Goal: Task Accomplishment & Management: Use online tool/utility

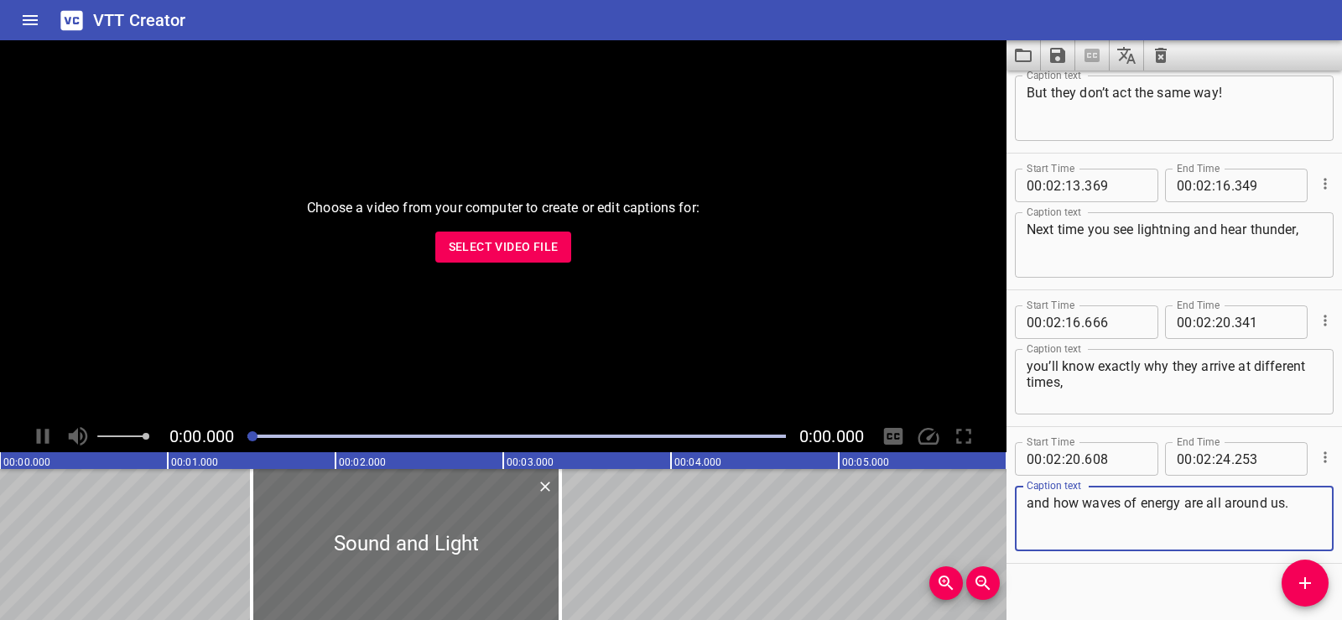
scroll to position [3768, 0]
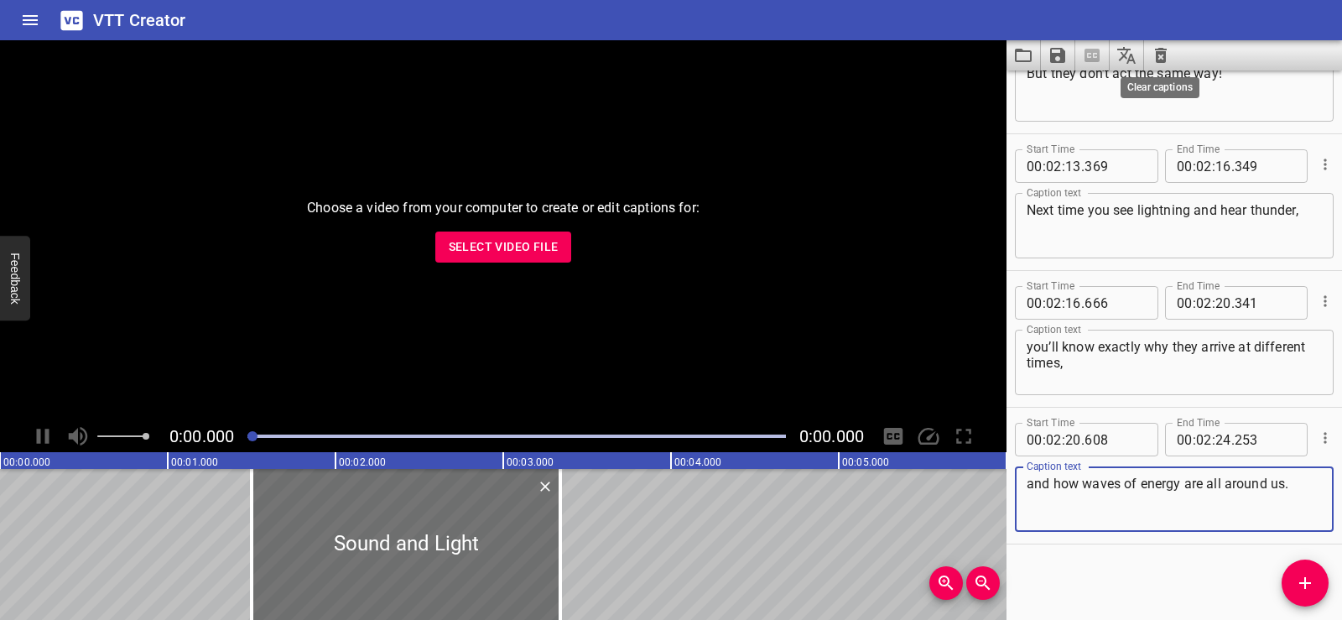
click at [1163, 51] on icon "Clear captions" at bounding box center [1161, 55] width 12 height 15
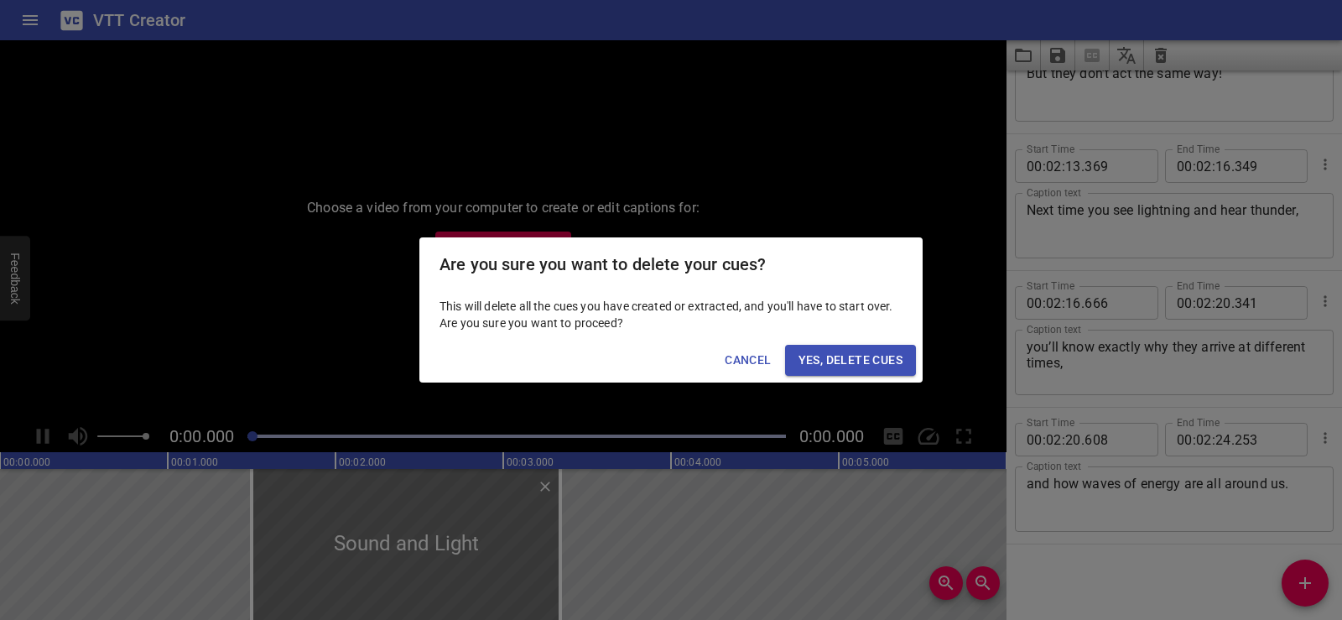
click at [856, 357] on span "Yes, Delete Cues" at bounding box center [851, 360] width 104 height 21
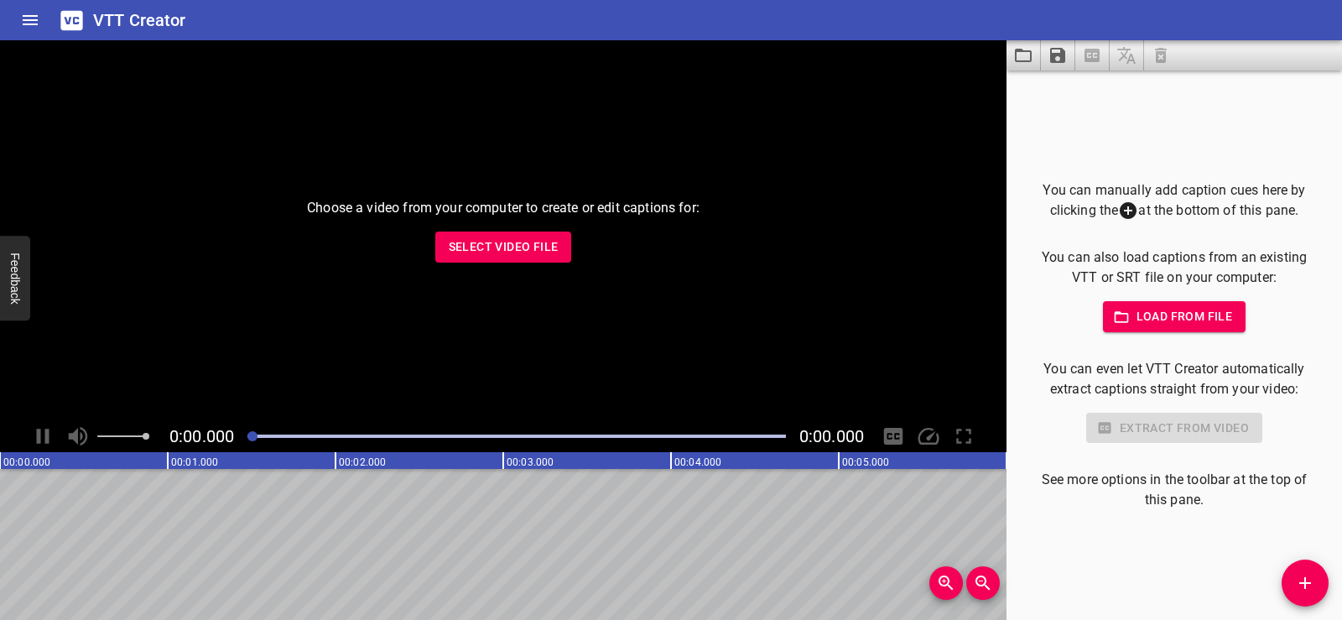
click at [488, 238] on span "Select Video File" at bounding box center [504, 247] width 110 height 21
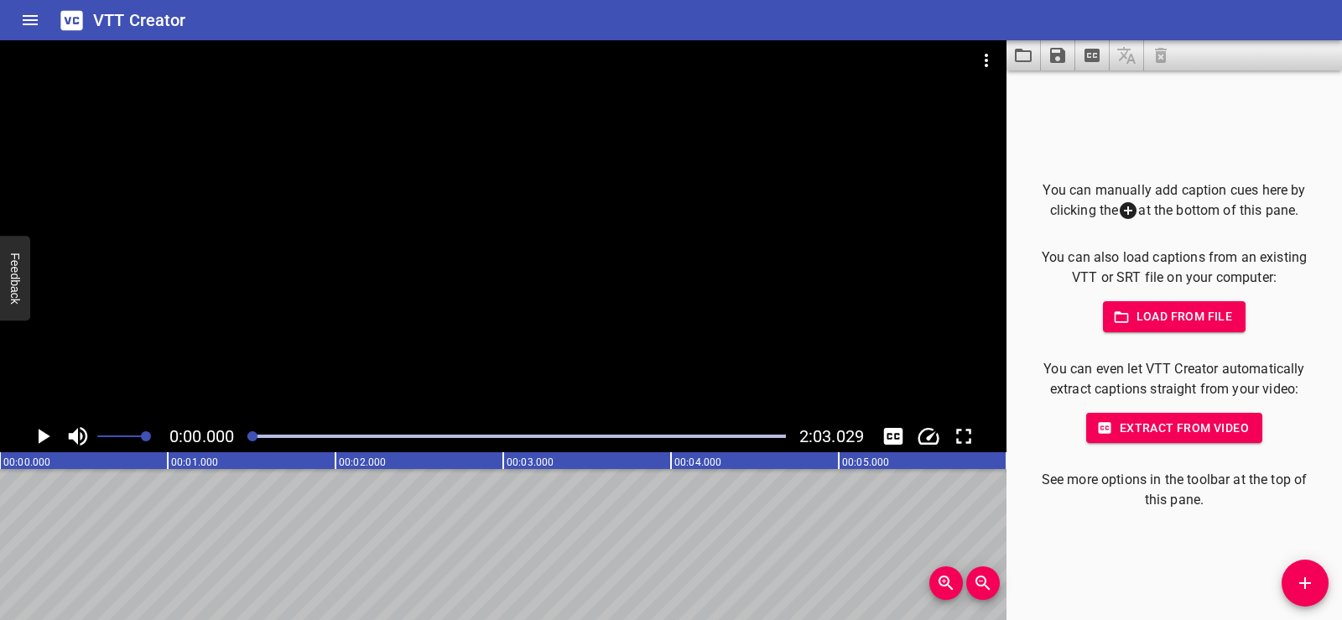
click at [1056, 55] on icon "Save captions to file" at bounding box center [1057, 55] width 15 height 15
click at [1023, 53] on div at bounding box center [671, 310] width 1342 height 620
click at [1030, 55] on icon "Load captions from file" at bounding box center [1023, 55] width 17 height 13
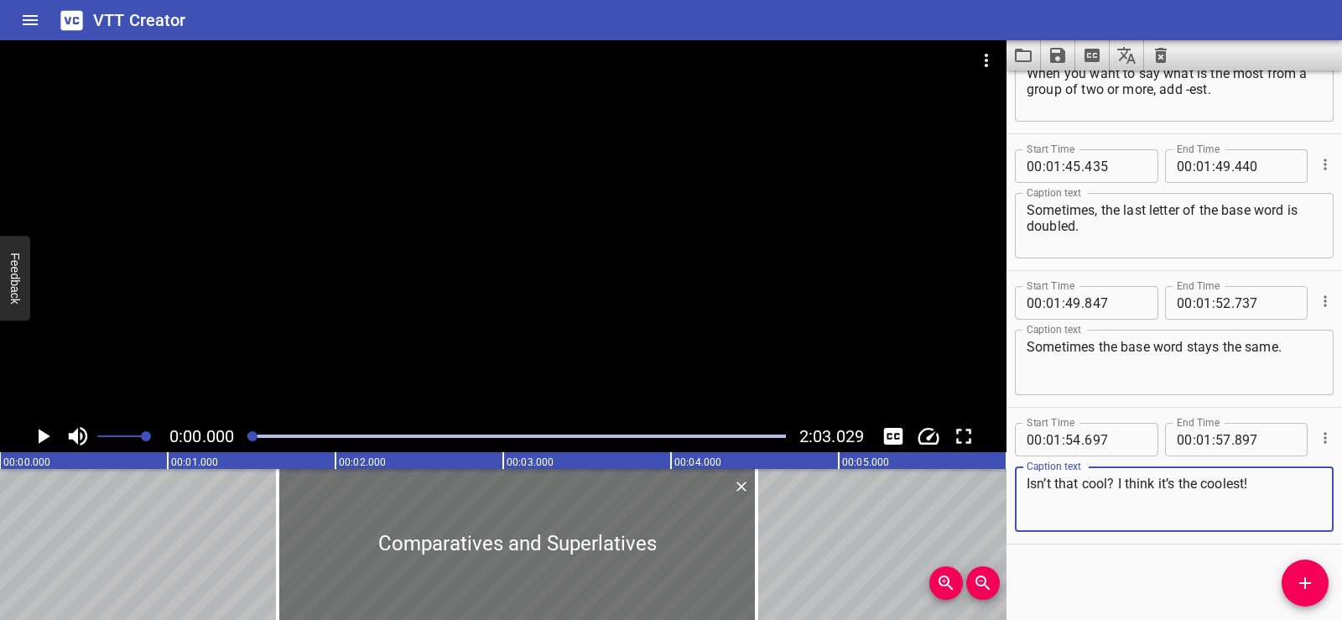
click at [50, 424] on icon "Play/Pause" at bounding box center [42, 436] width 25 height 25
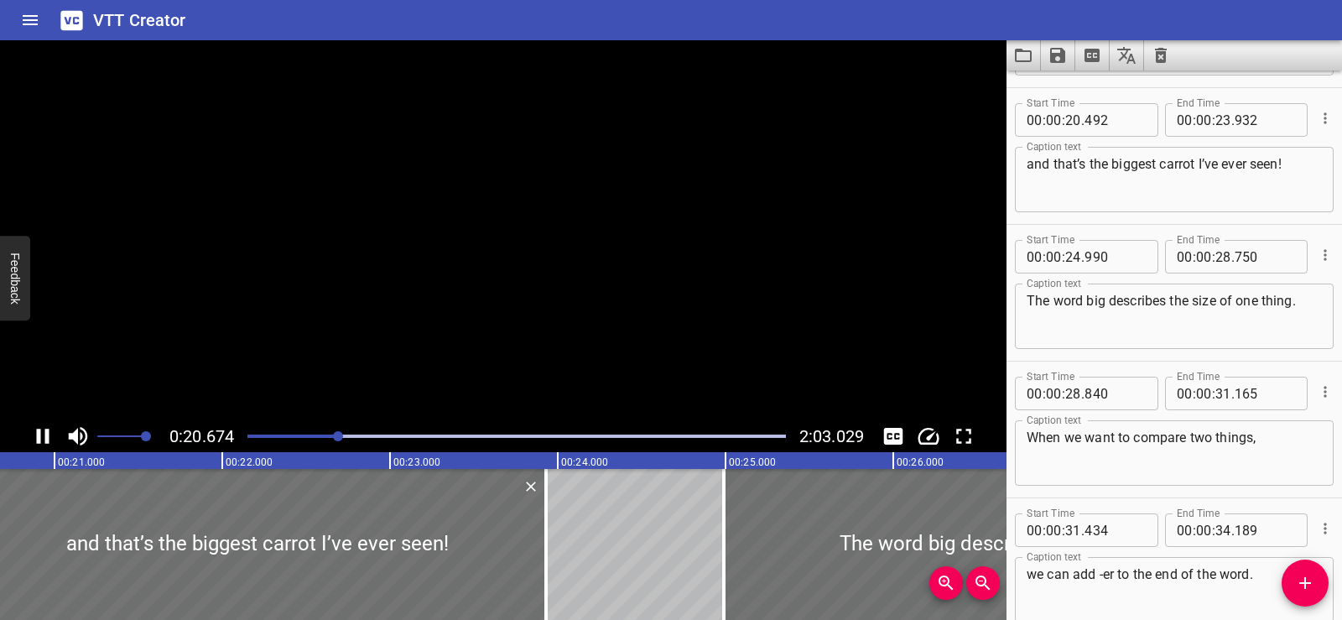
scroll to position [684, 0]
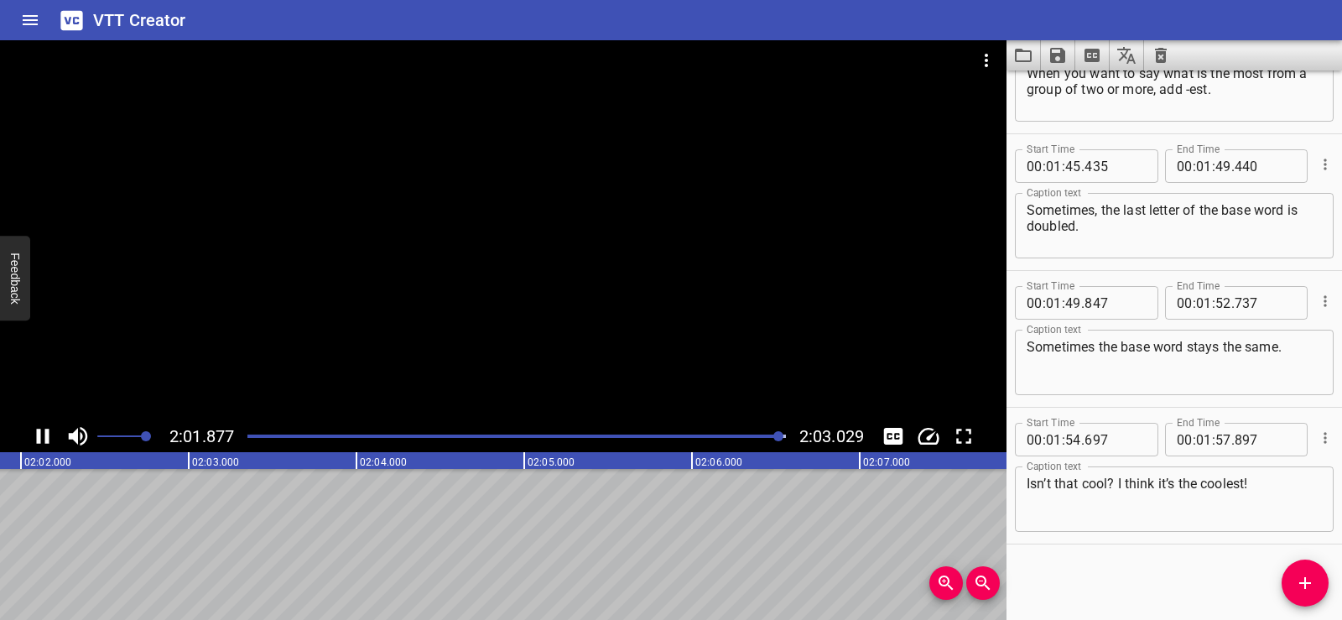
click at [548, 240] on div at bounding box center [503, 230] width 1007 height 380
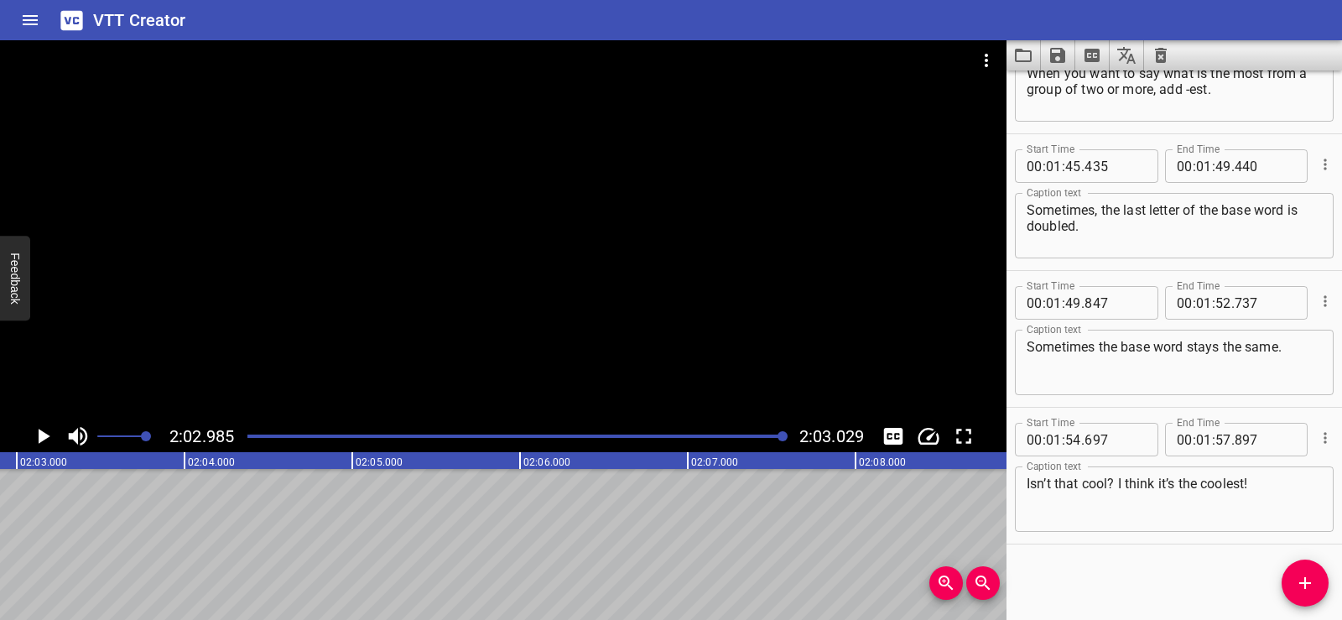
scroll to position [0, 20632]
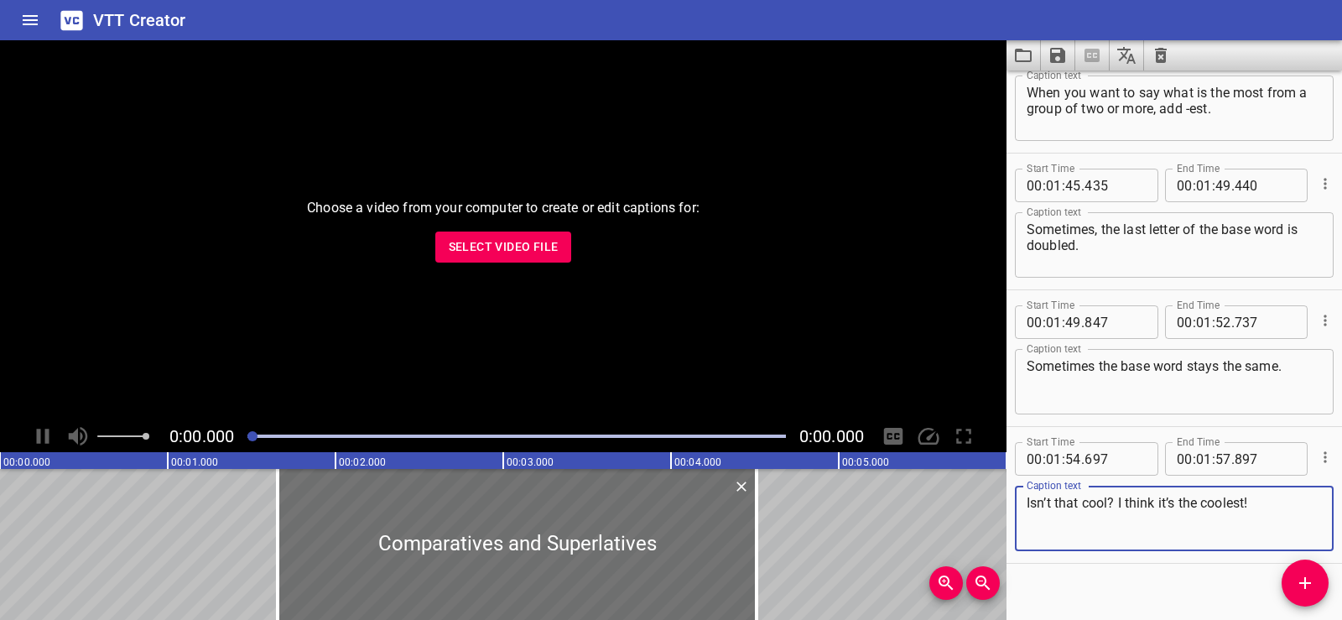
scroll to position [3768, 0]
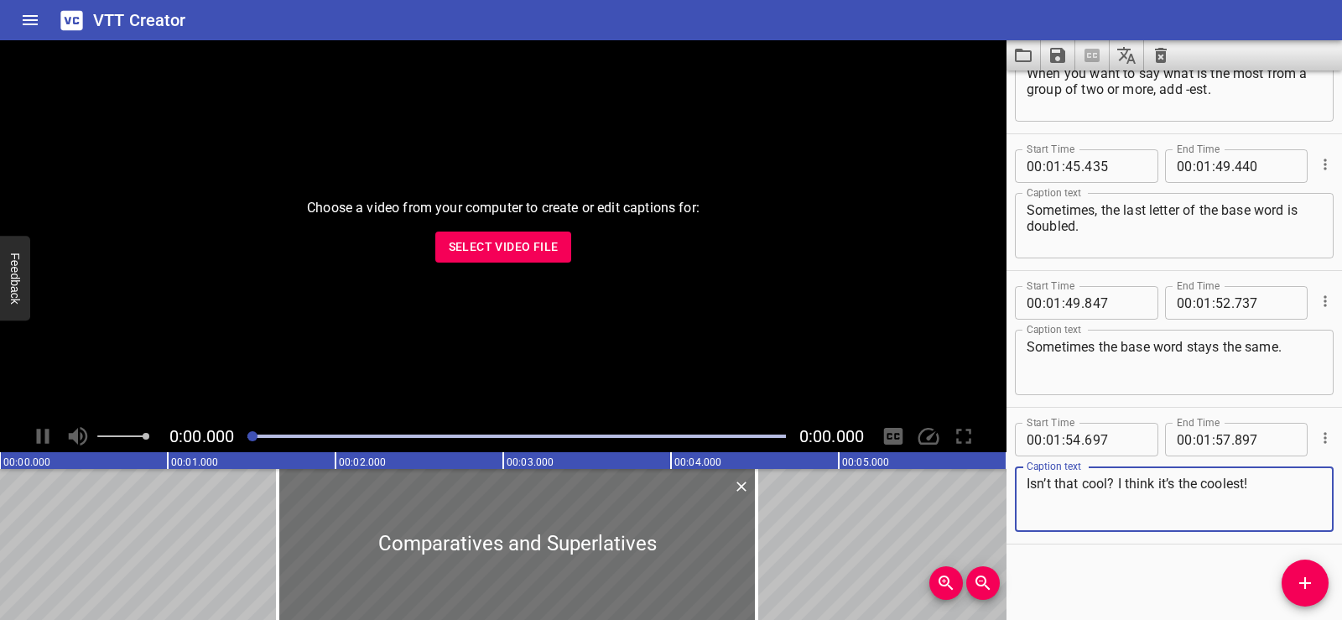
click at [1162, 53] on icon "Clear captions" at bounding box center [1161, 55] width 12 height 15
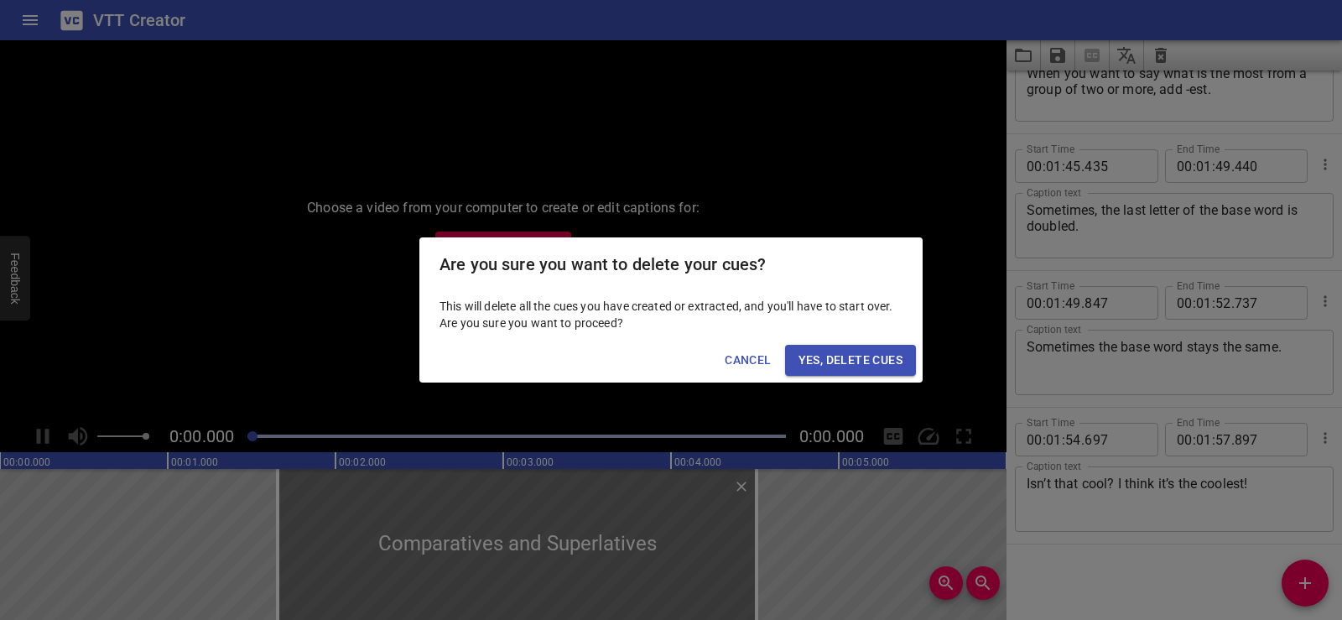
click at [874, 359] on span "Yes, Delete Cues" at bounding box center [851, 360] width 104 height 21
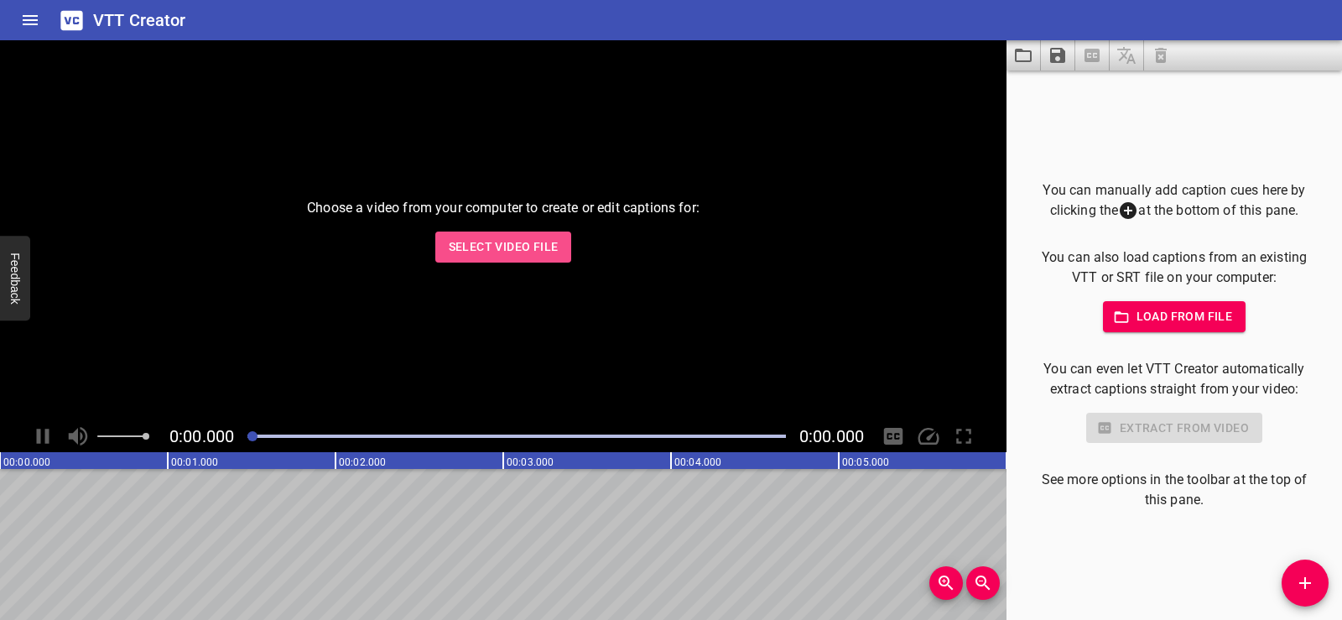
click at [502, 255] on span "Select Video File" at bounding box center [504, 247] width 110 height 21
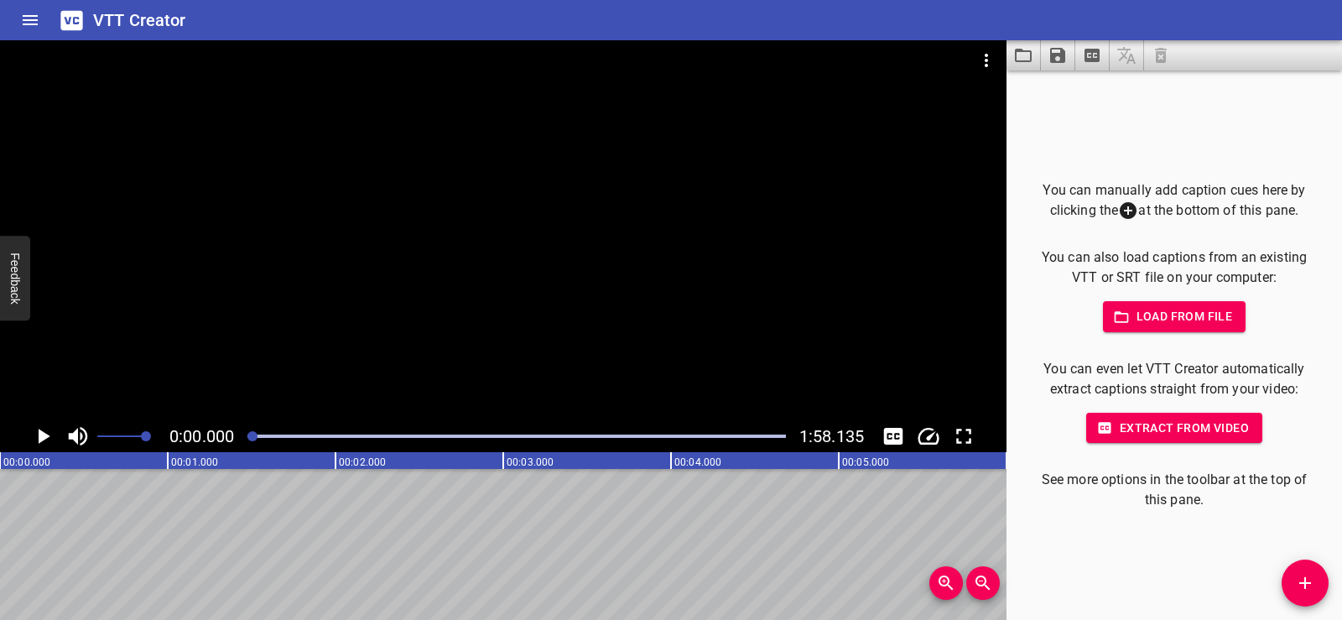
click at [1032, 49] on icon "Load captions from file" at bounding box center [1023, 55] width 20 height 20
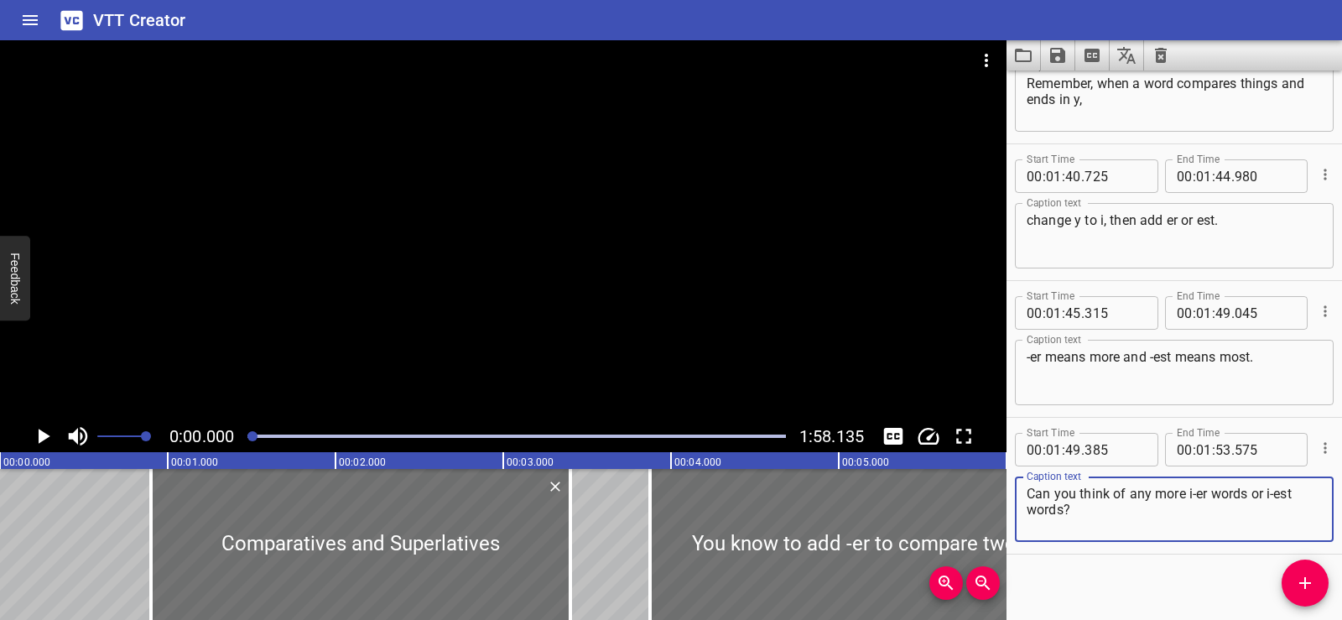
scroll to position [4315, 0]
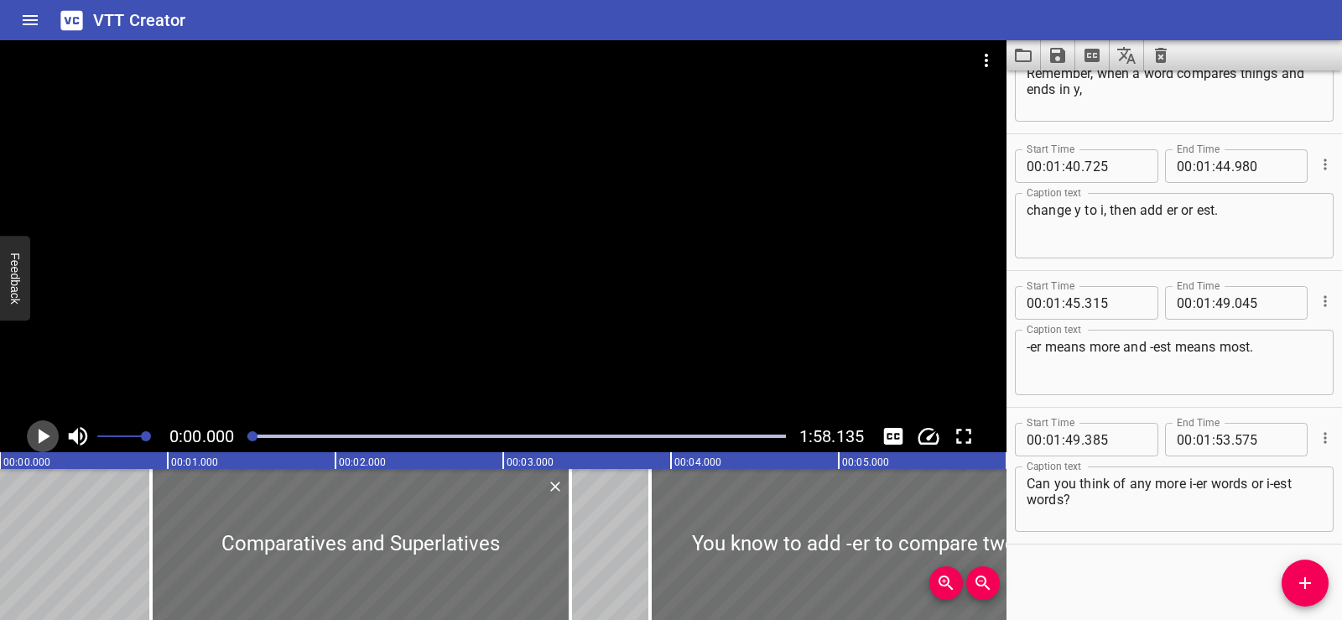
click at [46, 435] on icon "Play/Pause" at bounding box center [45, 436] width 12 height 15
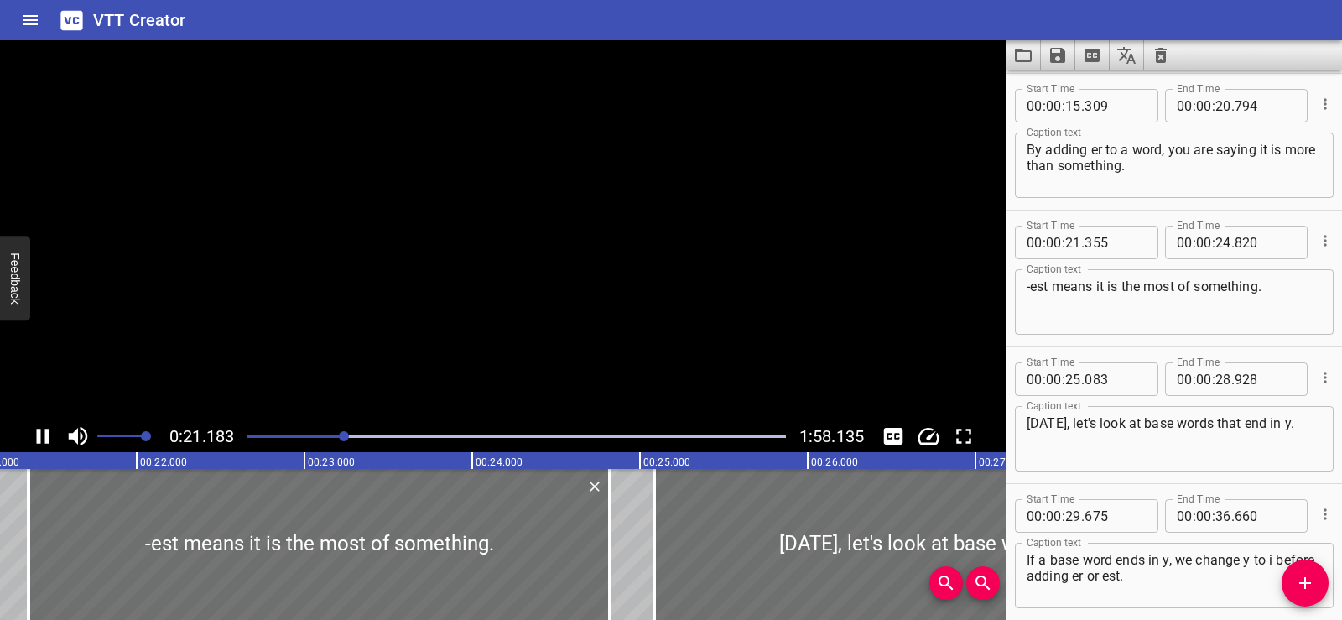
scroll to position [0, 0]
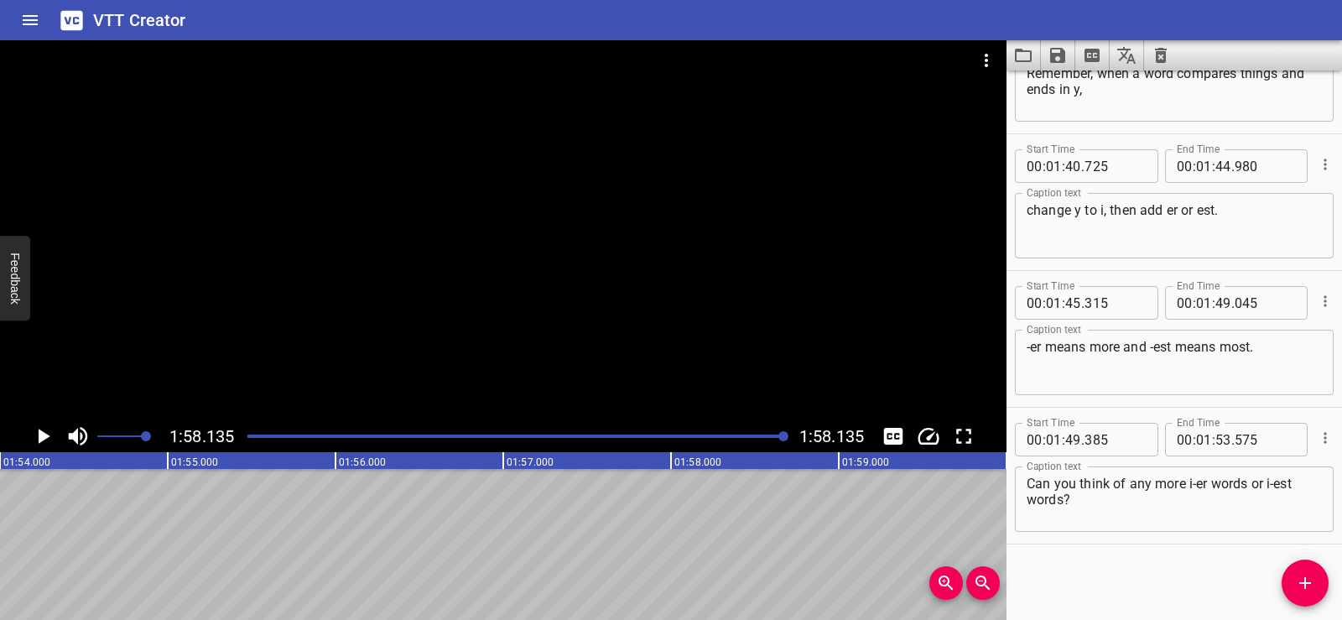
drag, startPoint x: 101, startPoint y: 513, endPoint x: 100, endPoint y: 386, distance: 126.7
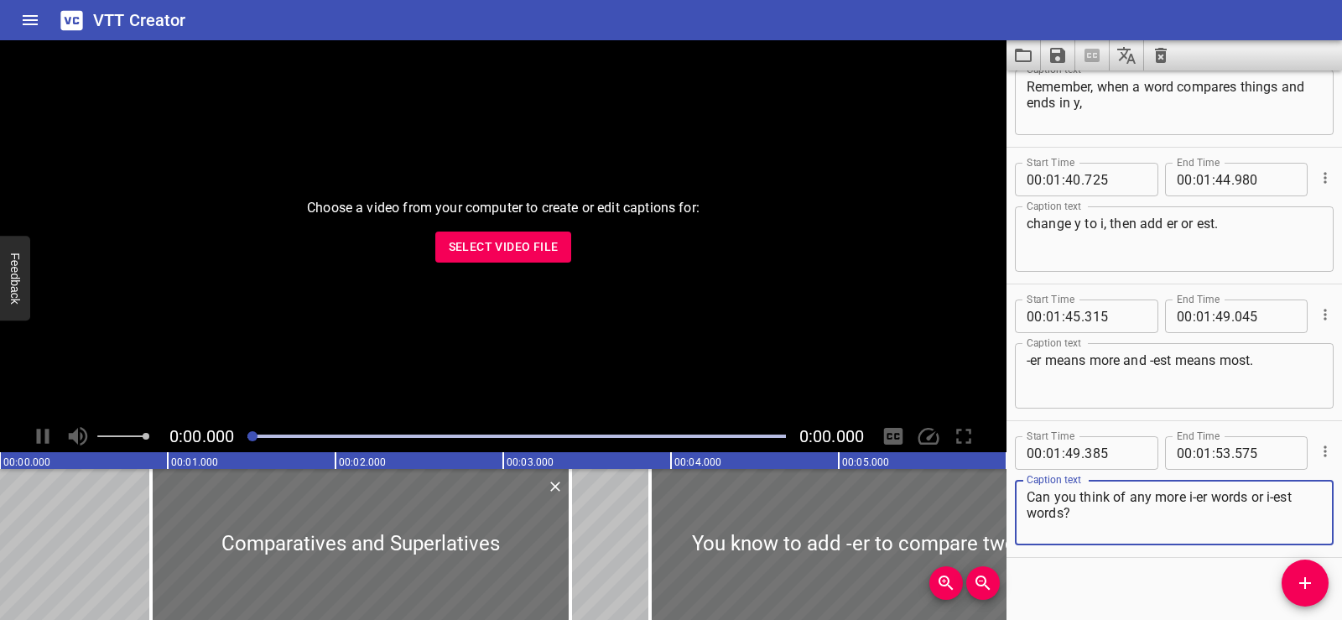
scroll to position [4315, 0]
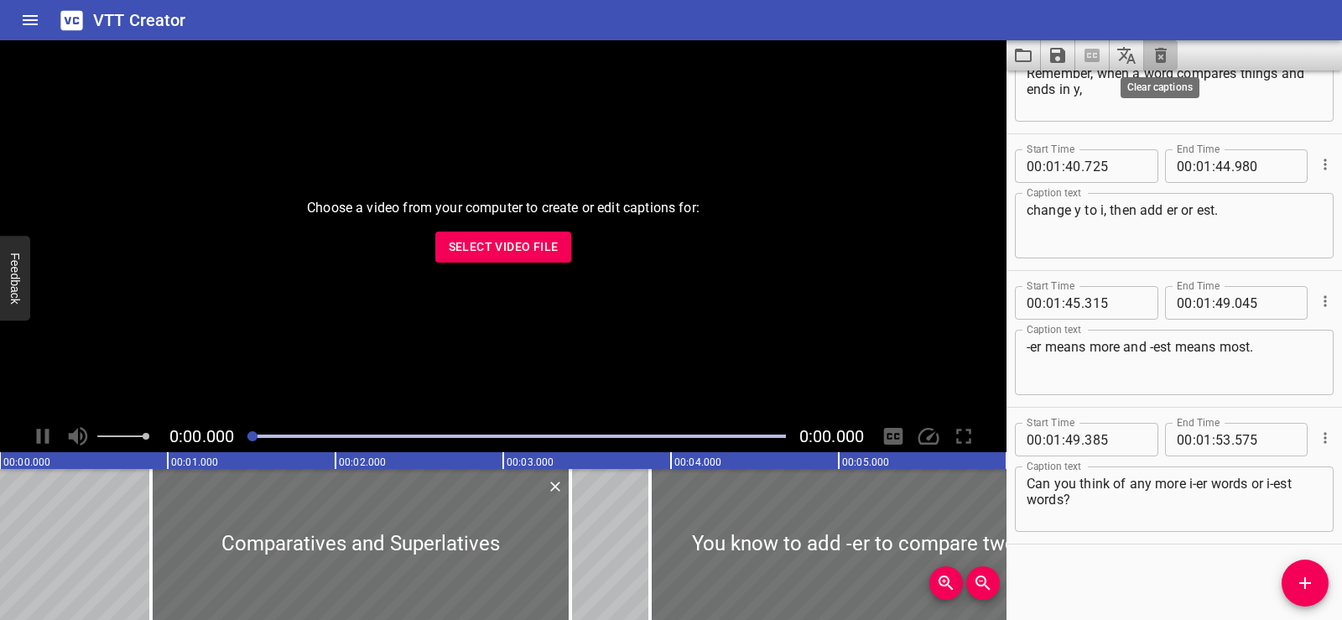
click at [1156, 53] on icon "Clear captions" at bounding box center [1161, 55] width 12 height 15
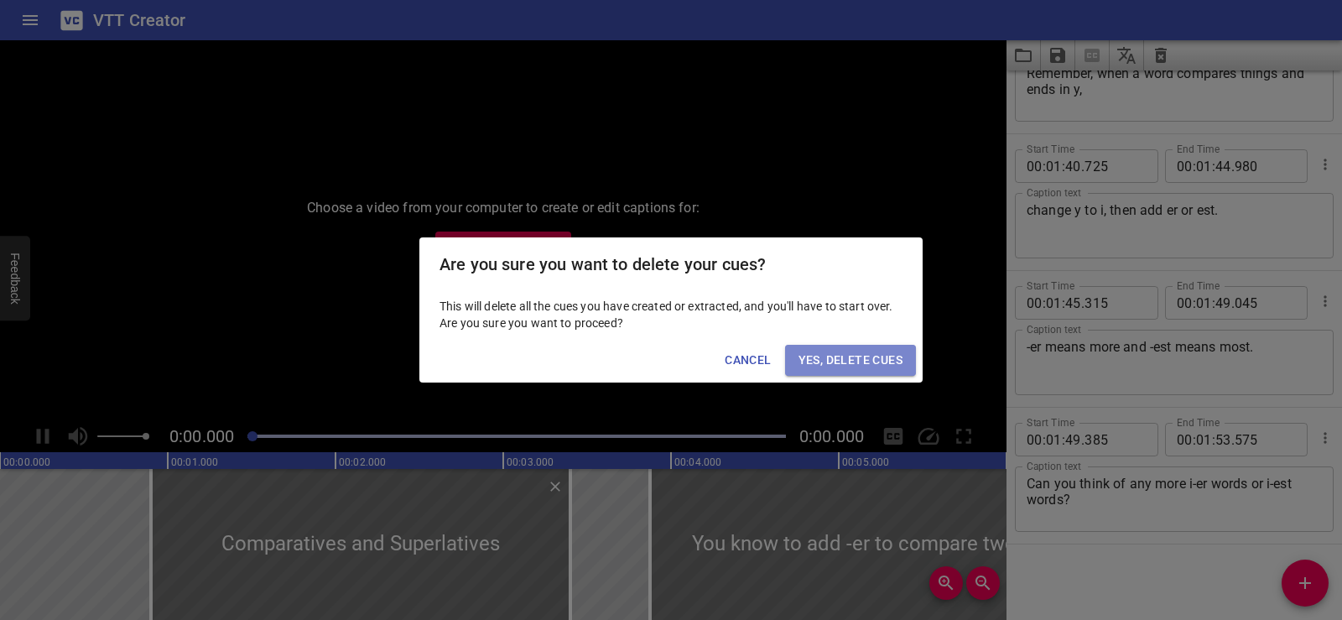
click at [845, 354] on span "Yes, Delete Cues" at bounding box center [851, 360] width 104 height 21
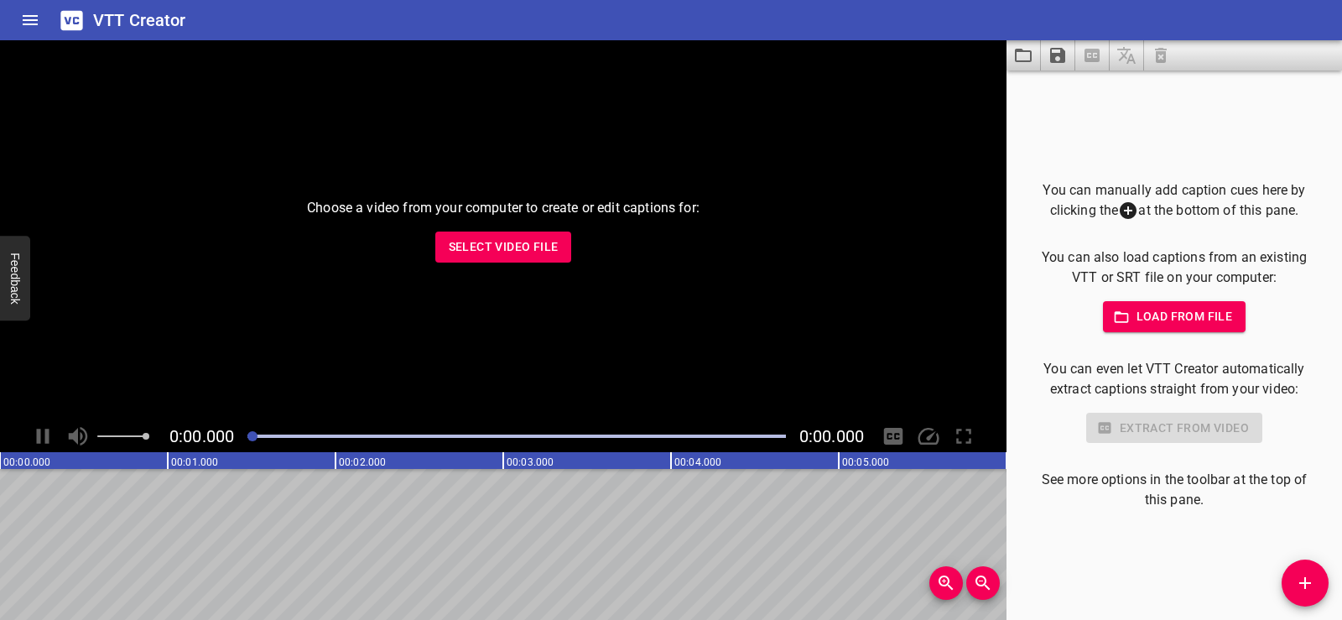
click at [486, 242] on span "Select Video File" at bounding box center [504, 247] width 110 height 21
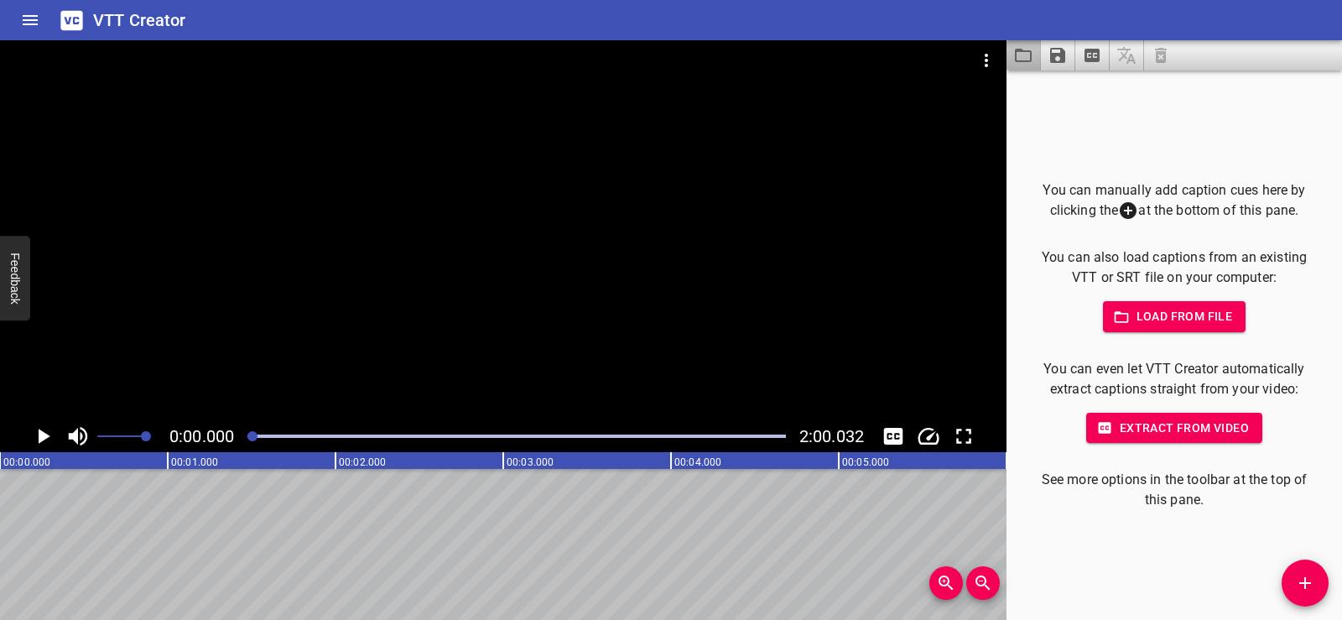
click at [1031, 61] on icon "Load captions from file" at bounding box center [1023, 55] width 17 height 13
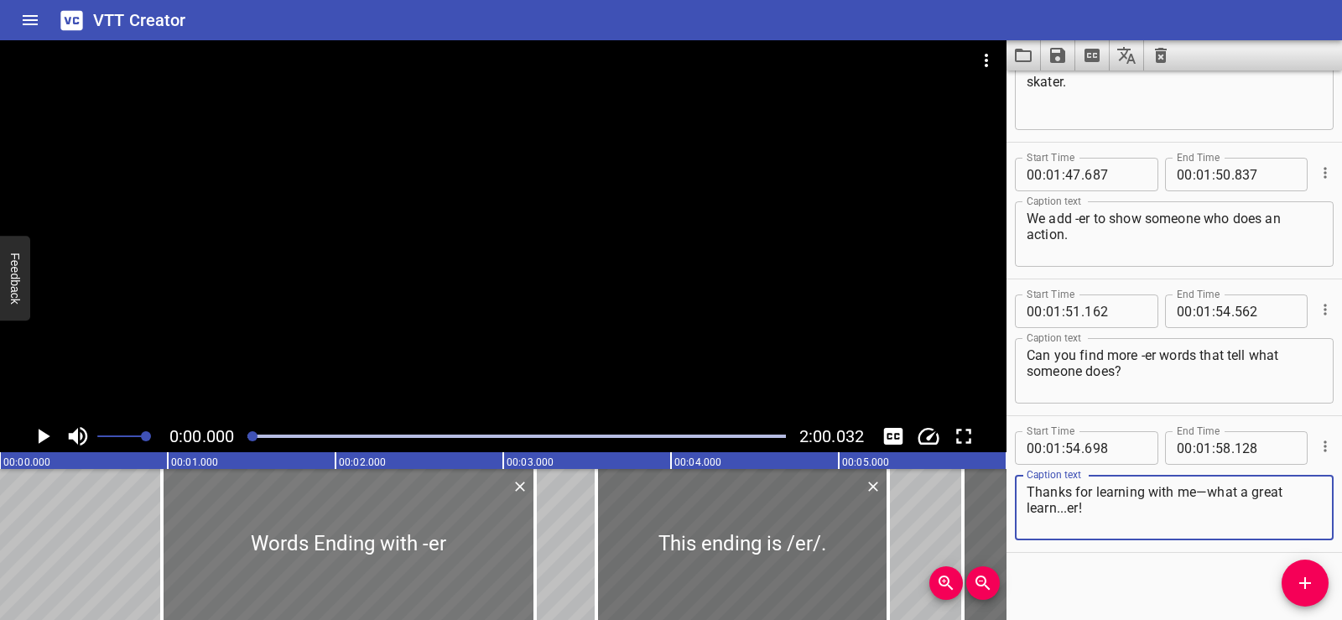
scroll to position [5135, 0]
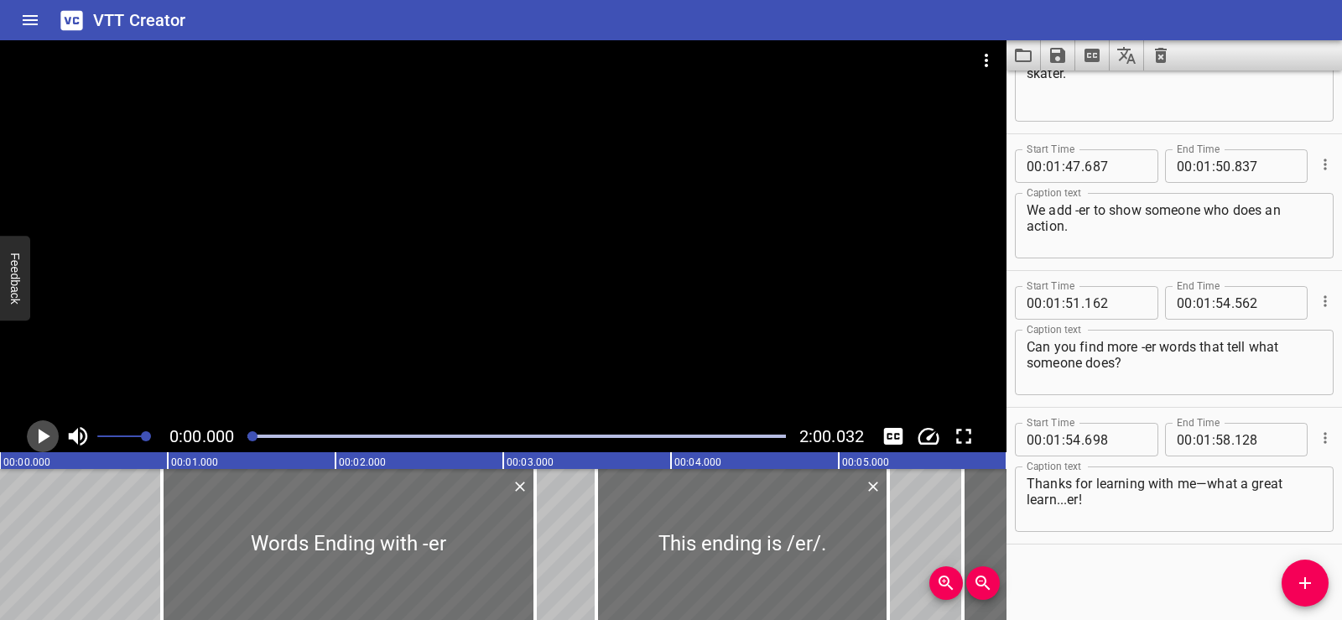
click at [41, 436] on icon "Play/Pause" at bounding box center [45, 436] width 12 height 15
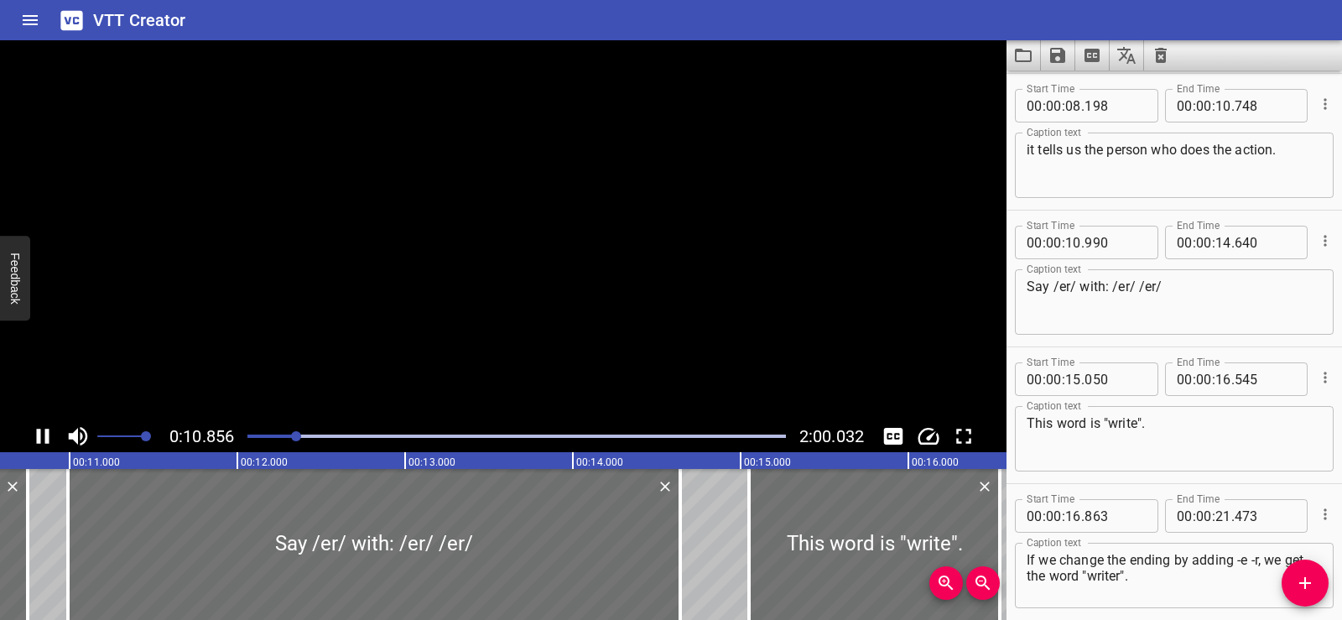
scroll to position [0, 1821]
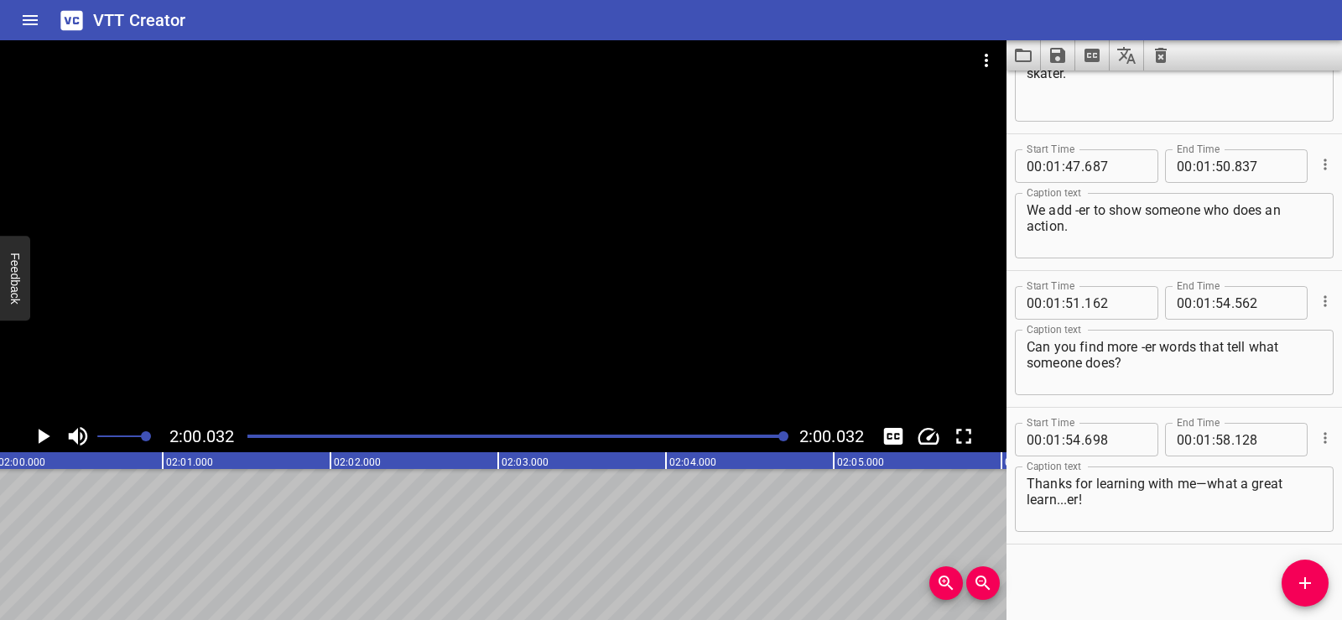
click at [1155, 52] on icon "Clear captions" at bounding box center [1161, 55] width 20 height 20
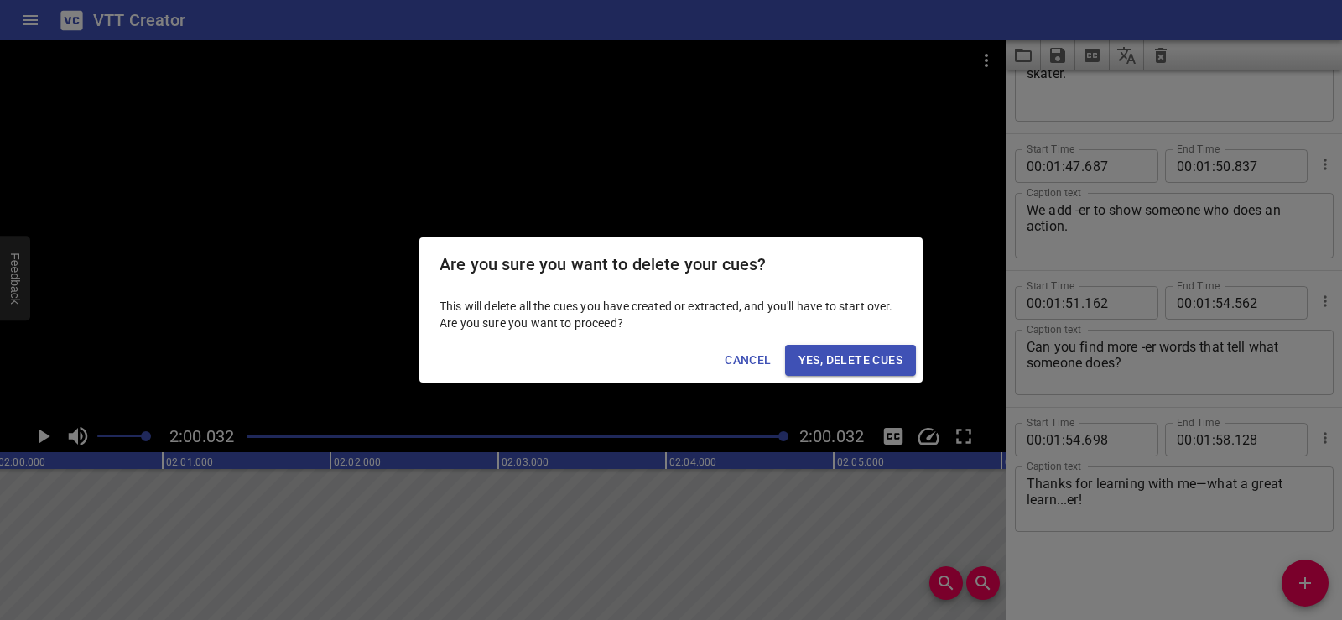
click at [880, 355] on span "Yes, Delete Cues" at bounding box center [851, 360] width 104 height 21
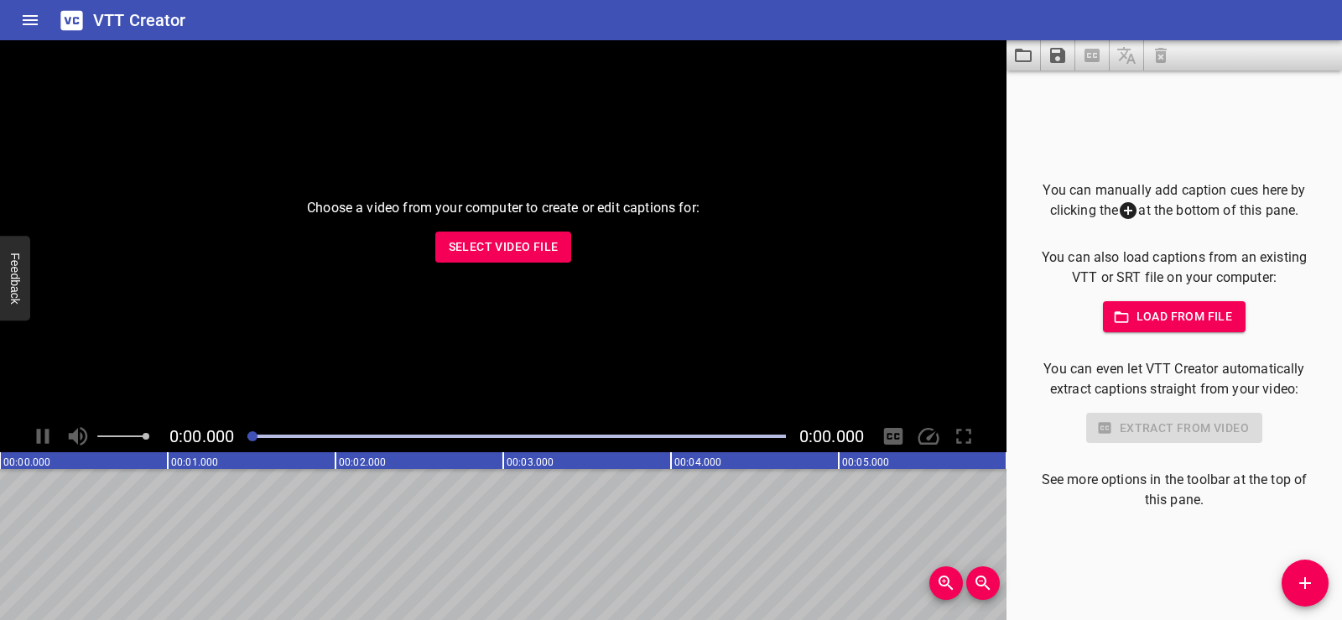
click at [492, 252] on span "Select Video File" at bounding box center [504, 247] width 110 height 21
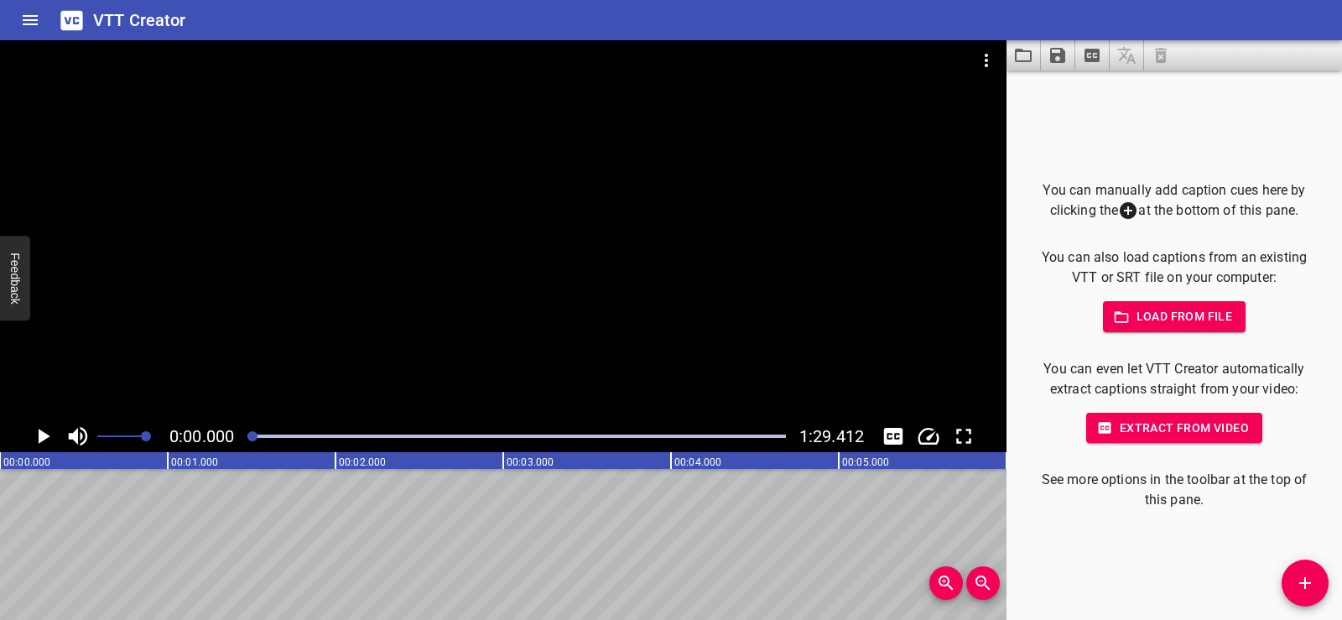
click at [1024, 54] on icon "Load captions from file" at bounding box center [1023, 55] width 20 height 20
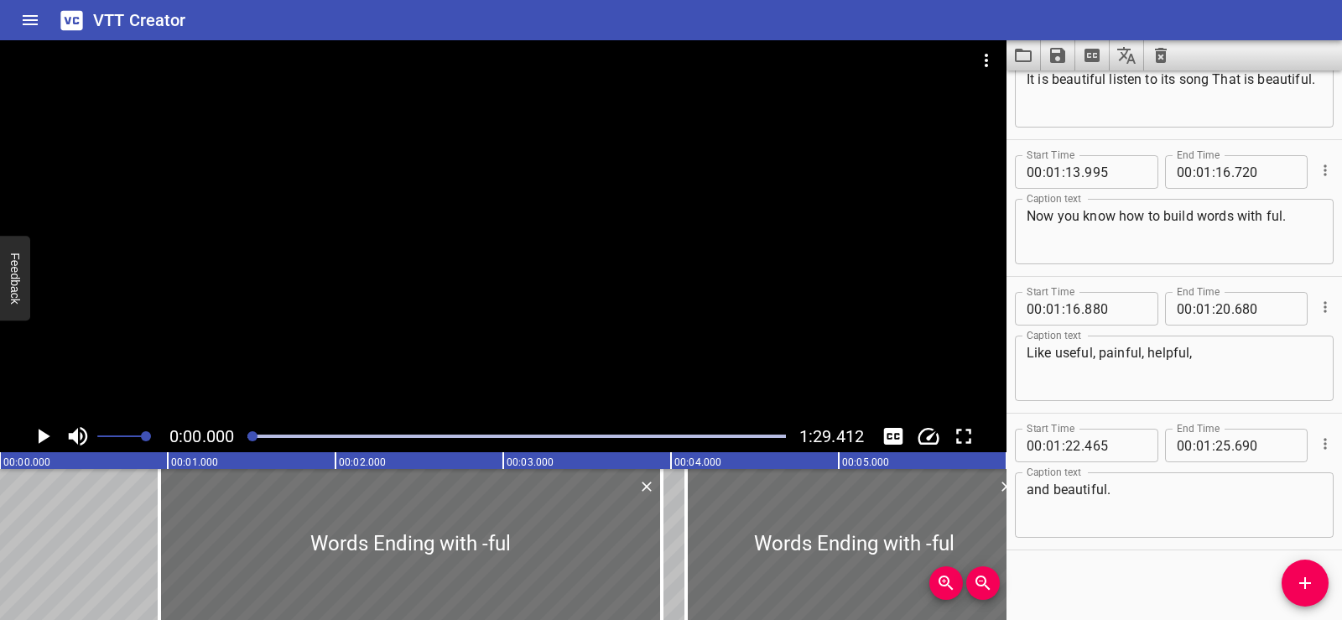
scroll to position [3494, 0]
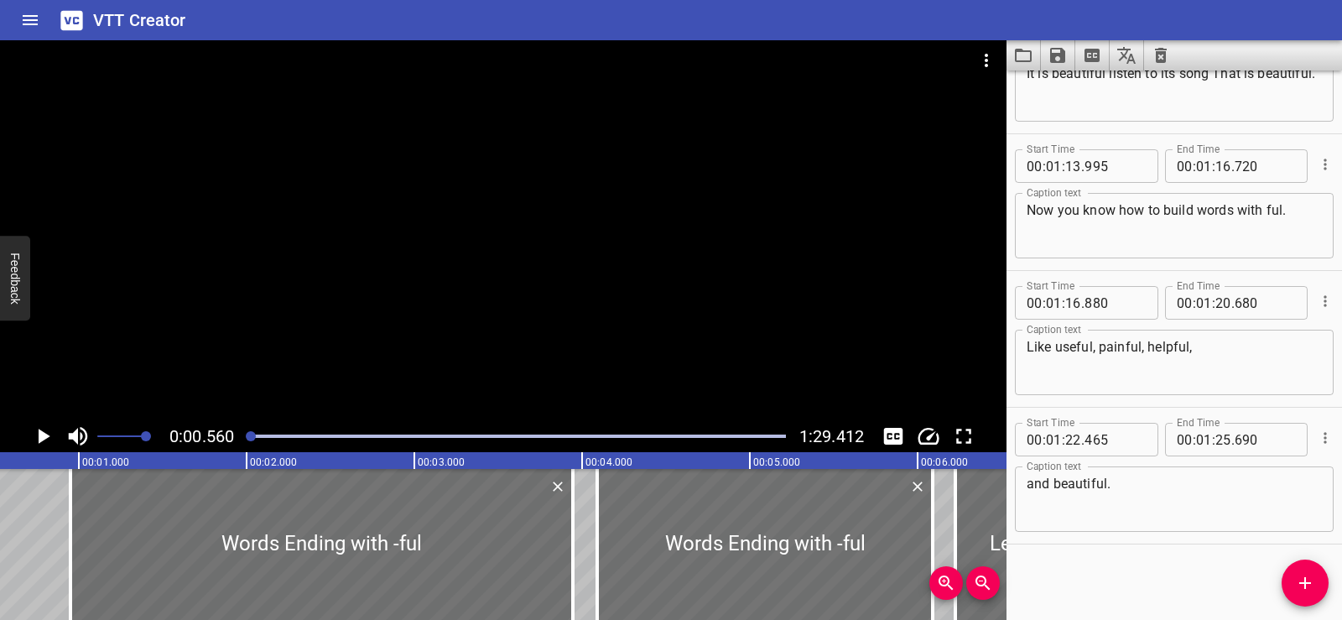
scroll to position [0, 94]
click at [527, 220] on div at bounding box center [503, 230] width 1007 height 380
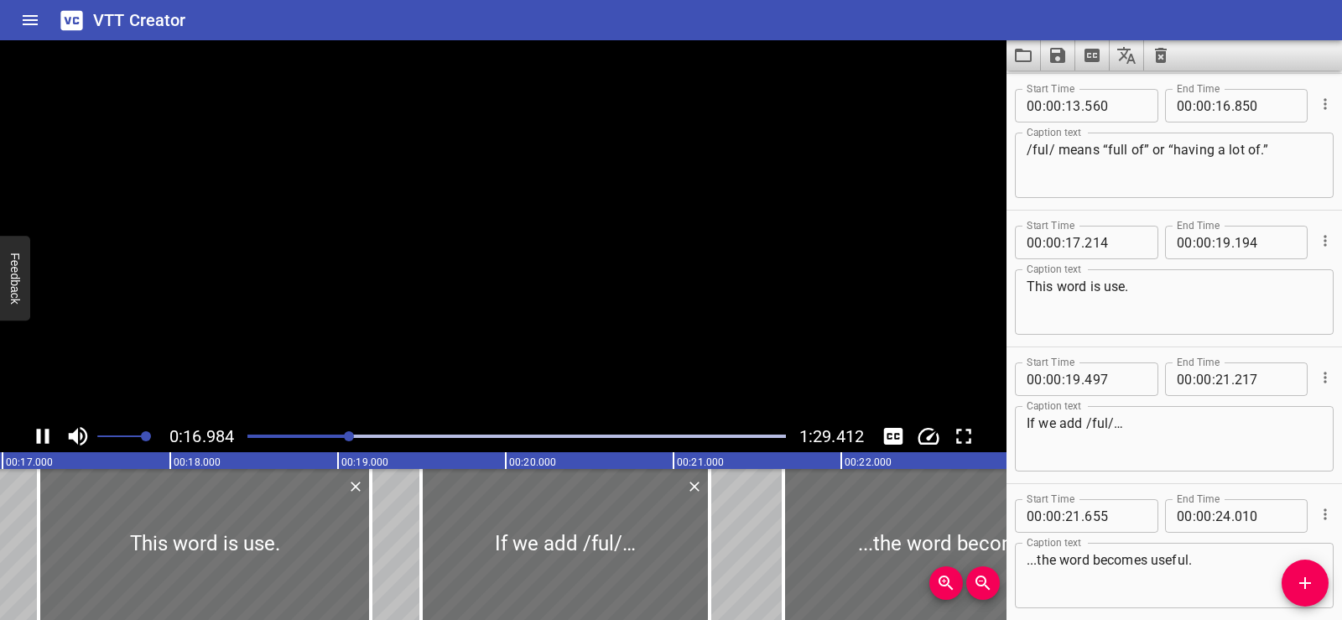
scroll to position [0, 0]
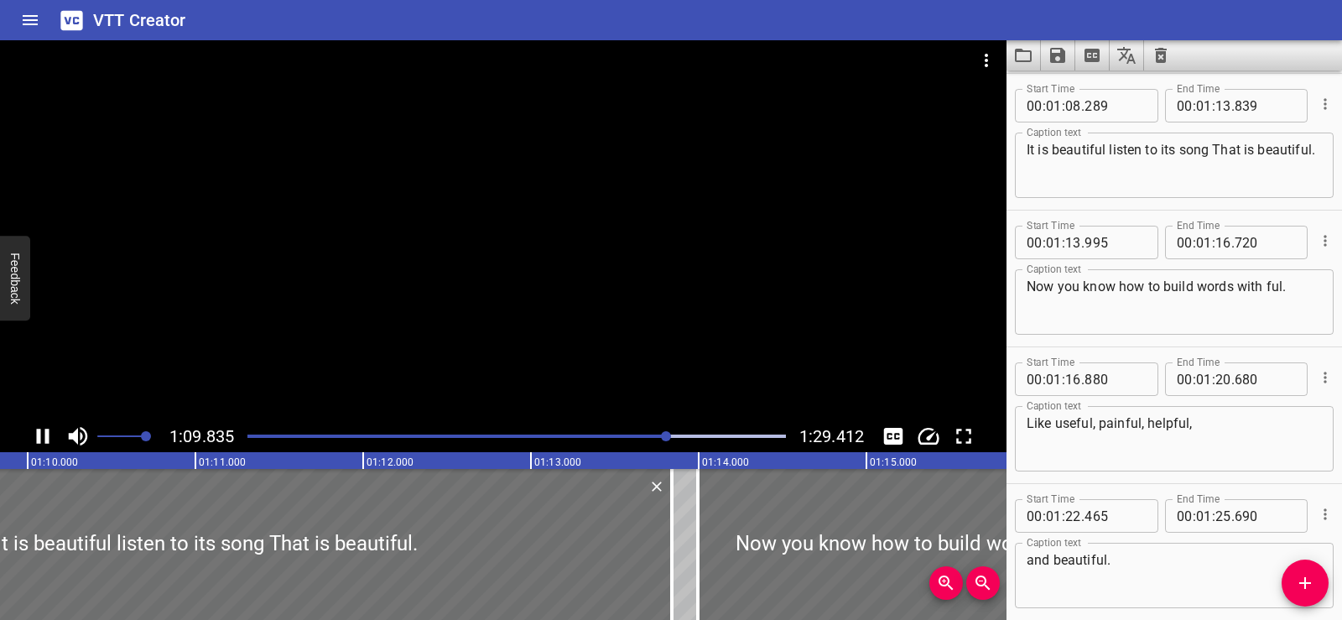
click at [554, 284] on div at bounding box center [503, 230] width 1007 height 380
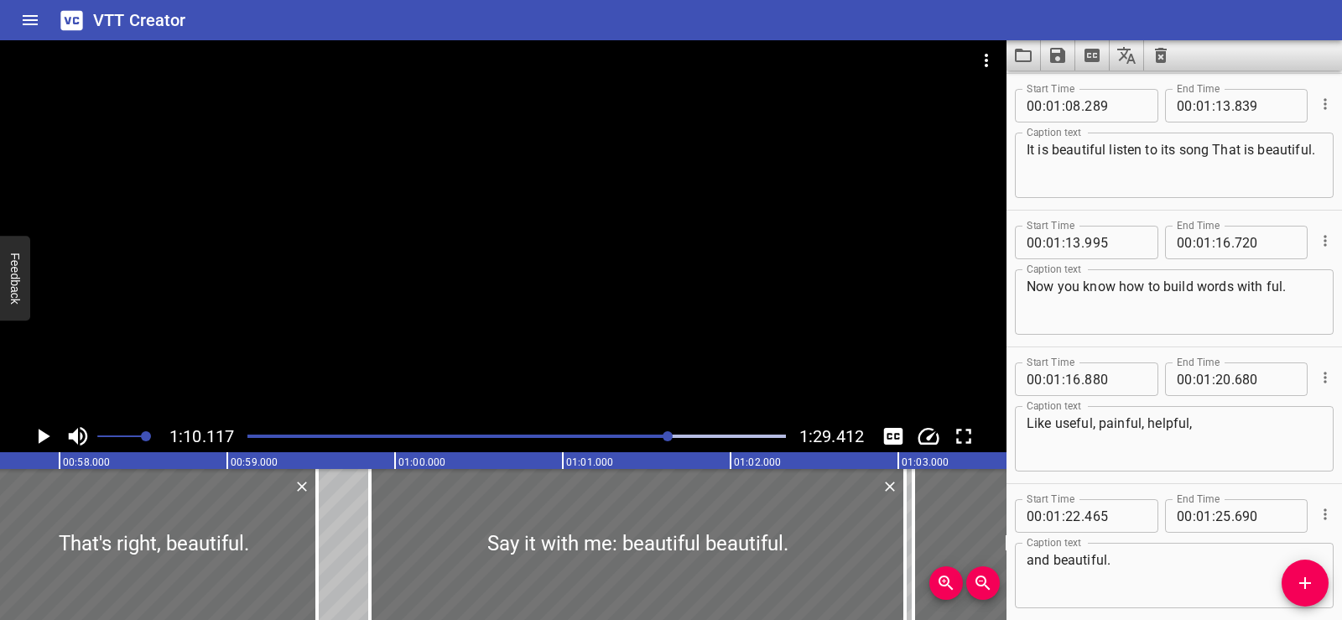
click at [348, 527] on div "Words Ending with -ful Words Ending with -ful Let's learn about /ful/. Words en…" at bounding box center [394, 544] width 20131 height 151
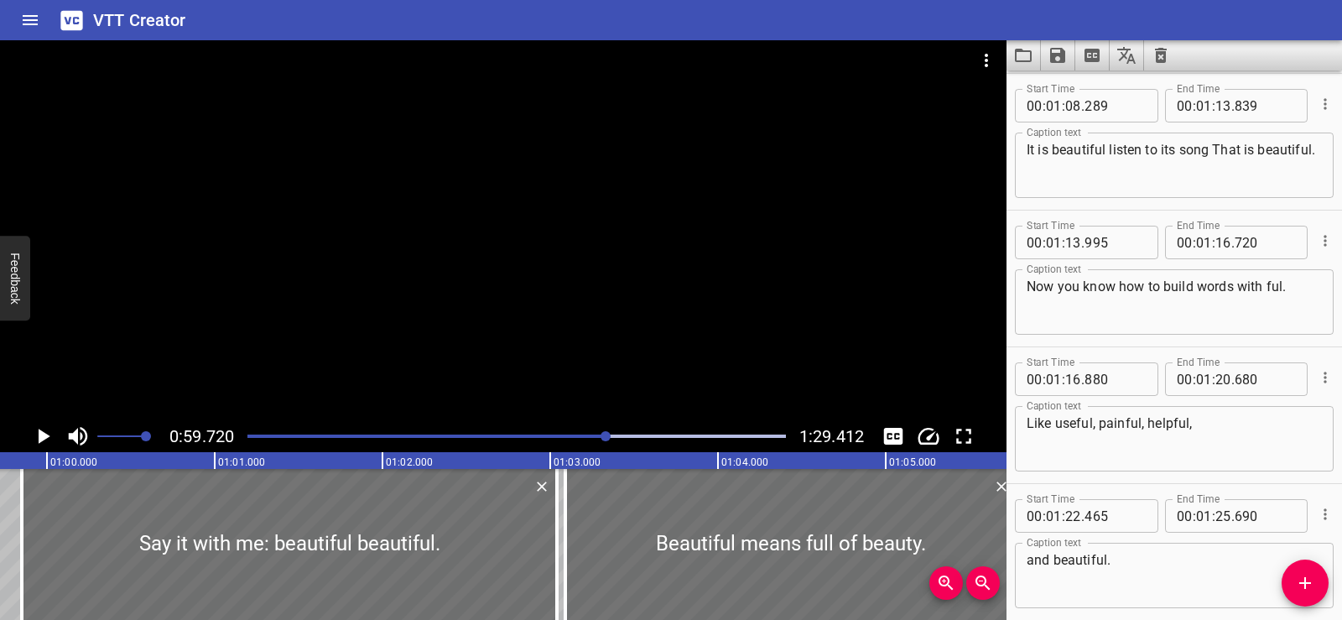
click at [545, 260] on div at bounding box center [503, 230] width 1007 height 380
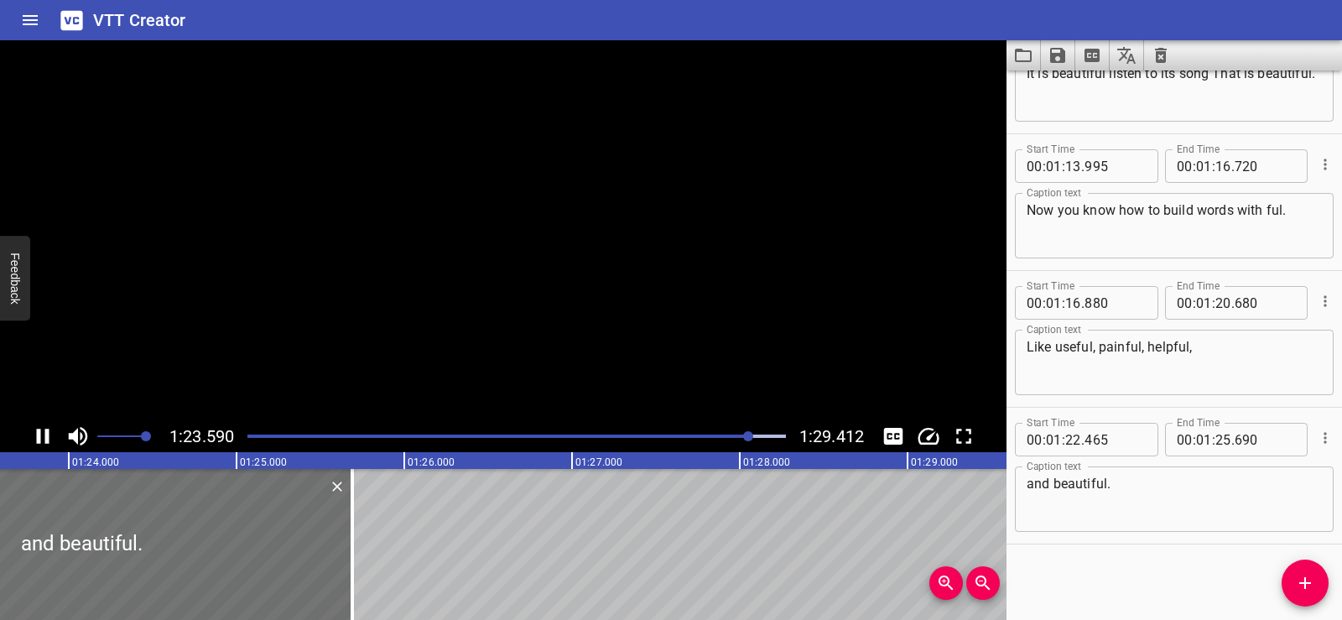
click at [517, 192] on video at bounding box center [503, 230] width 1007 height 380
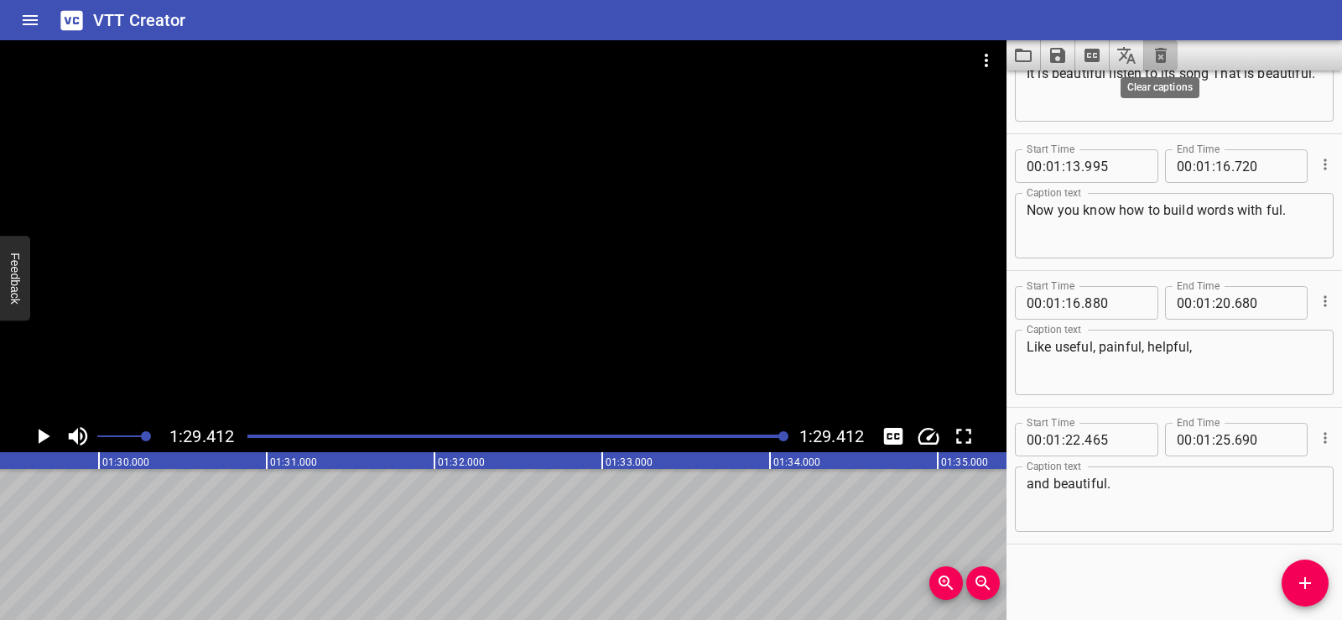
click at [1156, 52] on icon "Clear captions" at bounding box center [1161, 55] width 12 height 15
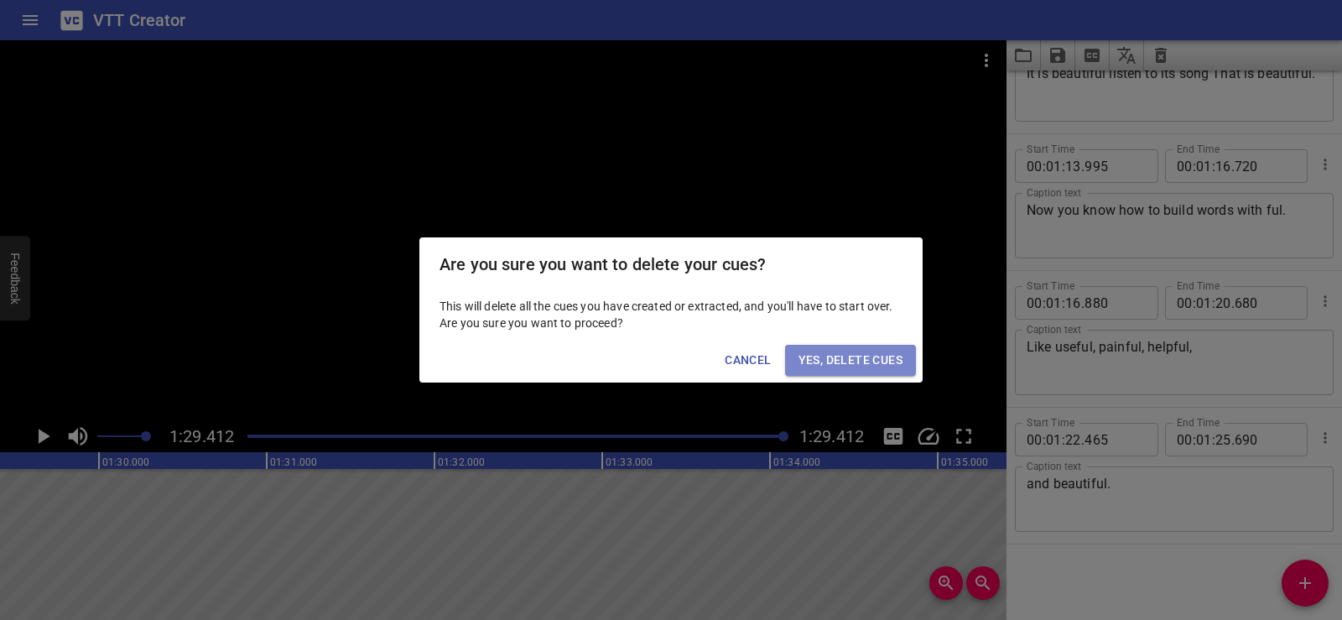
click at [845, 354] on span "Yes, Delete Cues" at bounding box center [851, 360] width 104 height 21
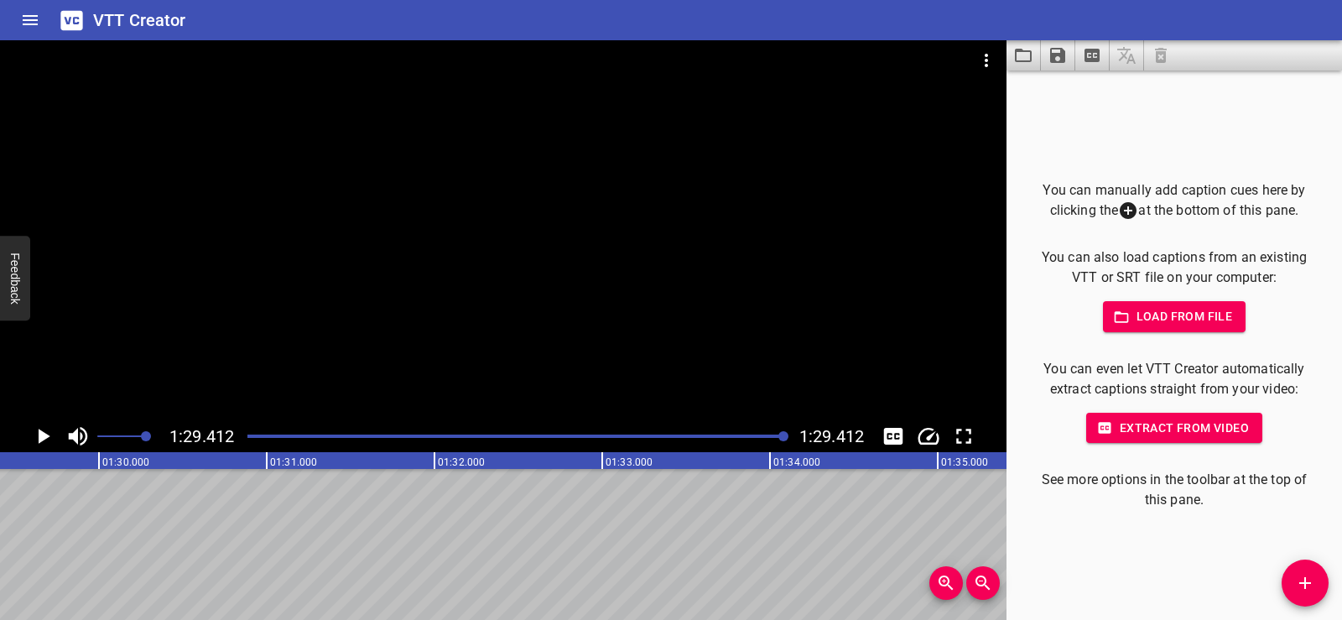
click at [1021, 58] on icon "Load captions from file" at bounding box center [1023, 55] width 20 height 20
click at [1017, 56] on icon "Load captions from file" at bounding box center [1023, 55] width 20 height 20
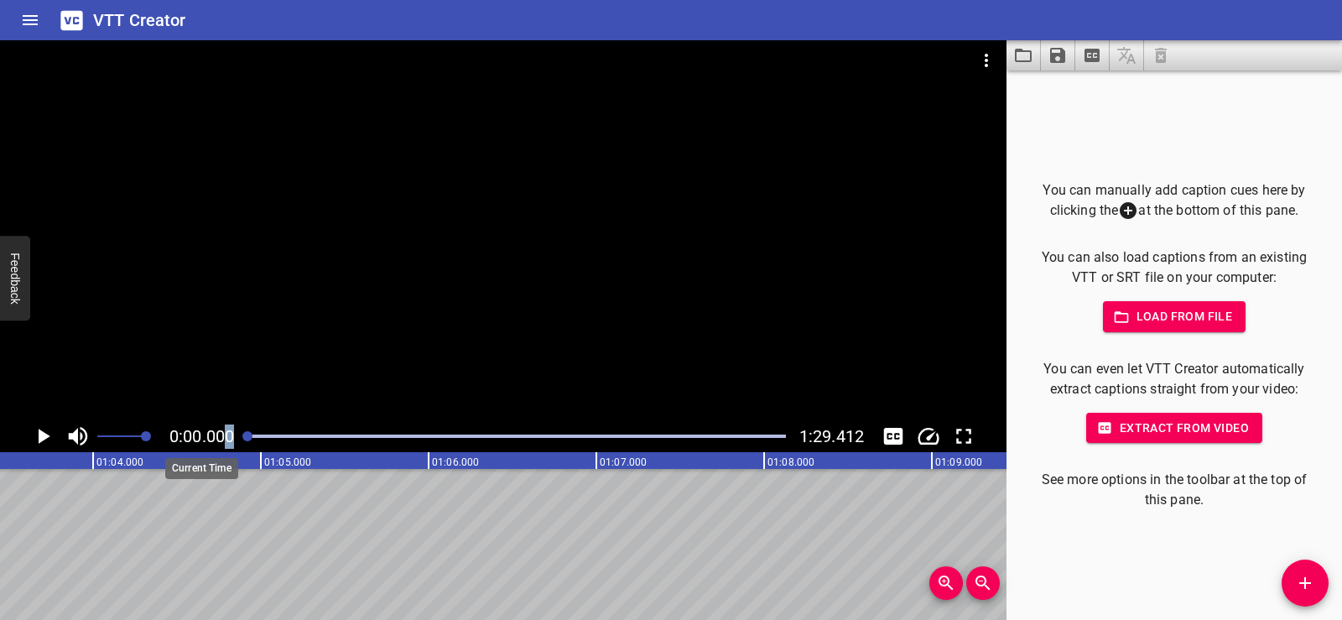
drag, startPoint x: 784, startPoint y: 435, endPoint x: 221, endPoint y: 433, distance: 562.8
click at [221, 433] on div "0:00.000 1:29.412" at bounding box center [503, 436] width 1007 height 32
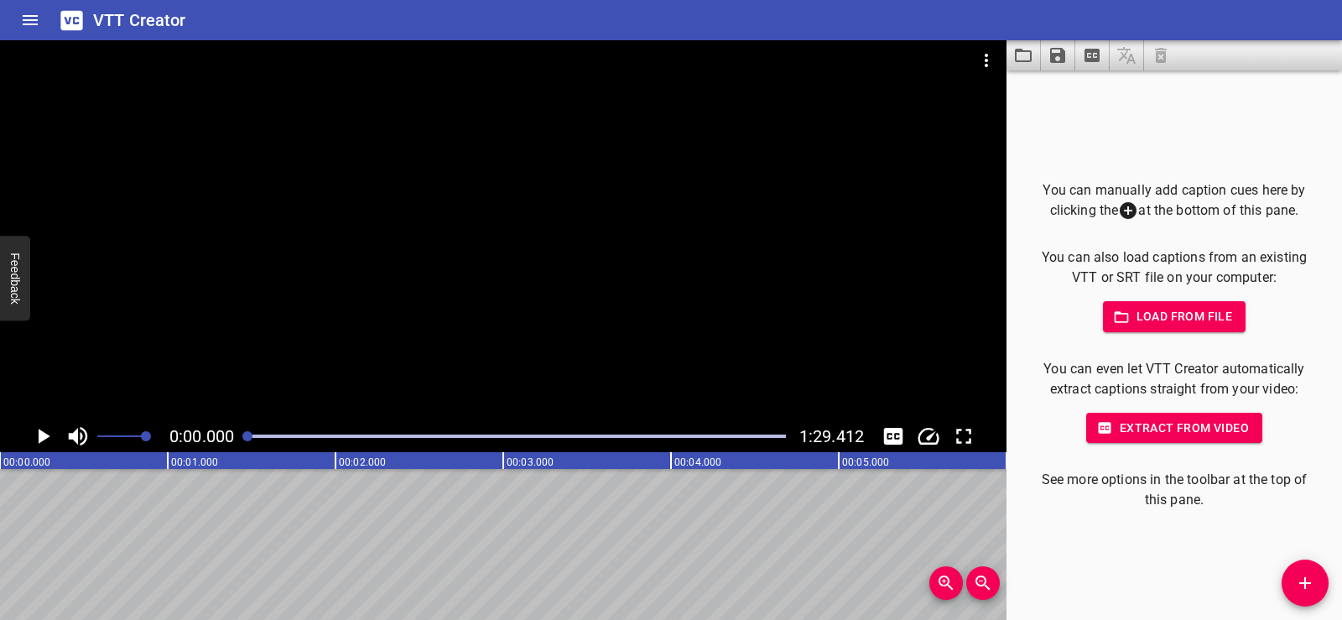
drag, startPoint x: 243, startPoint y: 435, endPoint x: 232, endPoint y: 438, distance: 11.2
click at [232, 438] on div "0:00.000 1:29.412" at bounding box center [503, 436] width 1007 height 32
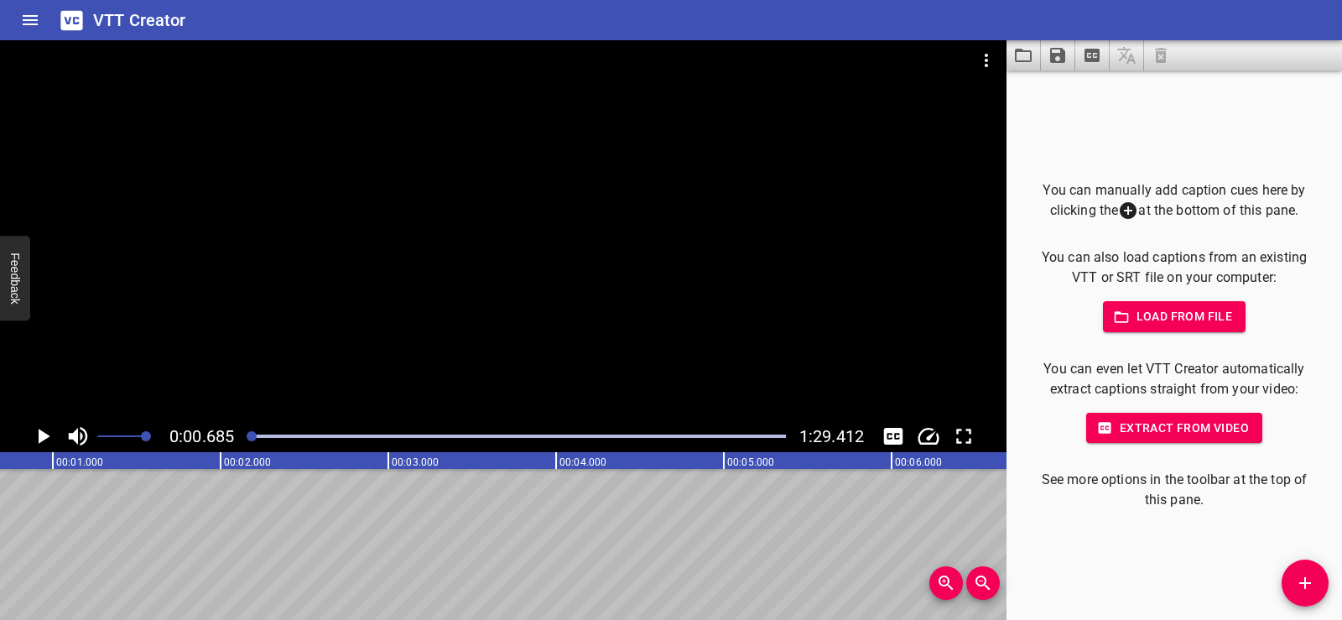
click at [1023, 56] on icon "Load captions from file" at bounding box center [1023, 55] width 20 height 20
click at [34, 435] on icon "Play/Pause" at bounding box center [42, 436] width 25 height 25
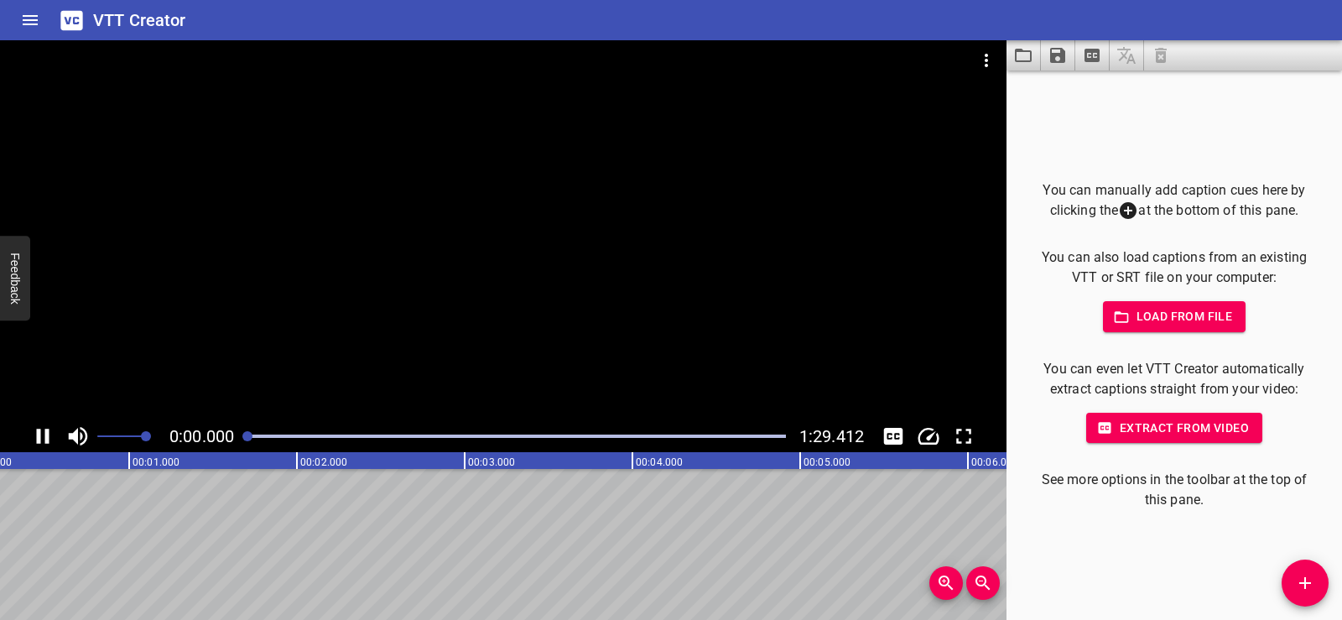
scroll to position [0, 0]
drag, startPoint x: 262, startPoint y: 432, endPoint x: 233, endPoint y: 440, distance: 29.5
click at [233, 440] on div "0:00.000 1:29.412" at bounding box center [503, 436] width 1007 height 32
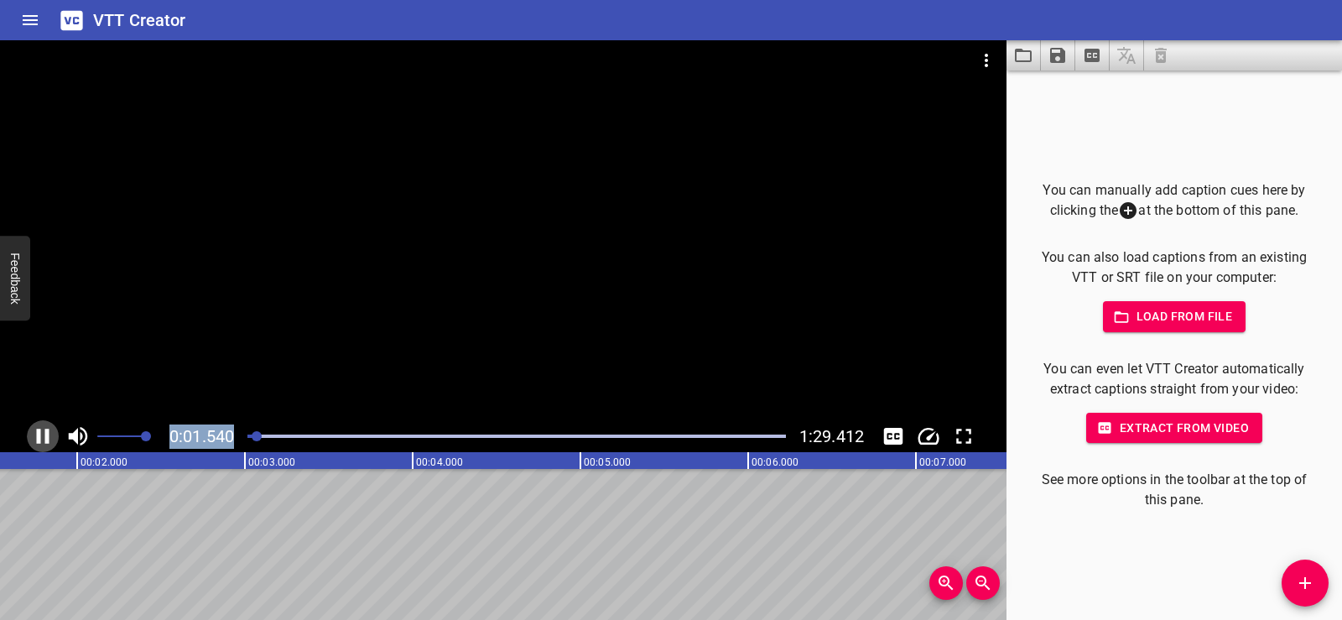
click at [29, 430] on button "Play/Pause" at bounding box center [43, 436] width 32 height 32
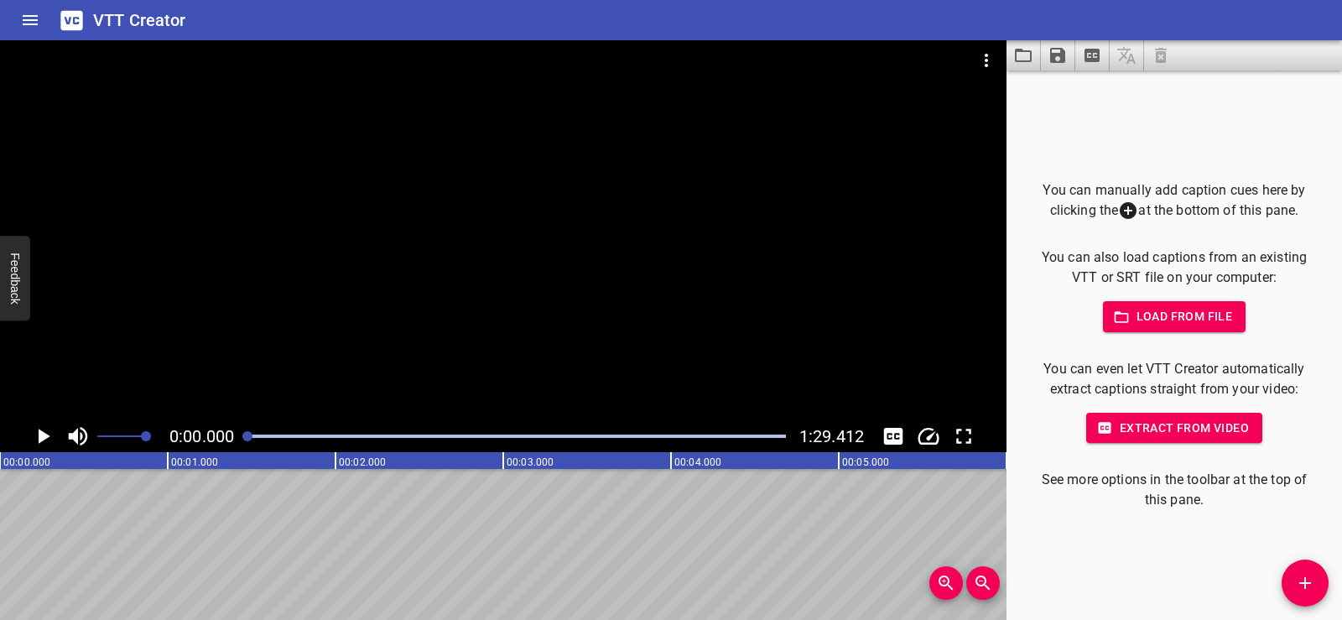
drag, startPoint x: 252, startPoint y: 434, endPoint x: 216, endPoint y: 440, distance: 37.4
click at [216, 440] on div "0:00.000 1:29.412" at bounding box center [503, 436] width 1007 height 32
click at [209, 439] on span "0:00.000" at bounding box center [201, 436] width 65 height 20
click at [1029, 48] on icon "Load captions from file" at bounding box center [1023, 55] width 20 height 20
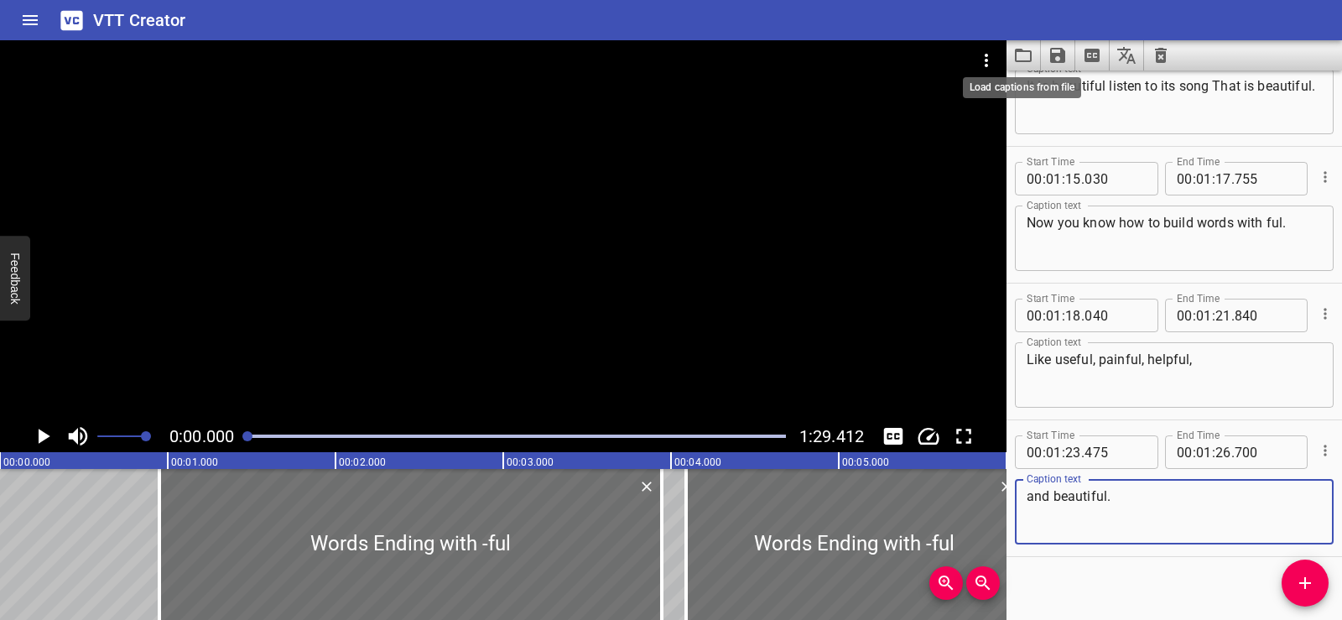
scroll to position [3494, 0]
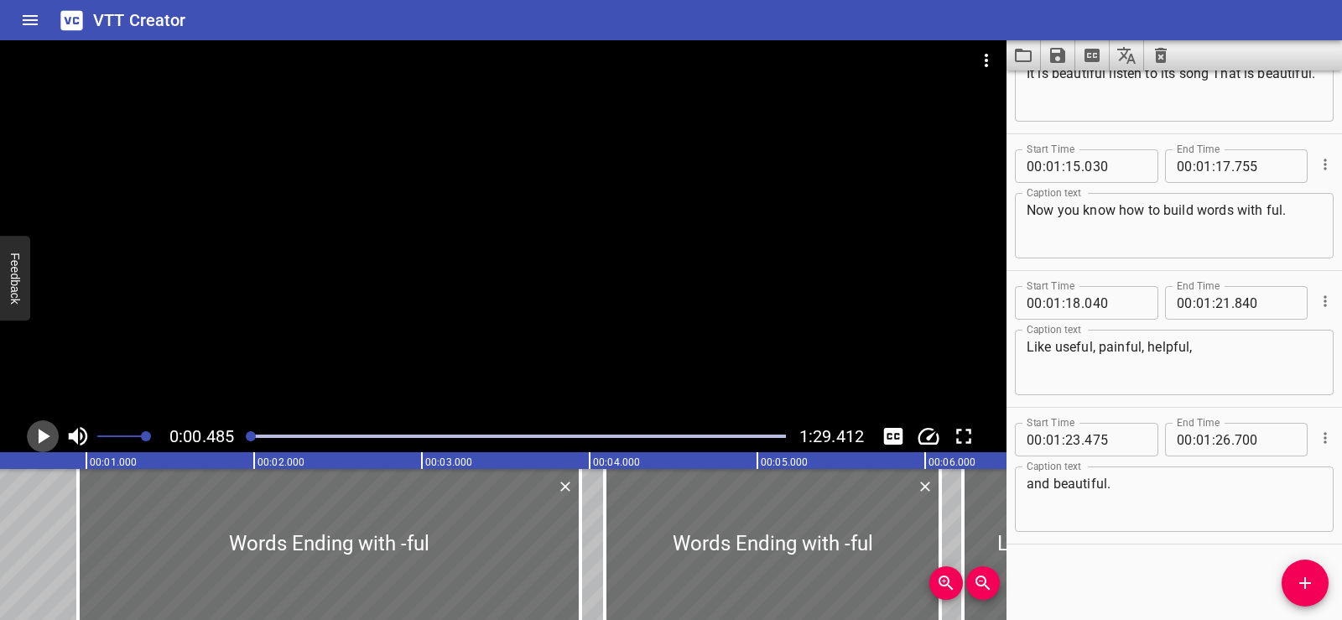
click at [37, 436] on icon "Play/Pause" at bounding box center [42, 436] width 25 height 25
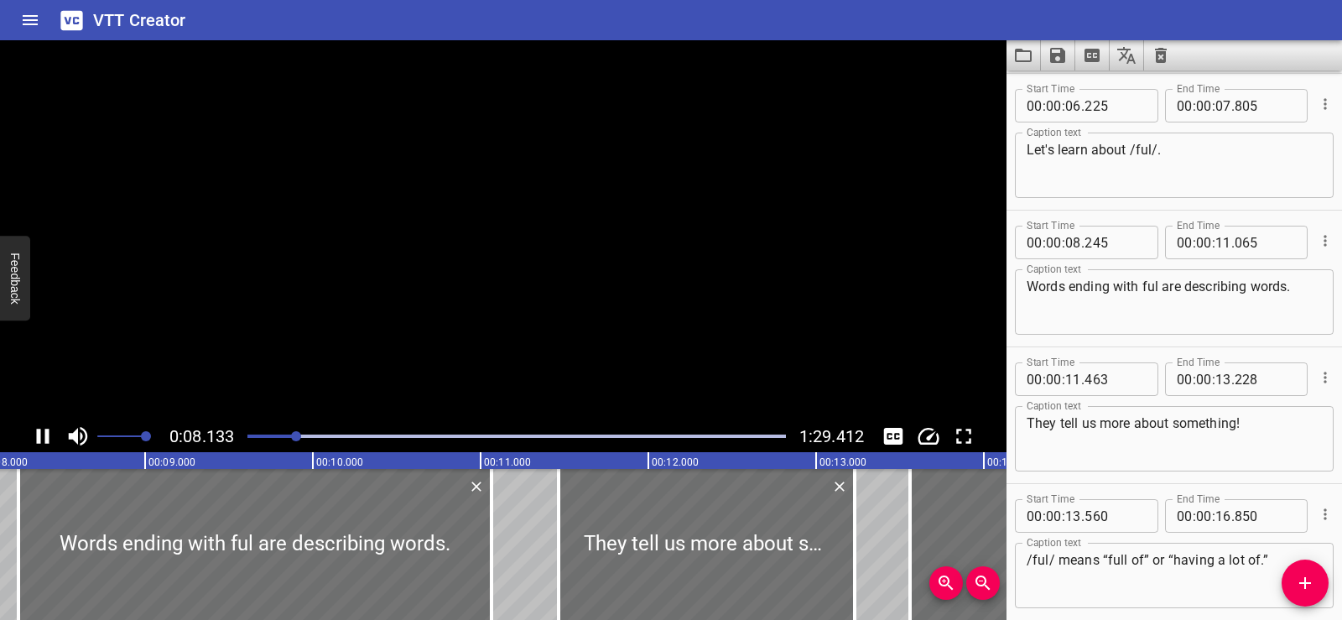
scroll to position [396, 0]
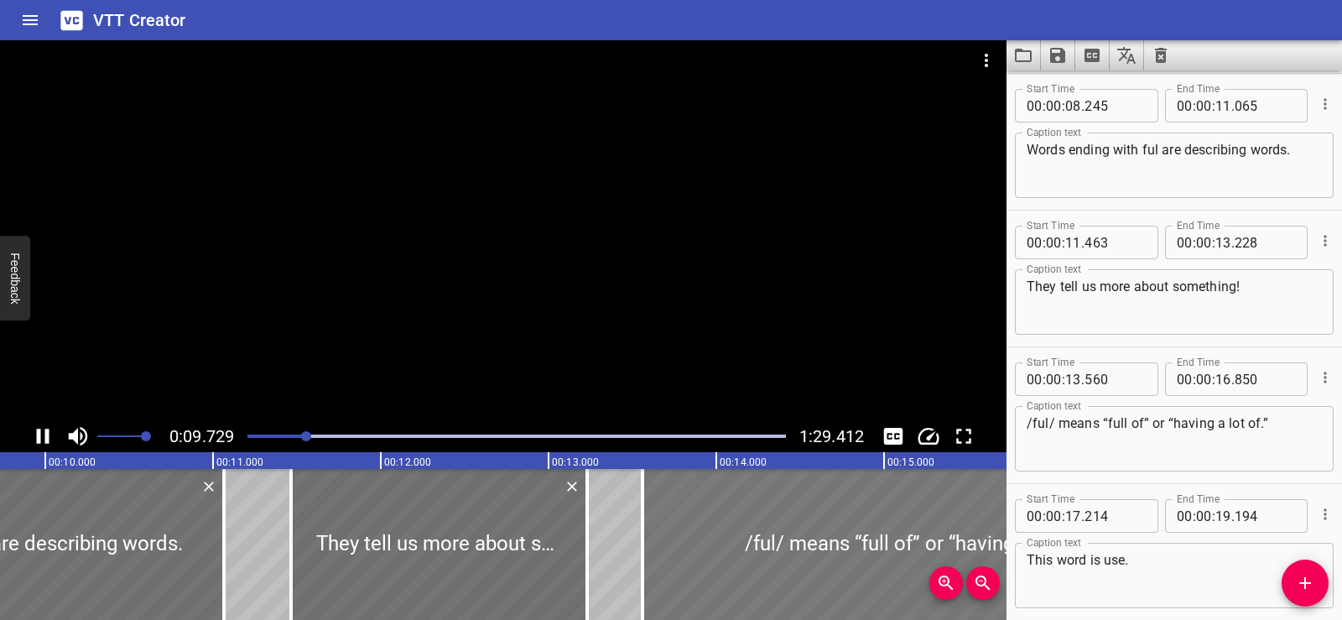
click at [781, 549] on div at bounding box center [919, 544] width 552 height 151
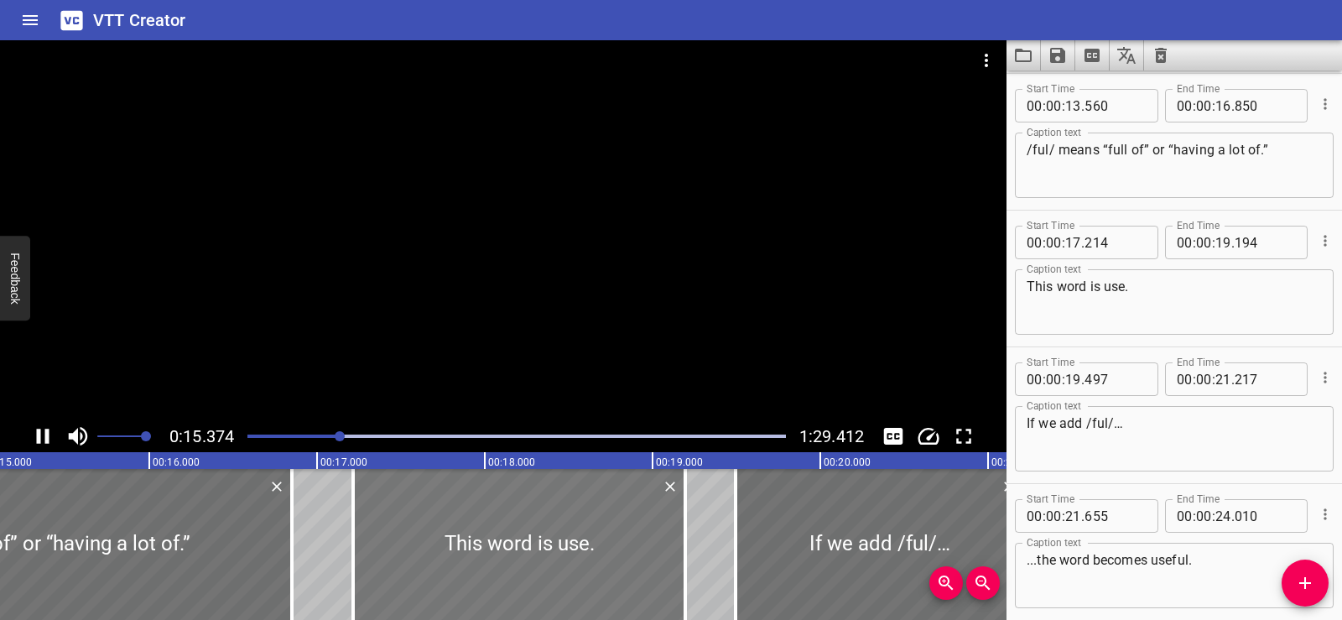
click at [579, 519] on div at bounding box center [519, 544] width 332 height 151
type input "474"
type input "454"
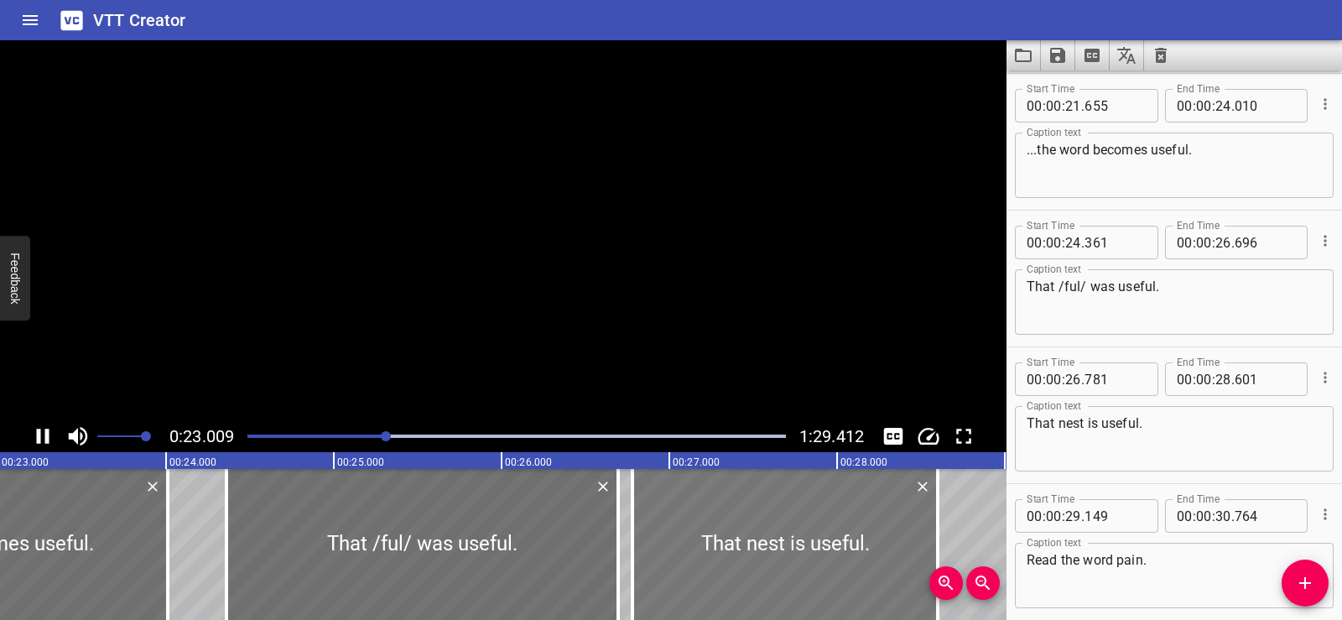
click at [861, 539] on div at bounding box center [784, 544] width 305 height 151
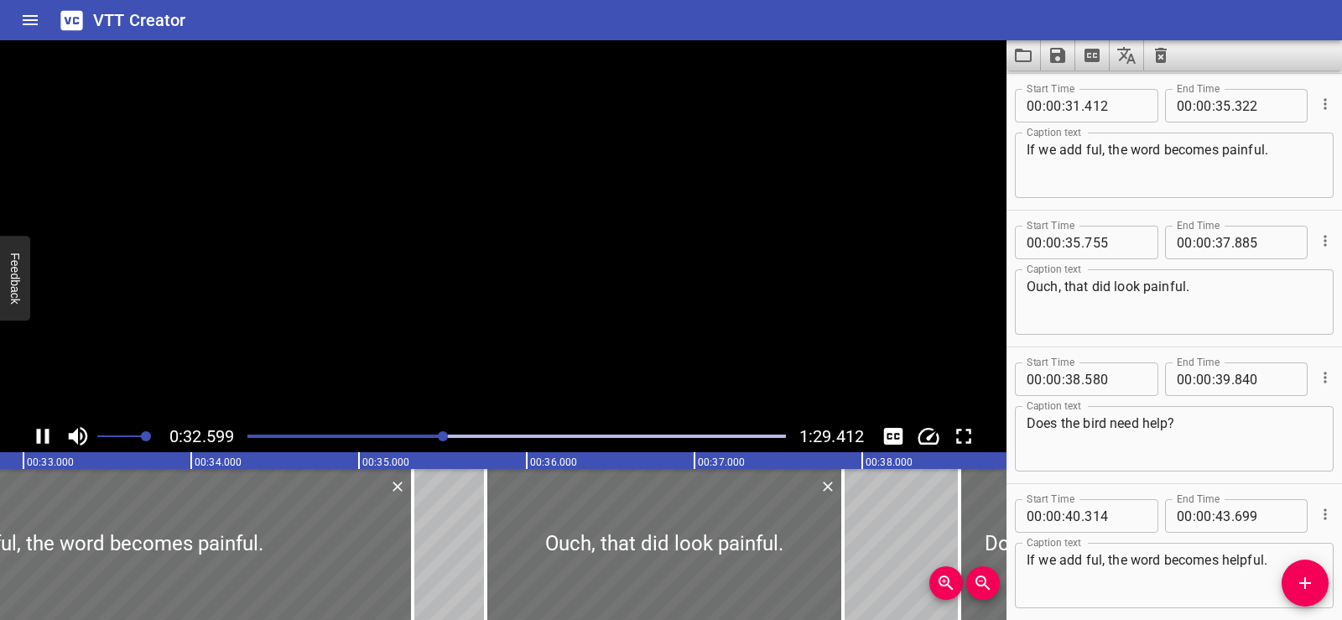
click at [547, 506] on div at bounding box center [664, 544] width 357 height 151
type input "895"
type input "38"
type input "025"
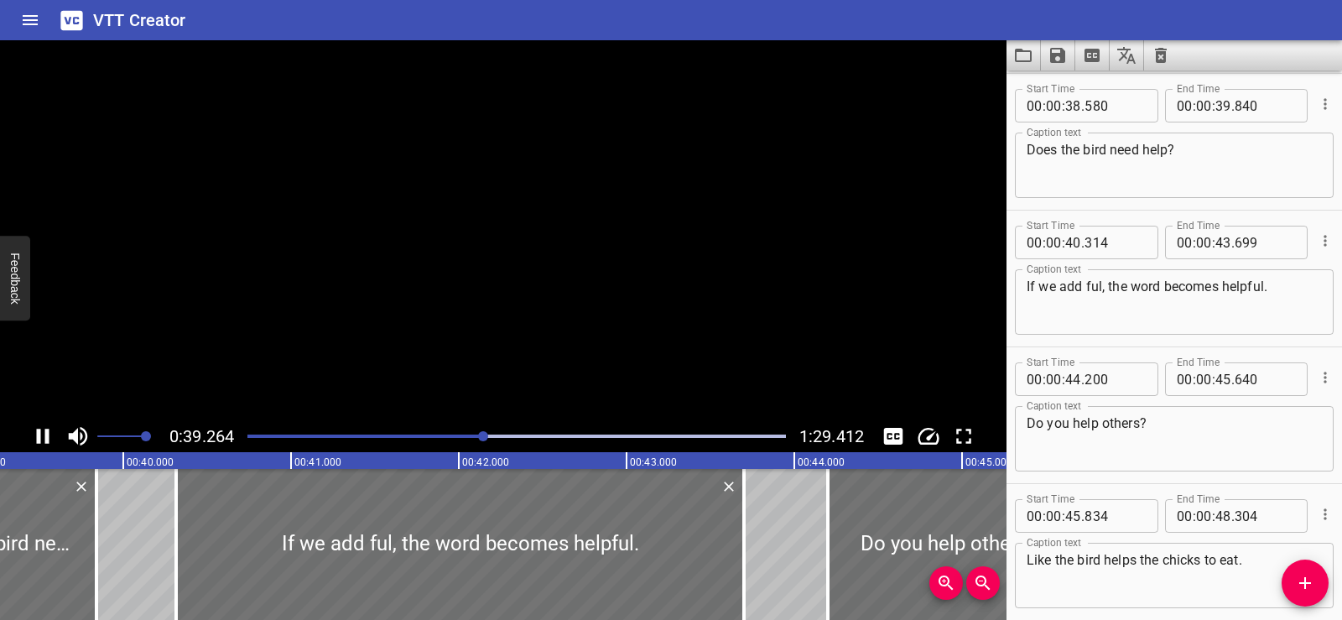
click at [851, 512] on div at bounding box center [949, 544] width 242 height 151
type input "215"
type input "655"
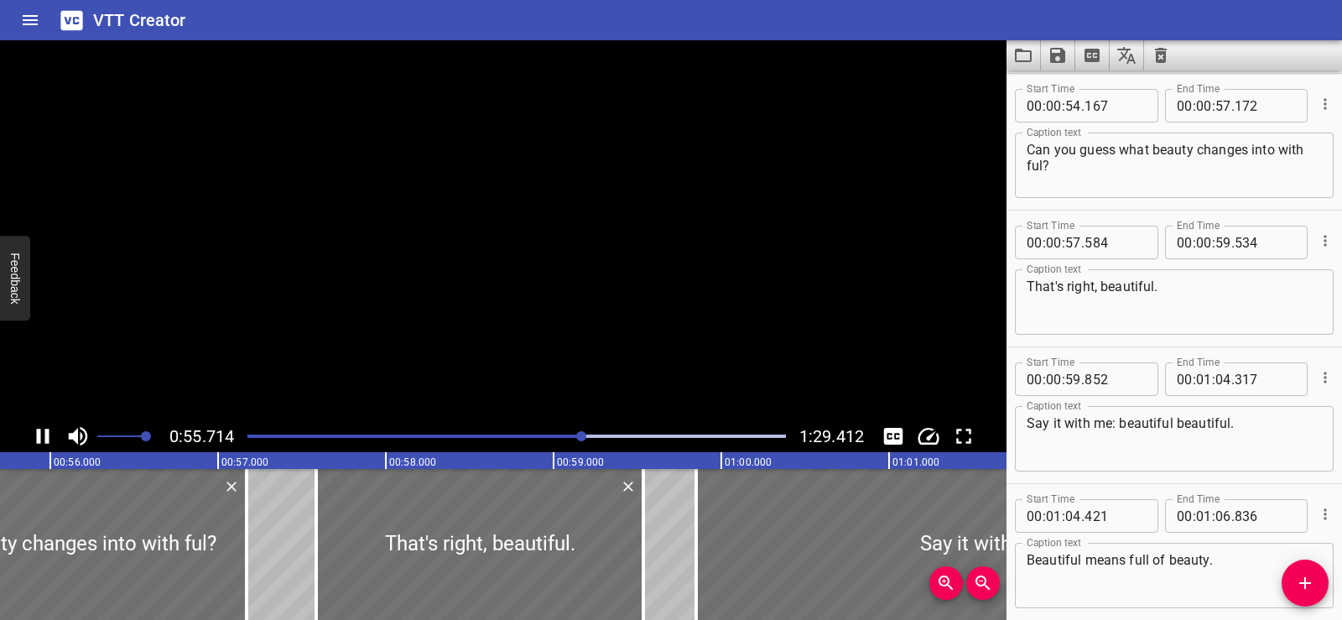
click at [336, 537] on div "That's right, beautiful." at bounding box center [479, 544] width 327 height 151
type input "719"
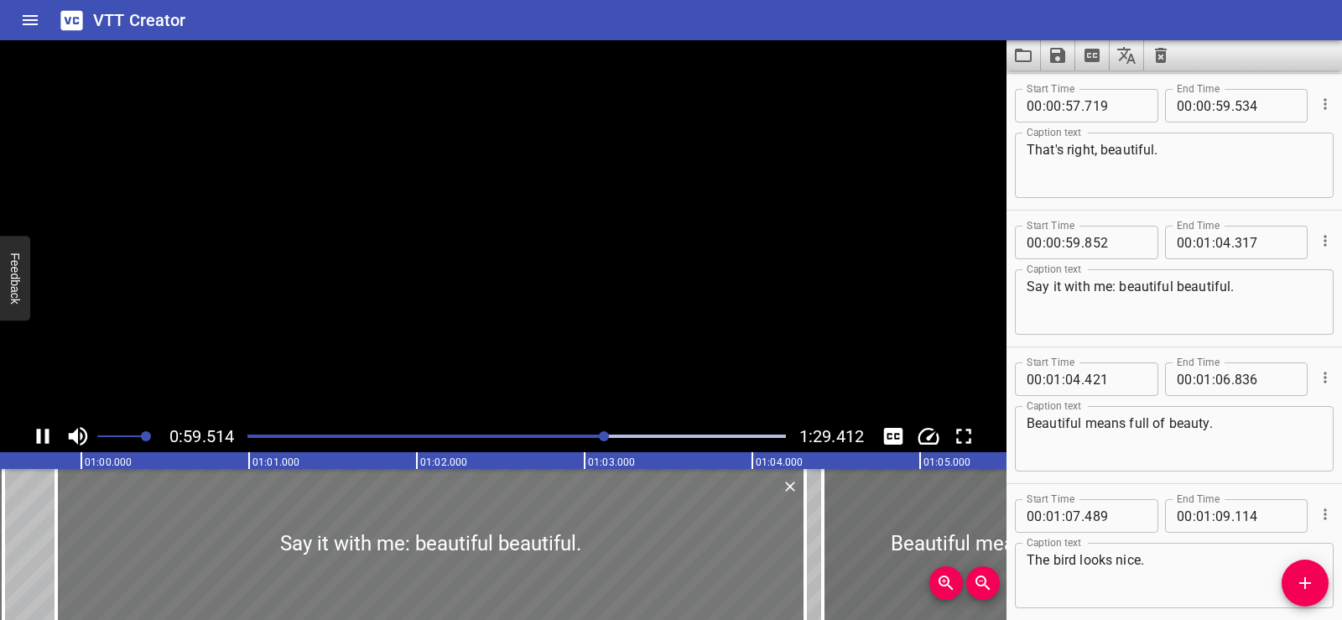
click at [829, 526] on div at bounding box center [822, 544] width 17 height 151
type input "431"
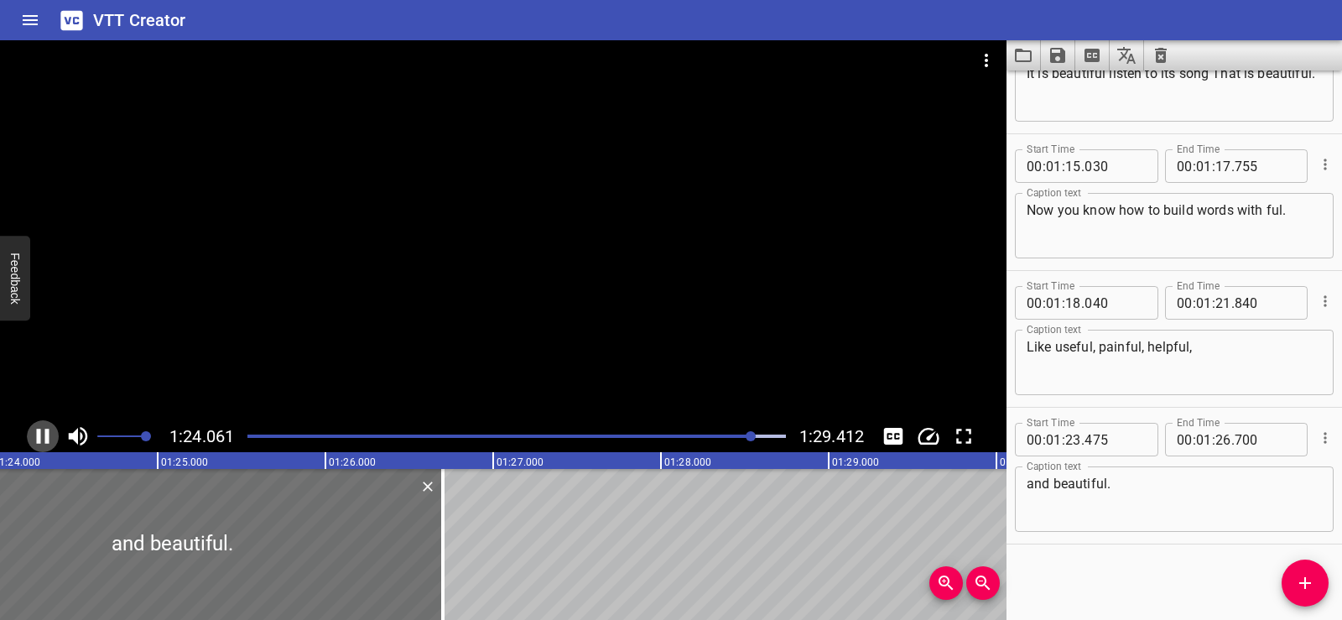
click at [44, 432] on icon "Play/Pause" at bounding box center [42, 436] width 25 height 25
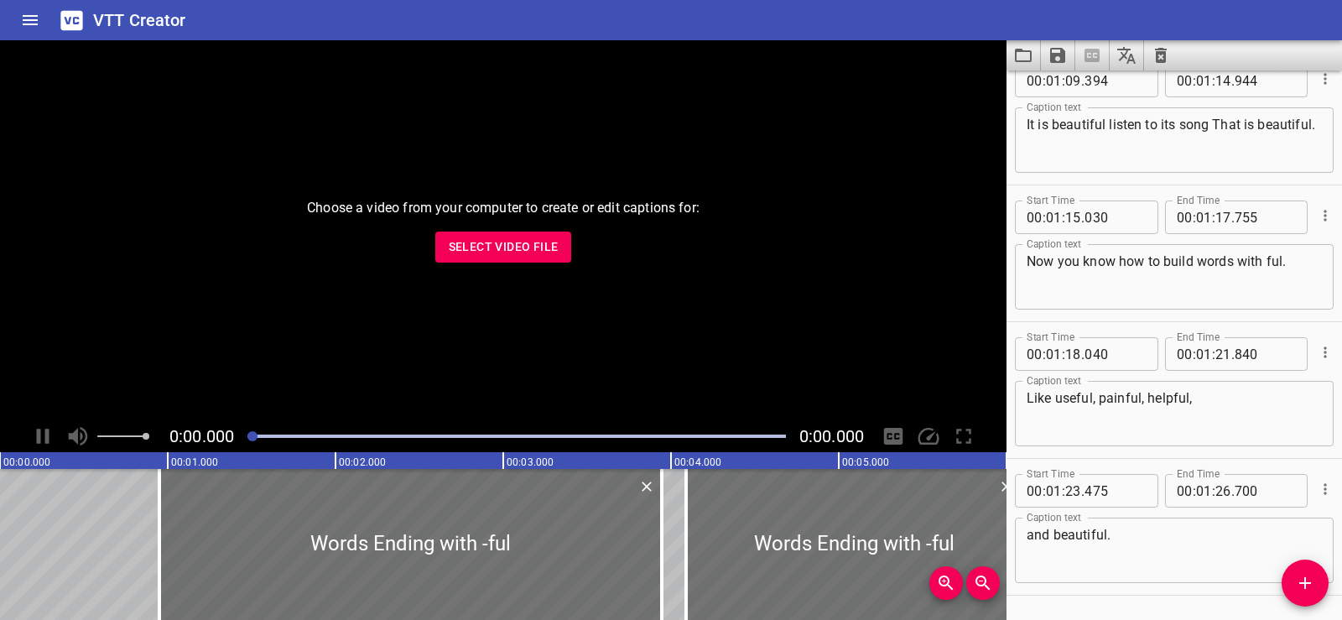
scroll to position [3494, 0]
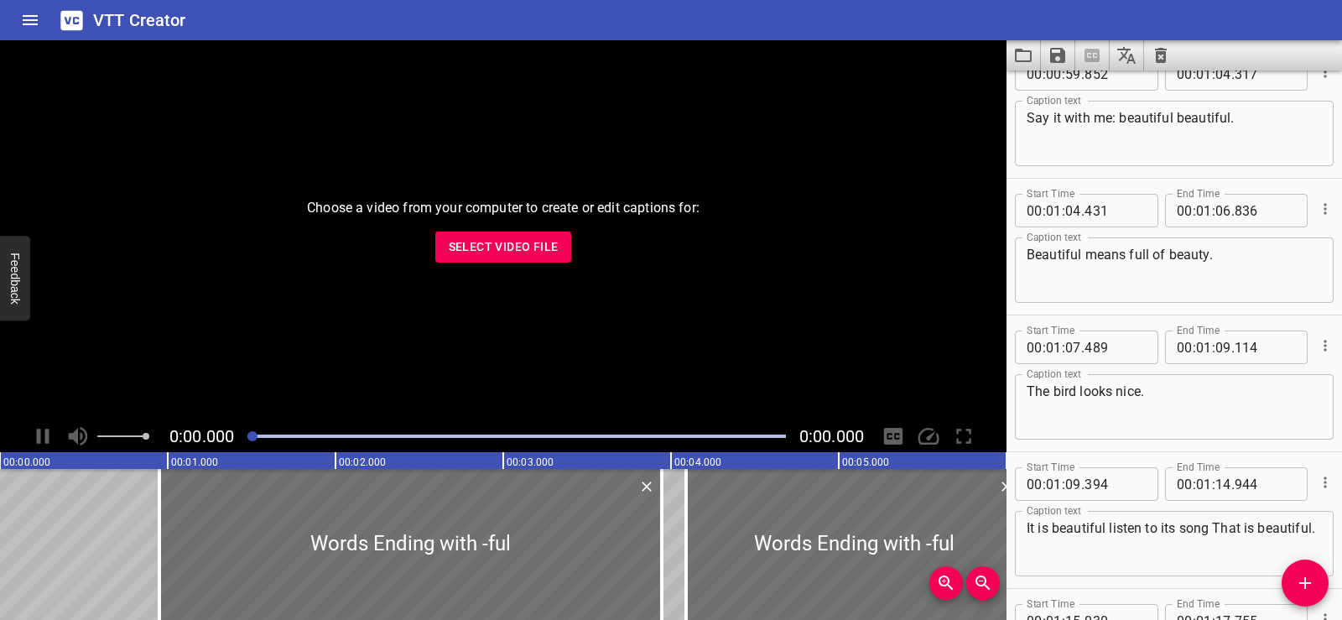
click at [508, 249] on span "Select Video File" at bounding box center [504, 247] width 110 height 21
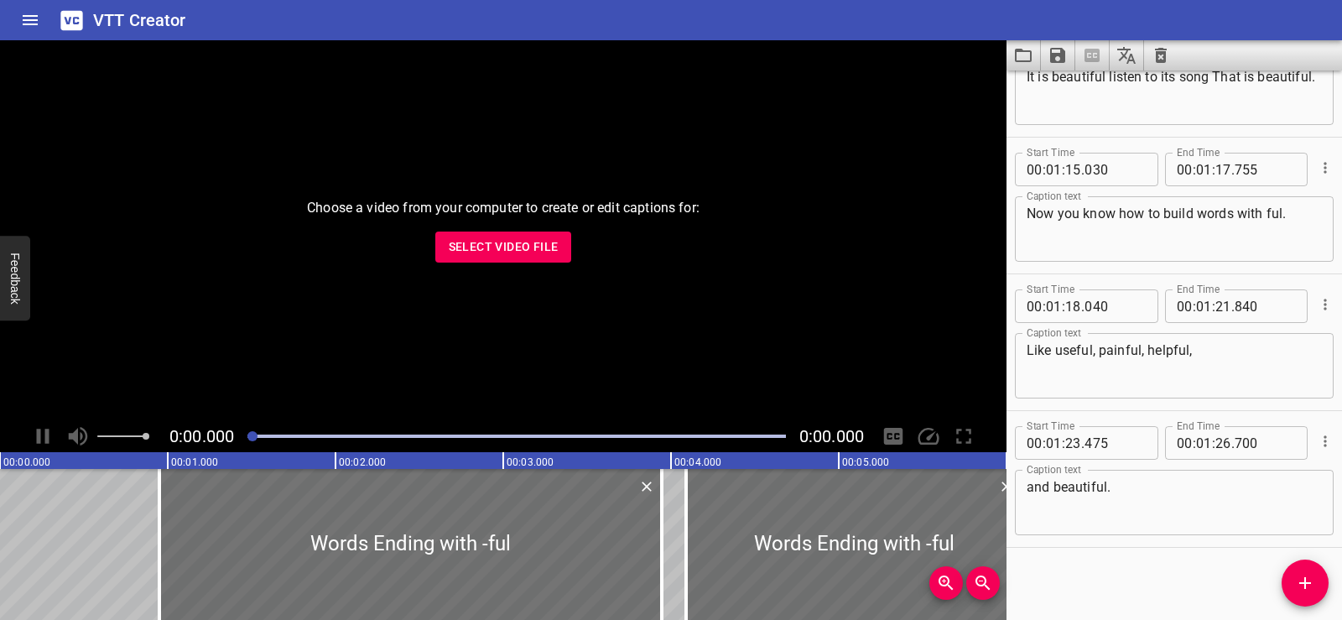
scroll to position [3494, 0]
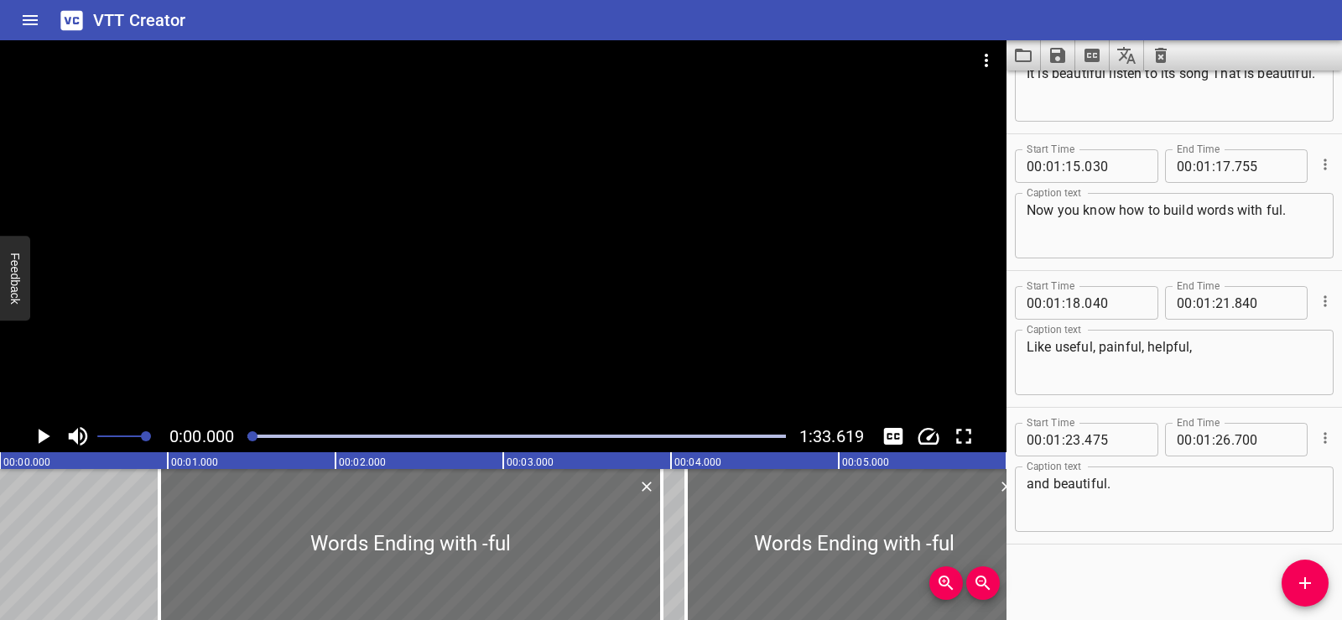
click at [1158, 64] on icon "Clear captions" at bounding box center [1161, 55] width 20 height 20
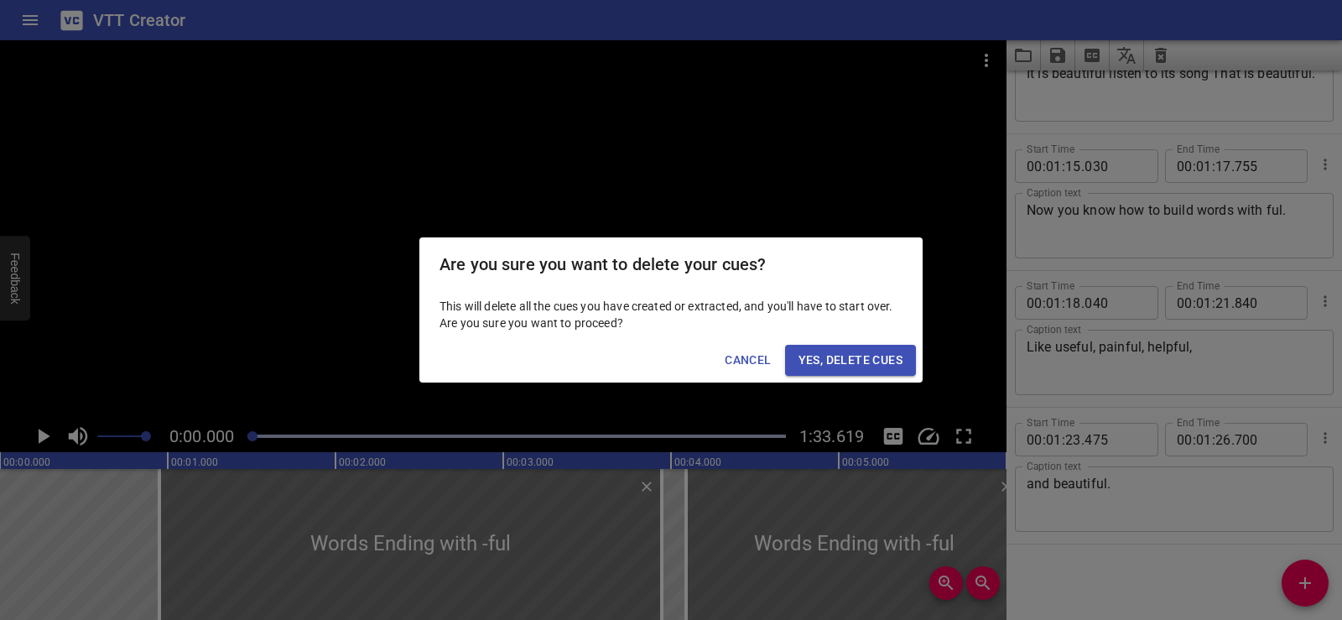
click at [808, 351] on span "Yes, Delete Cues" at bounding box center [851, 360] width 104 height 21
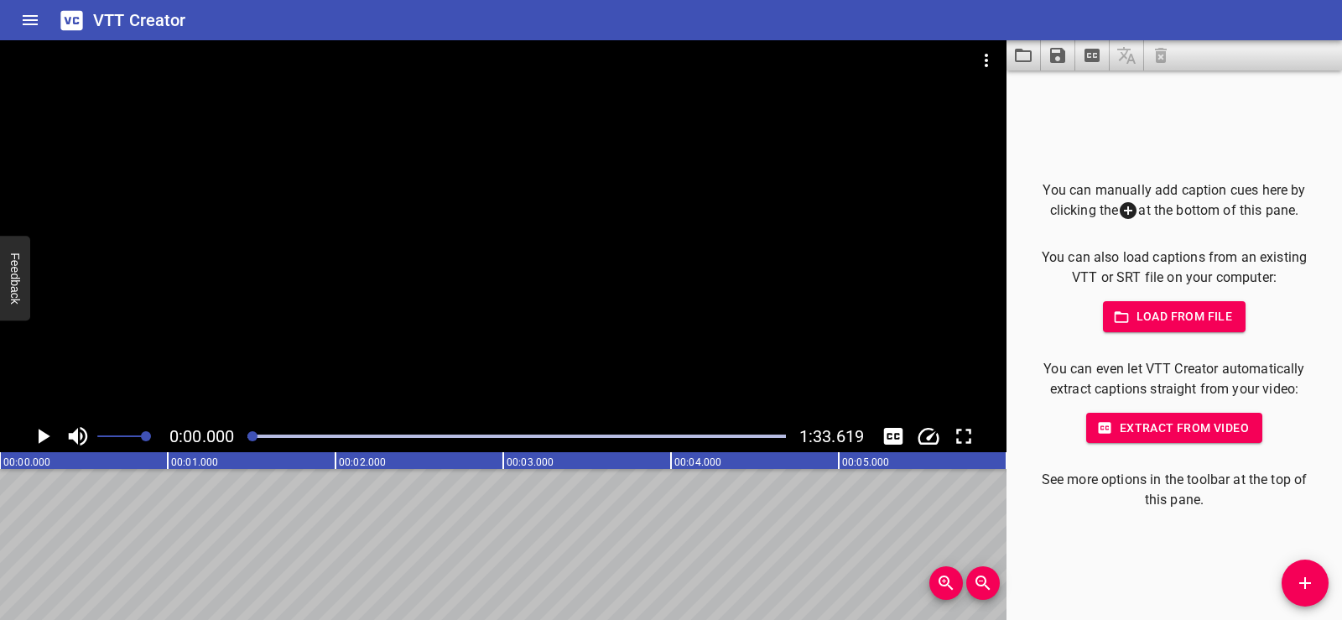
click at [1023, 61] on icon "Load captions from file" at bounding box center [1023, 55] width 17 height 13
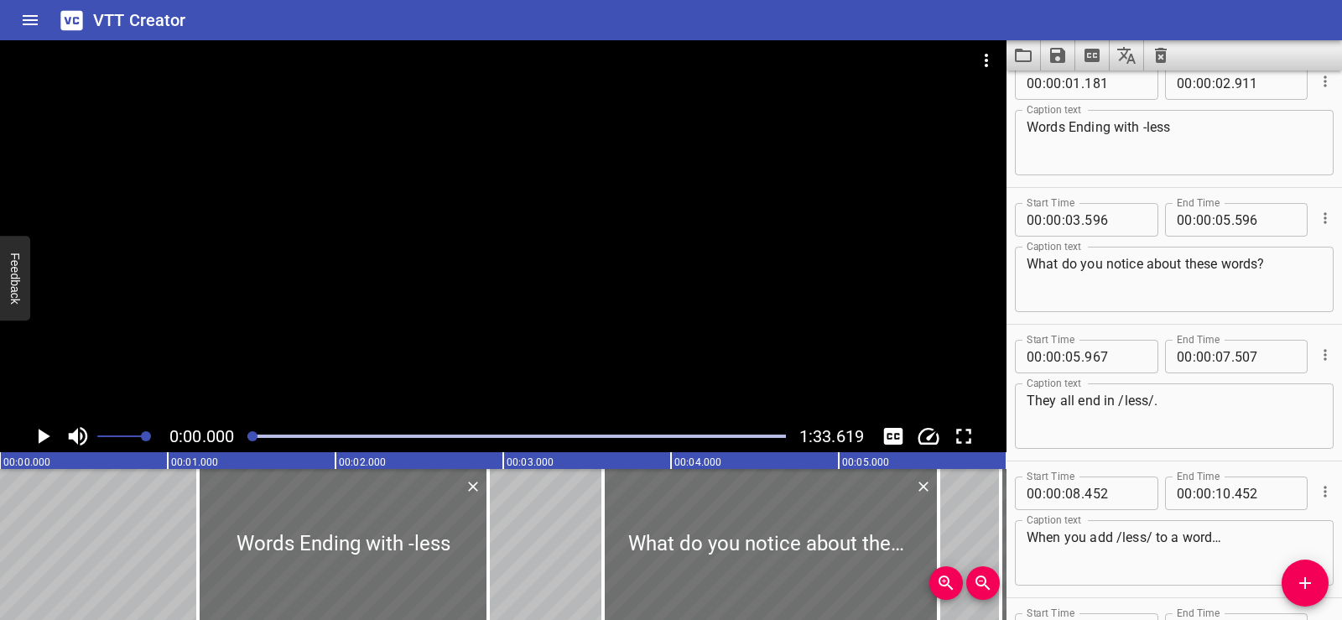
scroll to position [0, 0]
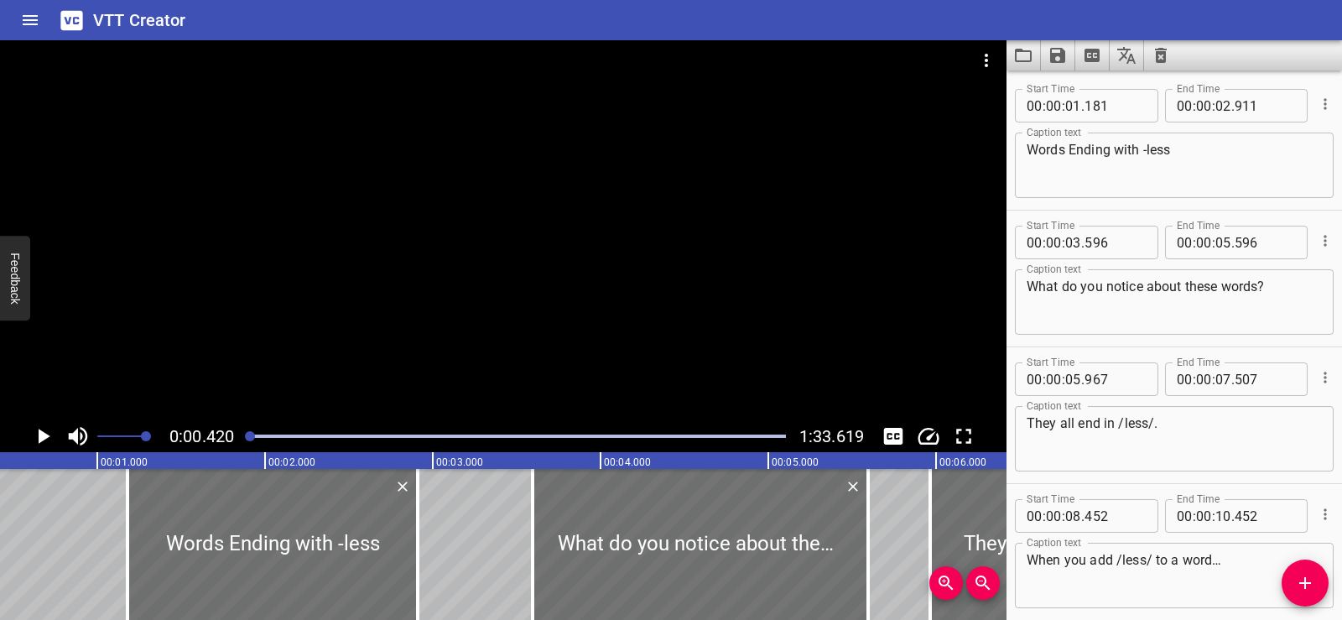
click at [42, 433] on icon "Play/Pause" at bounding box center [45, 436] width 12 height 15
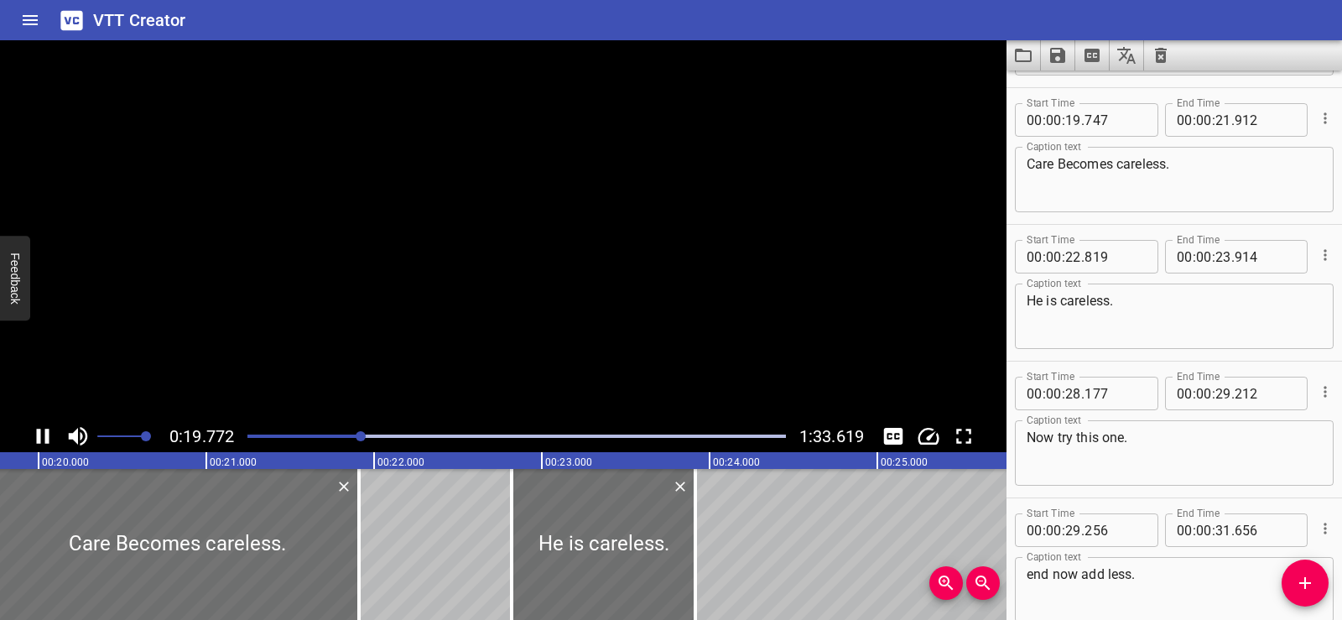
scroll to position [0, 0]
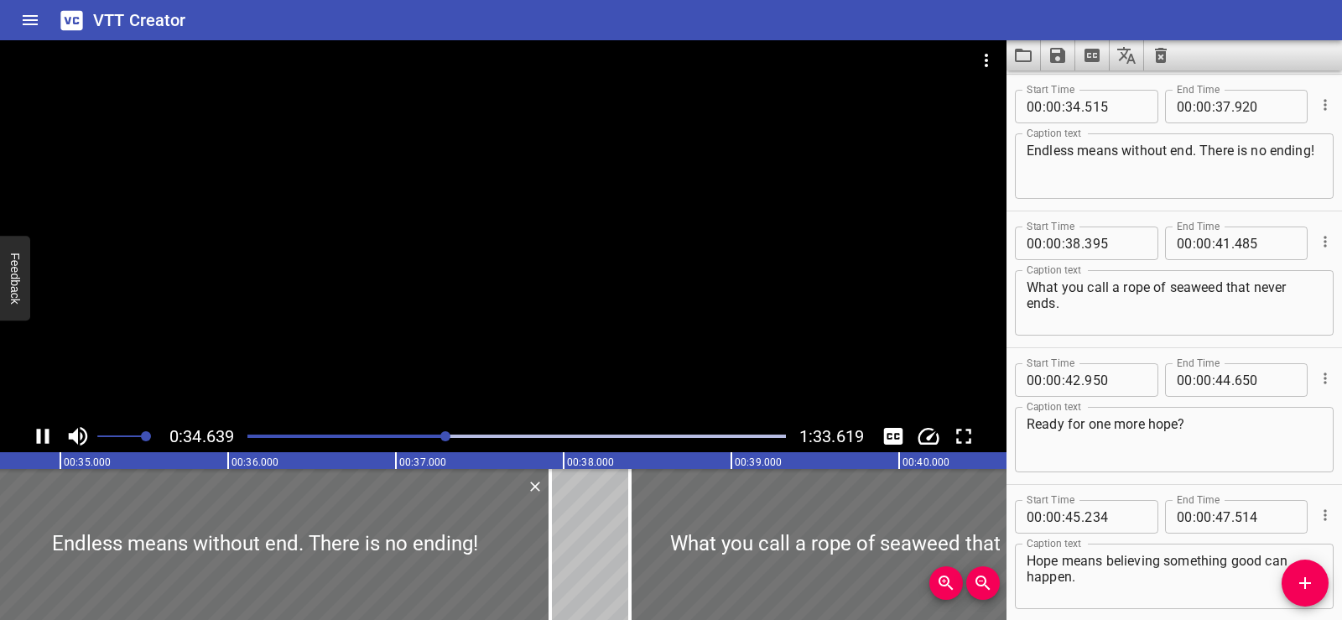
click at [386, 232] on div at bounding box center [503, 230] width 1007 height 380
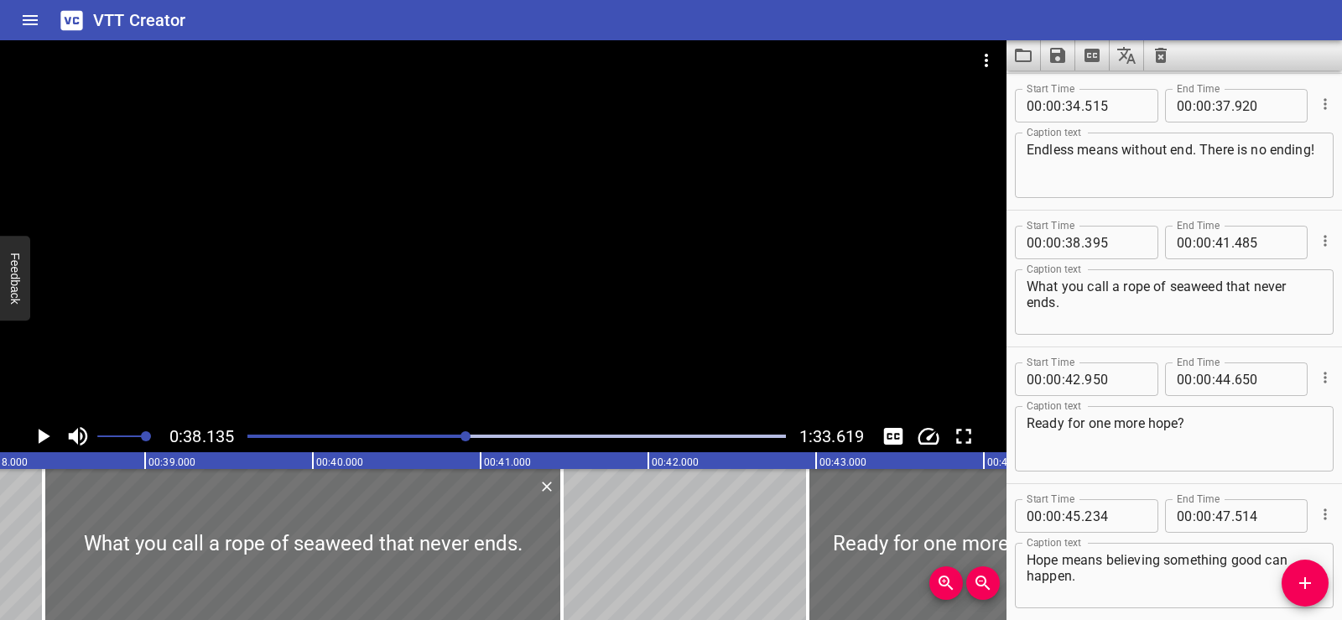
click at [531, 227] on div at bounding box center [503, 230] width 1007 height 380
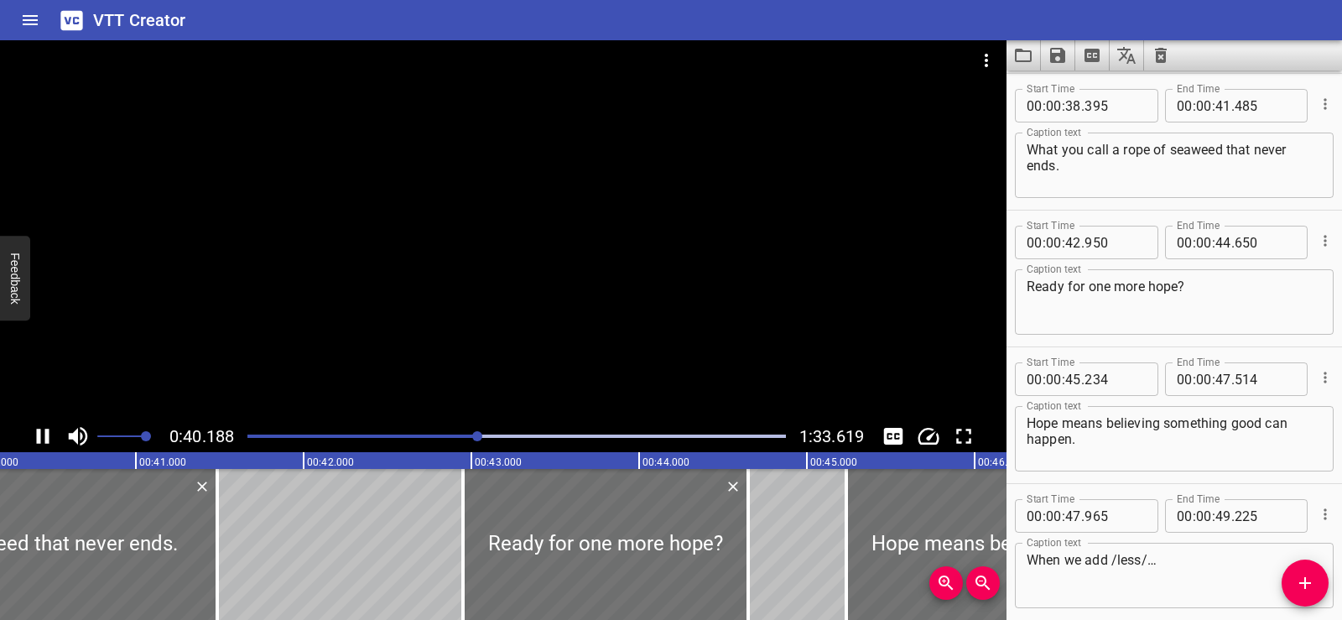
click at [592, 200] on div at bounding box center [503, 230] width 1007 height 380
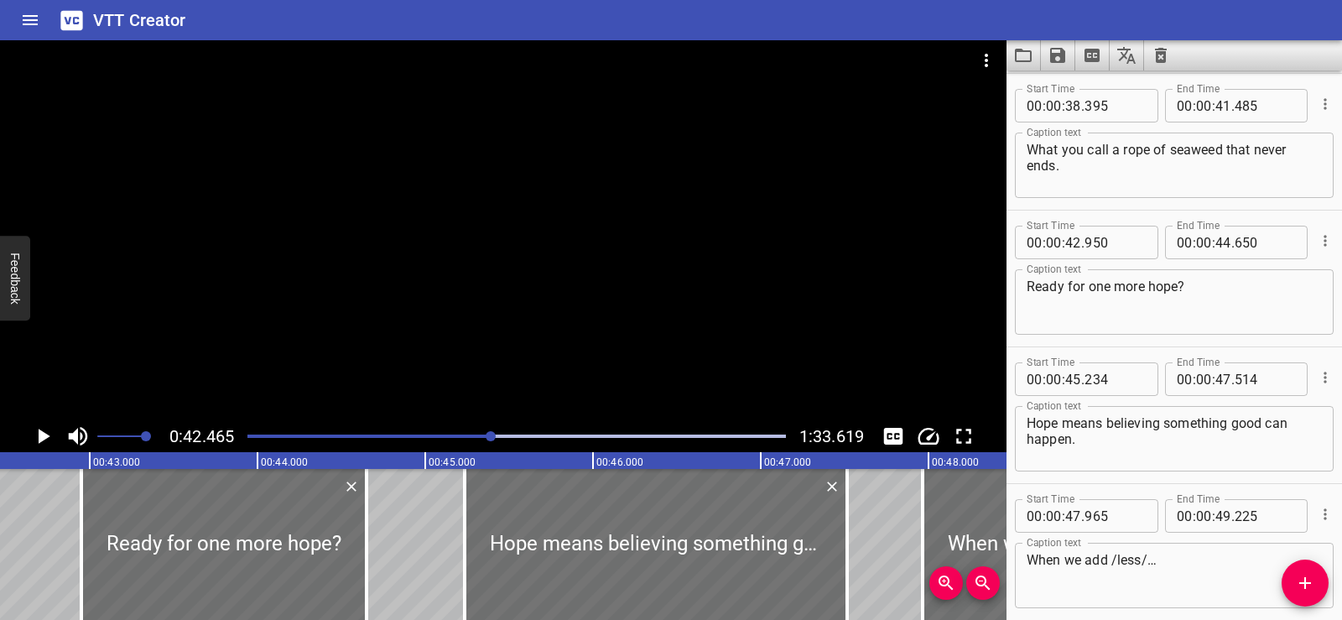
click at [517, 200] on div at bounding box center [503, 230] width 1007 height 380
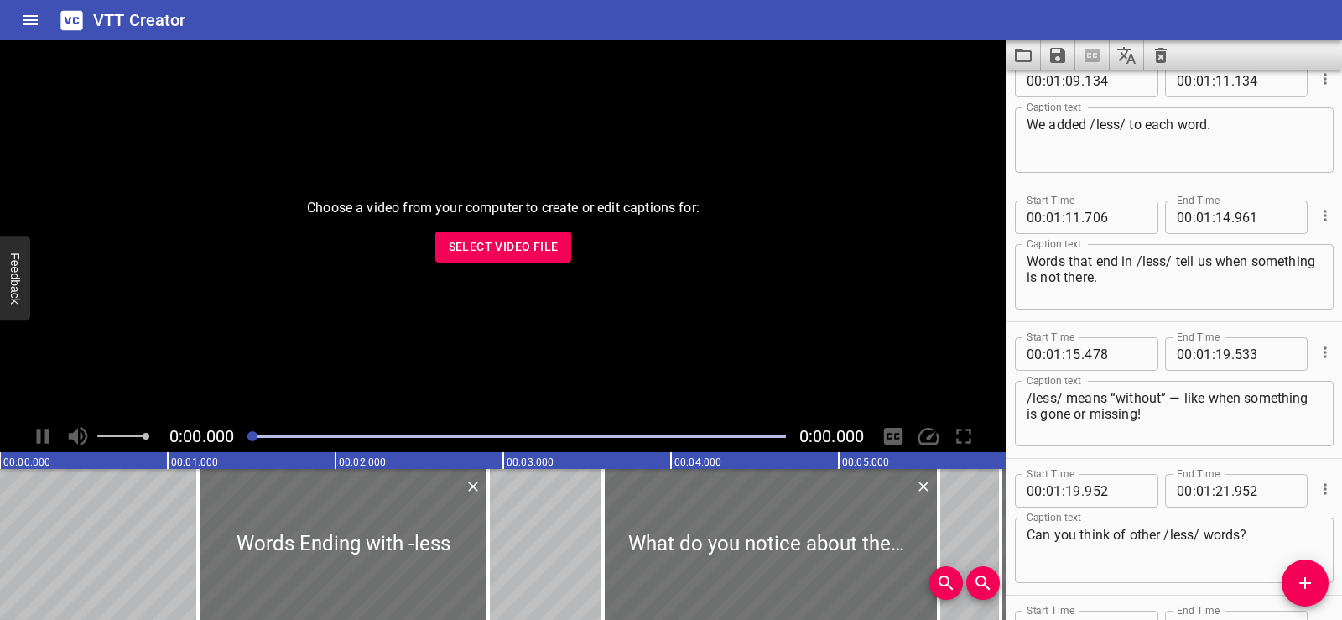
click at [491, 250] on span "Select Video File" at bounding box center [504, 247] width 110 height 21
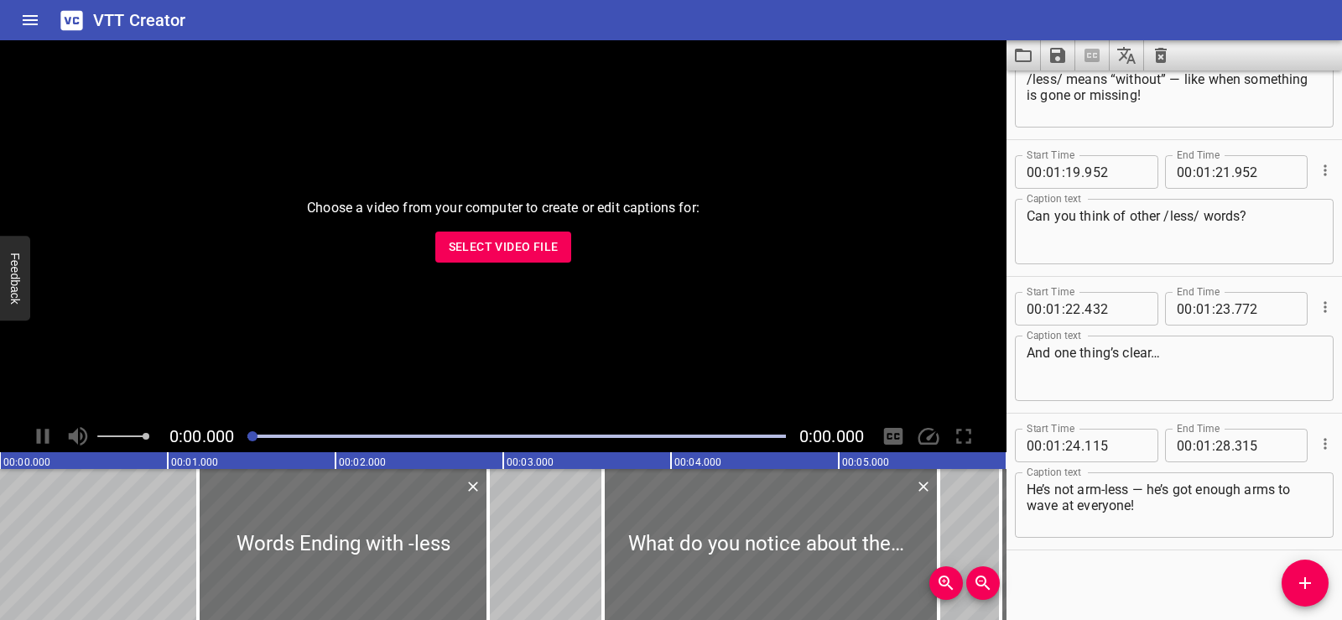
scroll to position [4178, 0]
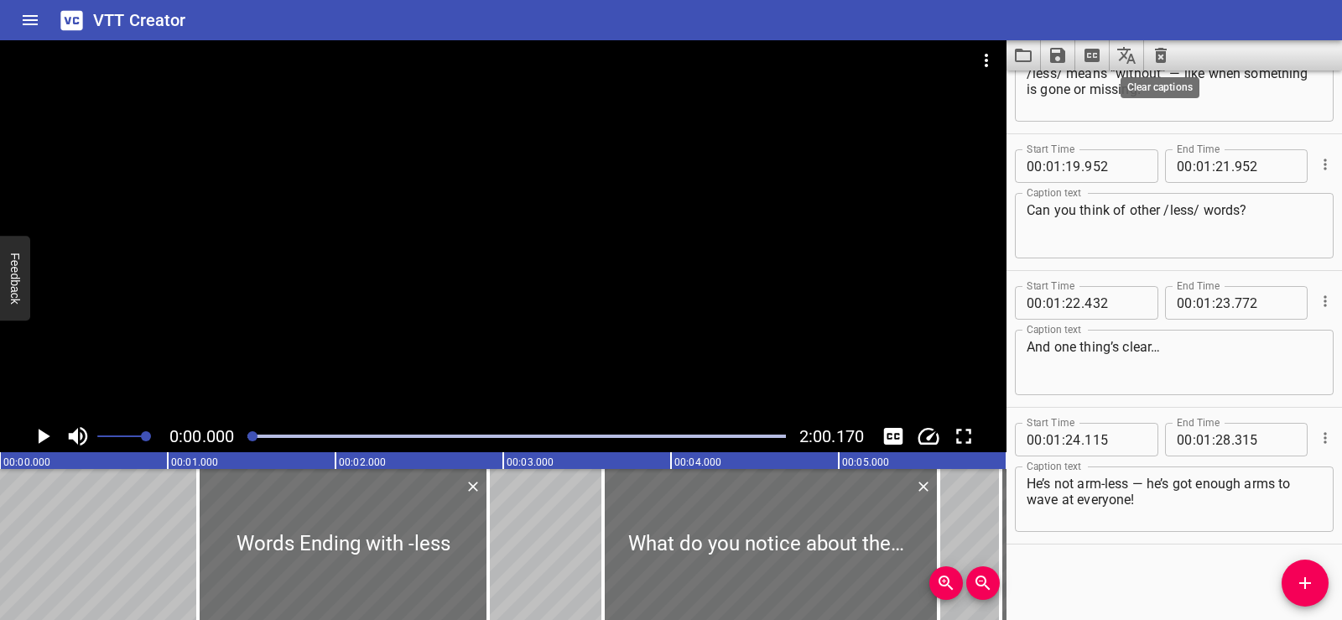
click at [1164, 63] on icon "Clear captions" at bounding box center [1161, 55] width 12 height 15
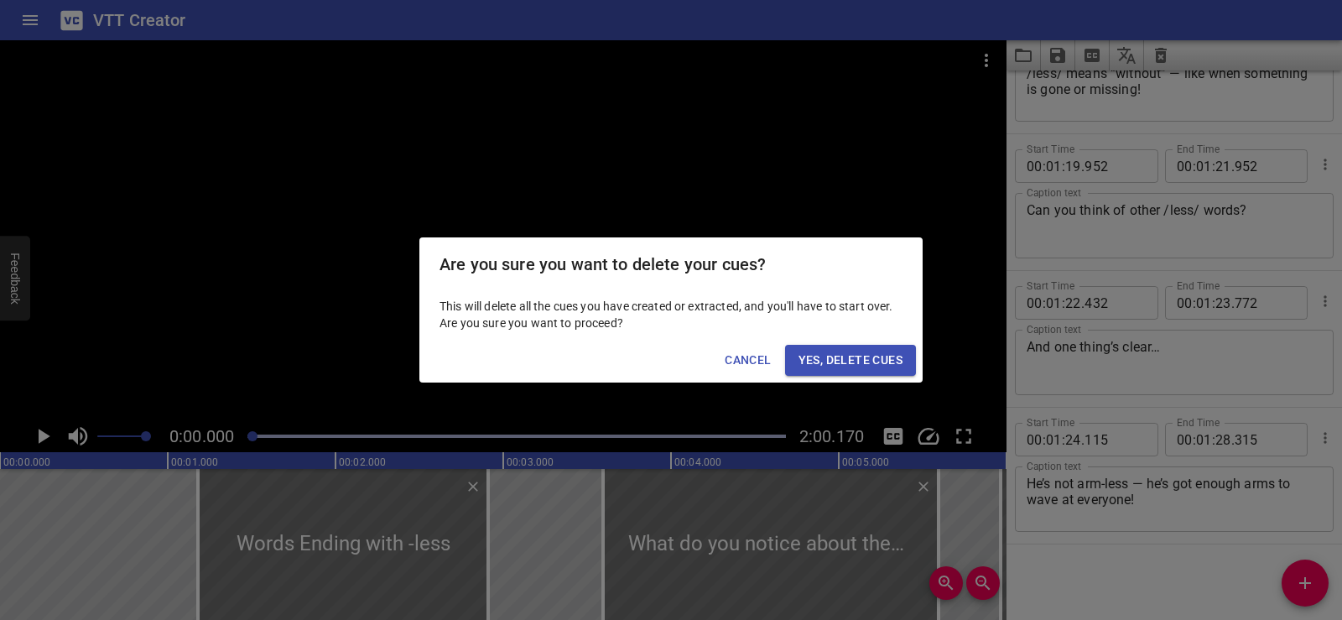
click at [842, 361] on span "Yes, Delete Cues" at bounding box center [851, 360] width 104 height 21
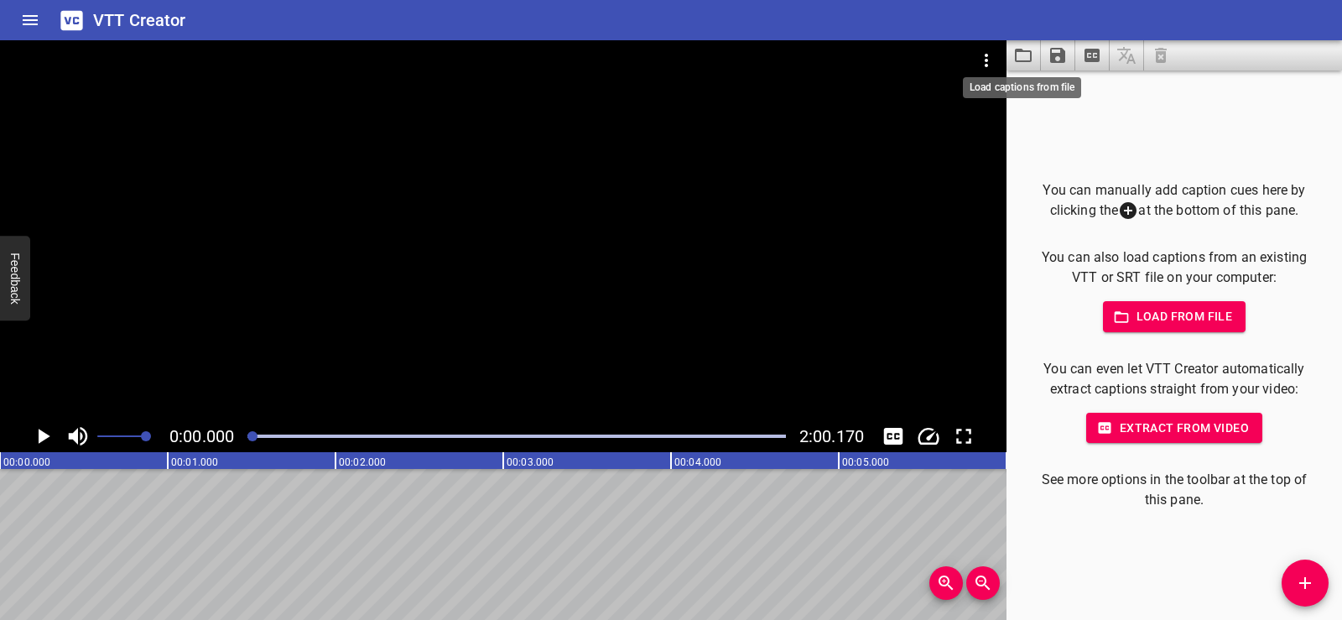
click at [1017, 63] on icon "Load captions from file" at bounding box center [1023, 55] width 20 height 20
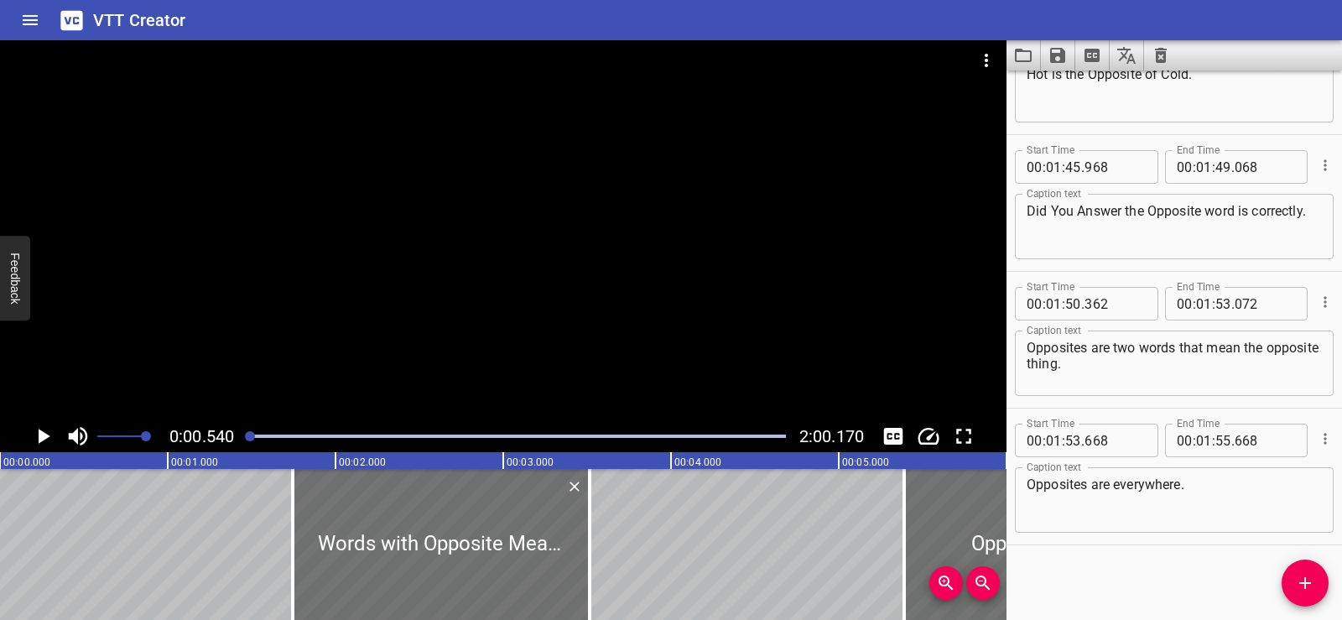
scroll to position [5819, 0]
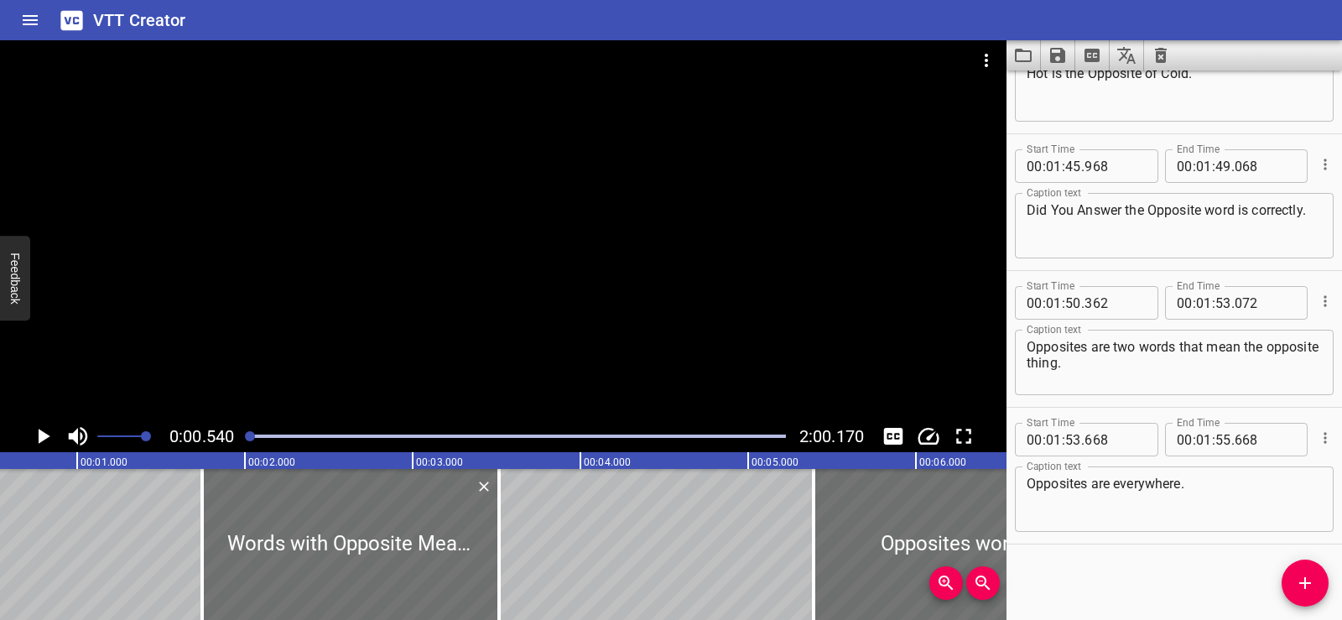
click at [476, 247] on div at bounding box center [503, 230] width 1007 height 380
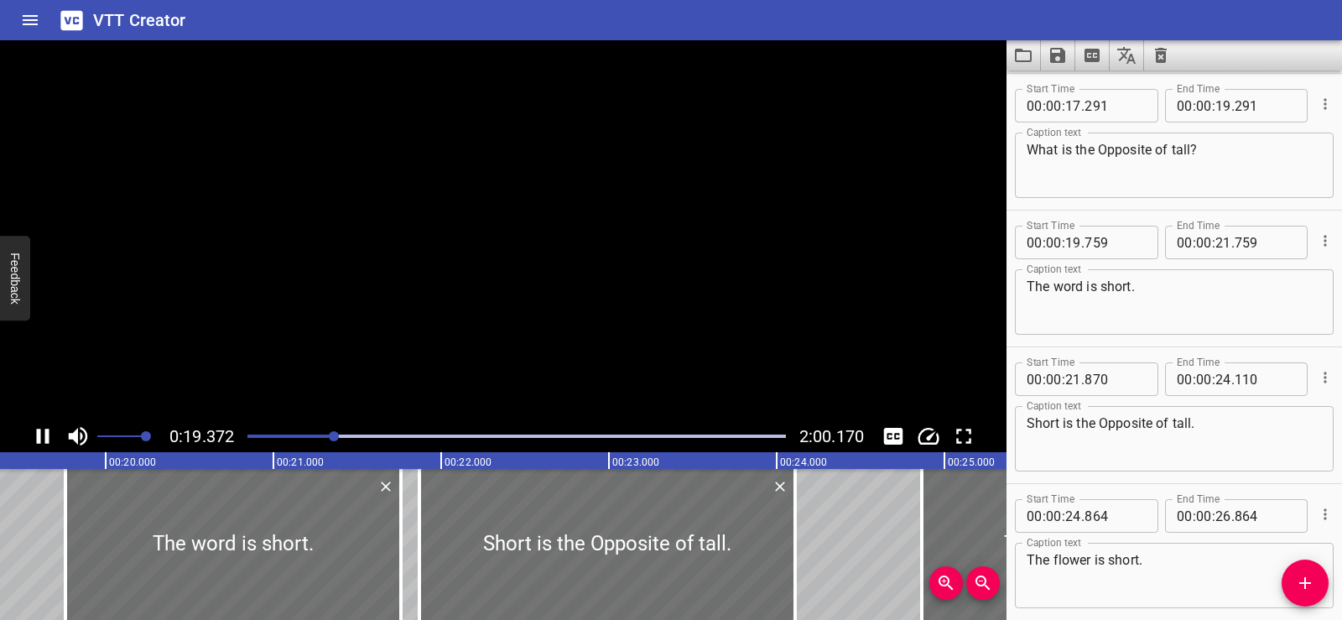
scroll to position [0, 3295]
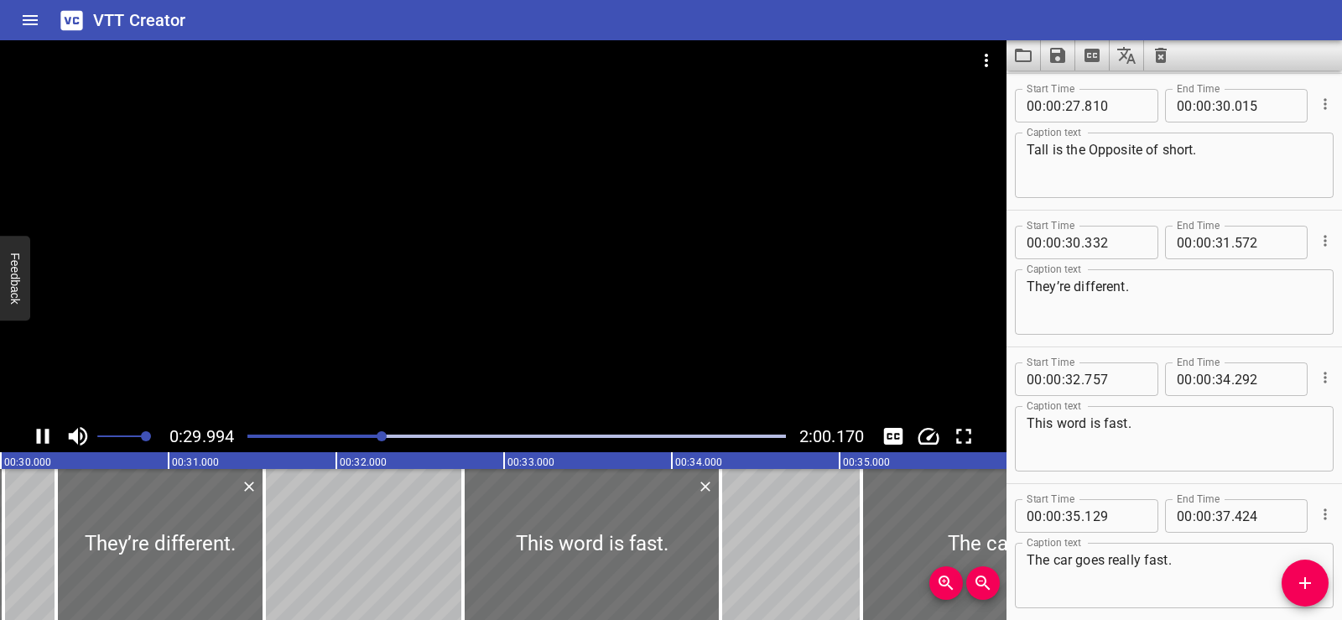
click at [663, 268] on div at bounding box center [503, 230] width 1007 height 380
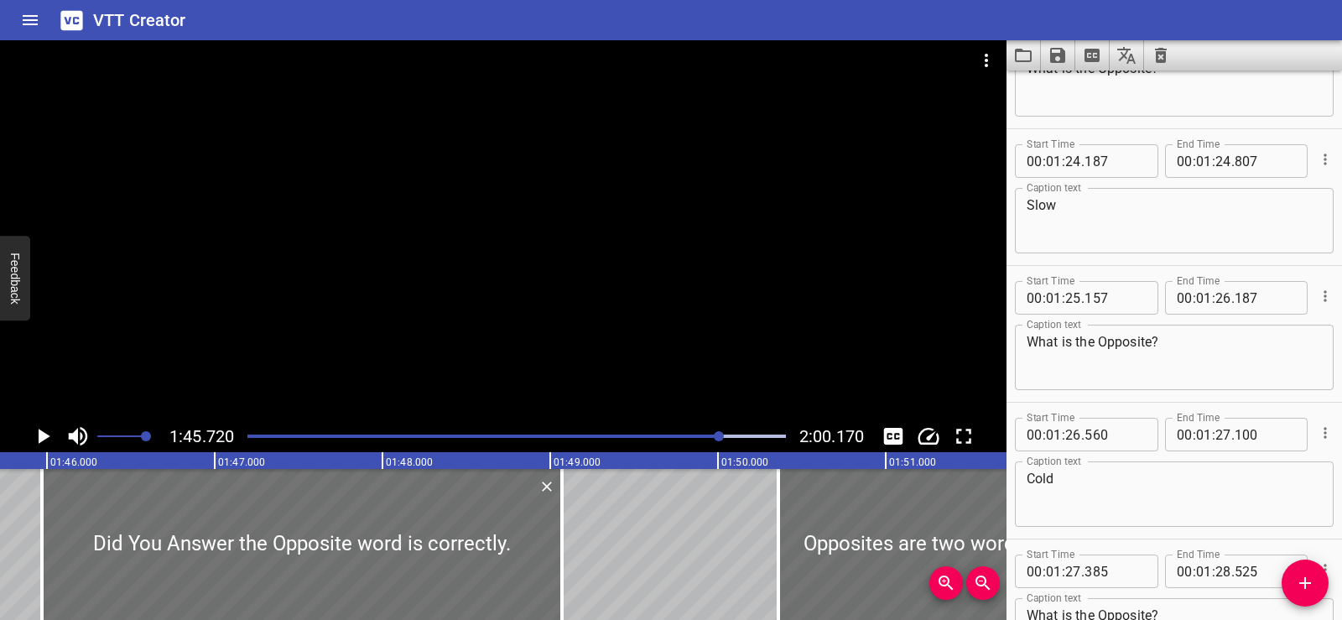
click at [529, 211] on div at bounding box center [503, 230] width 1007 height 380
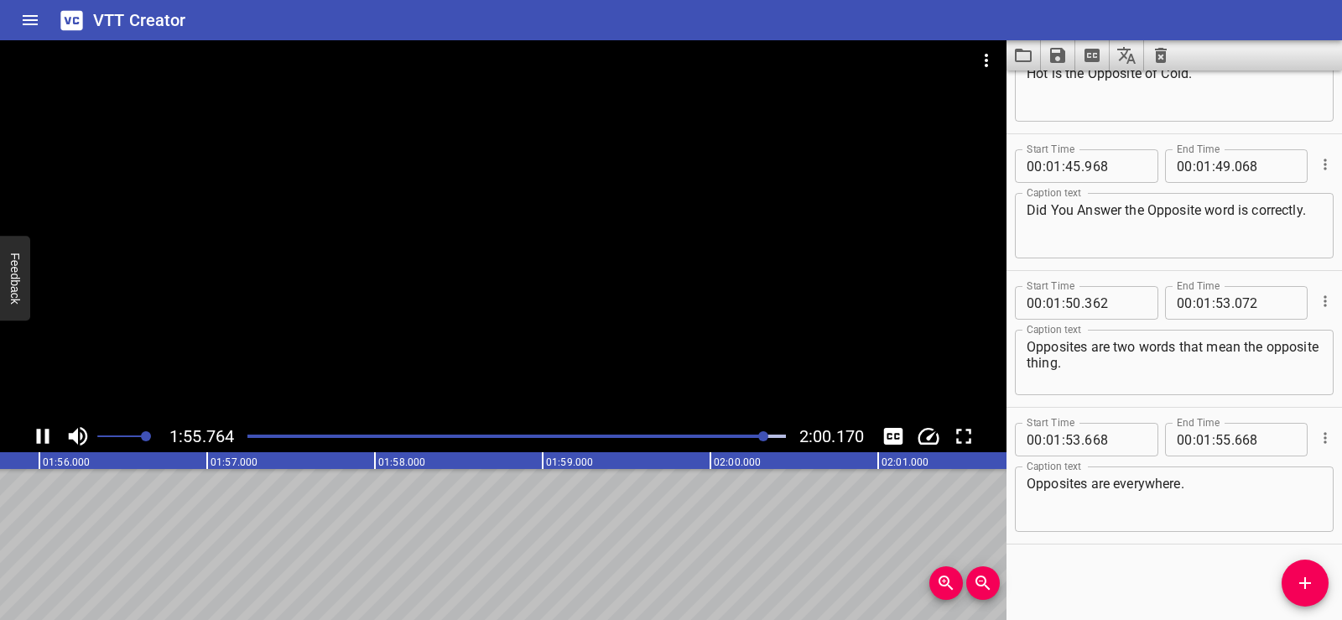
click at [508, 230] on div at bounding box center [503, 230] width 1007 height 380
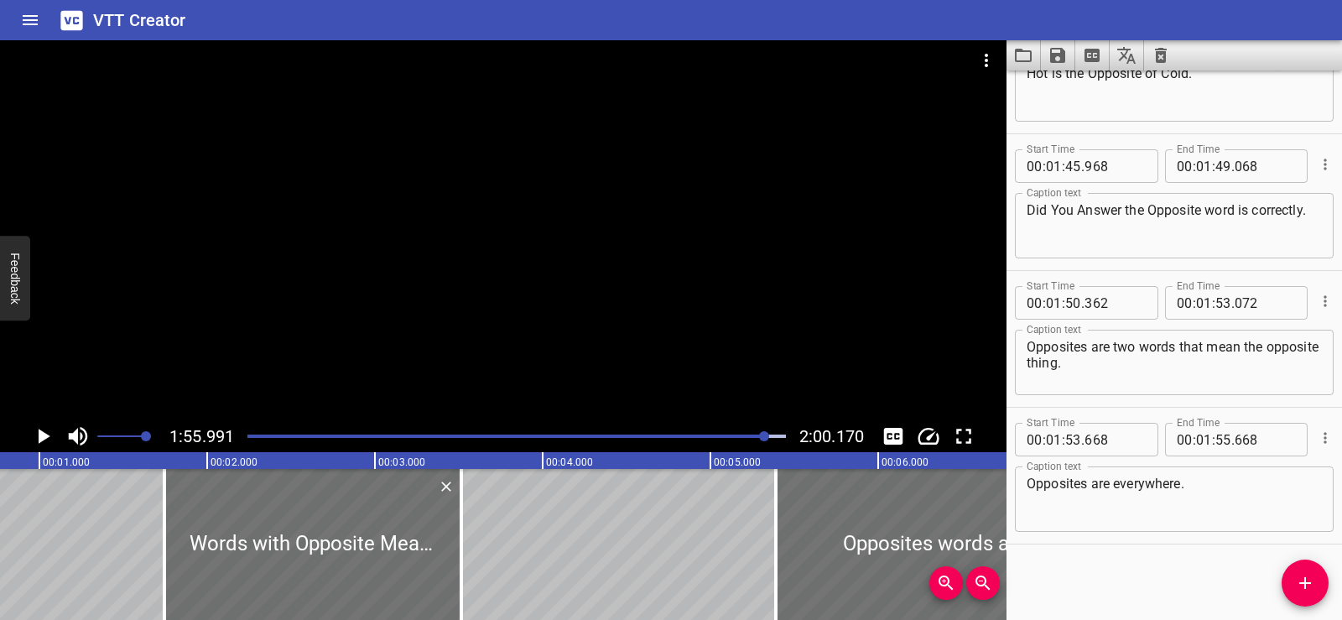
scroll to position [0, 0]
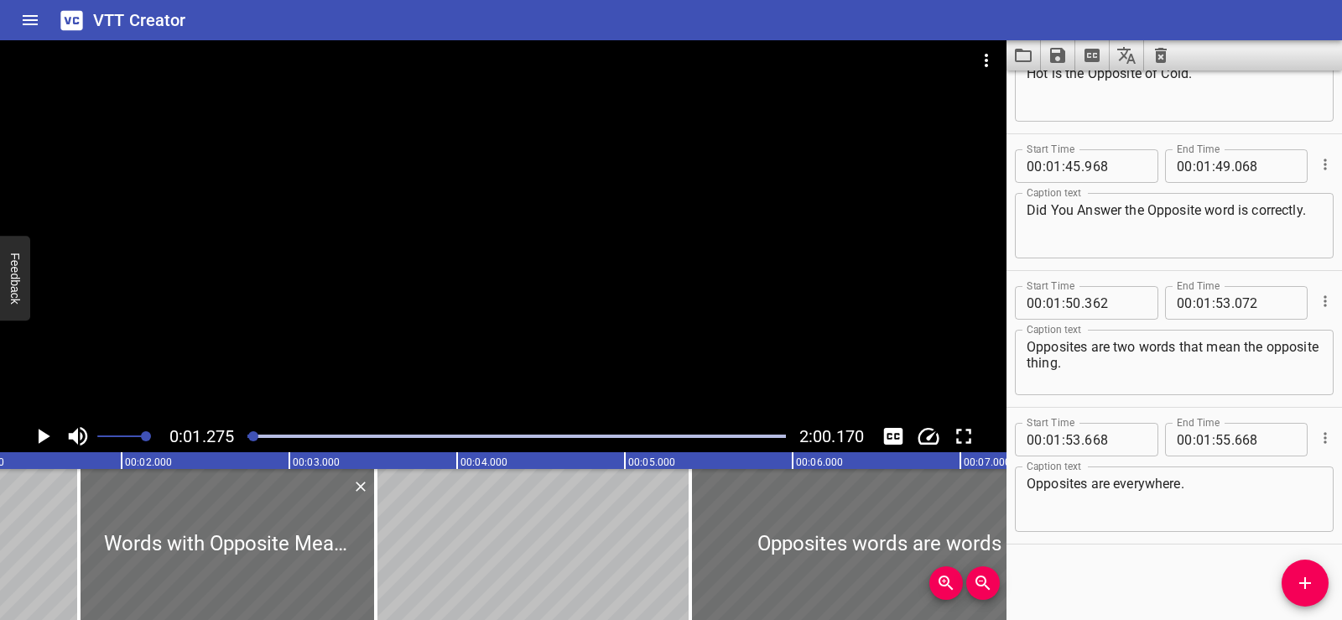
click at [611, 234] on div at bounding box center [503, 230] width 1007 height 380
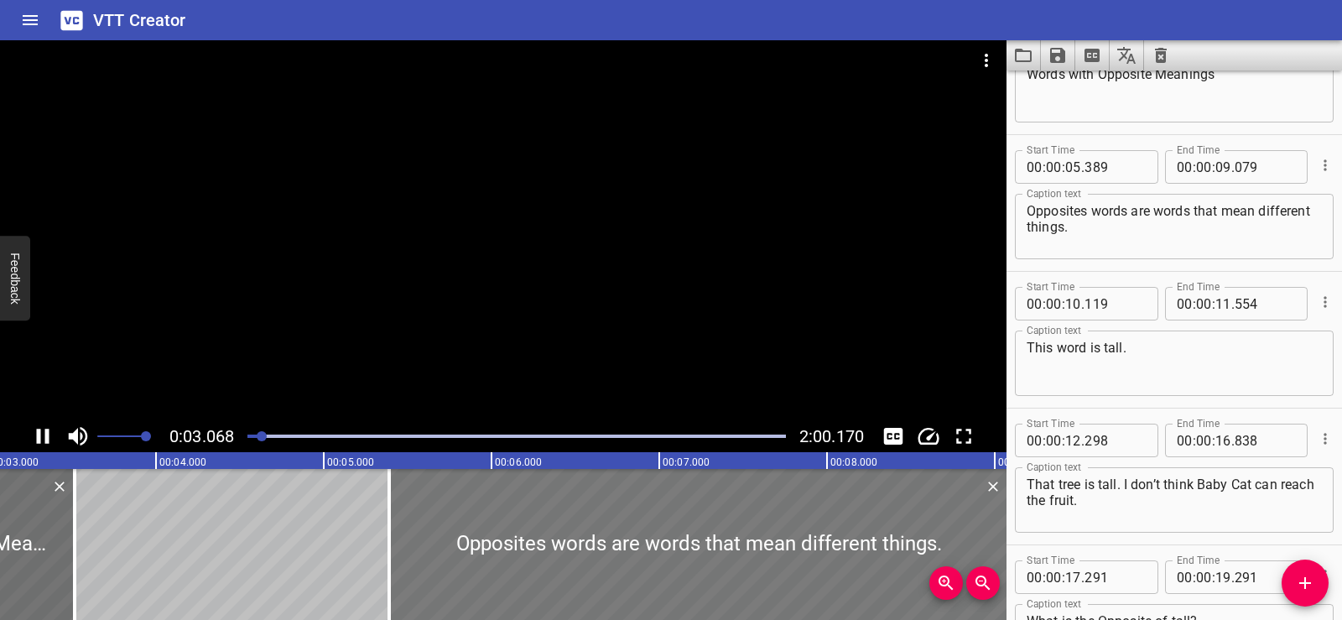
scroll to position [21, 0]
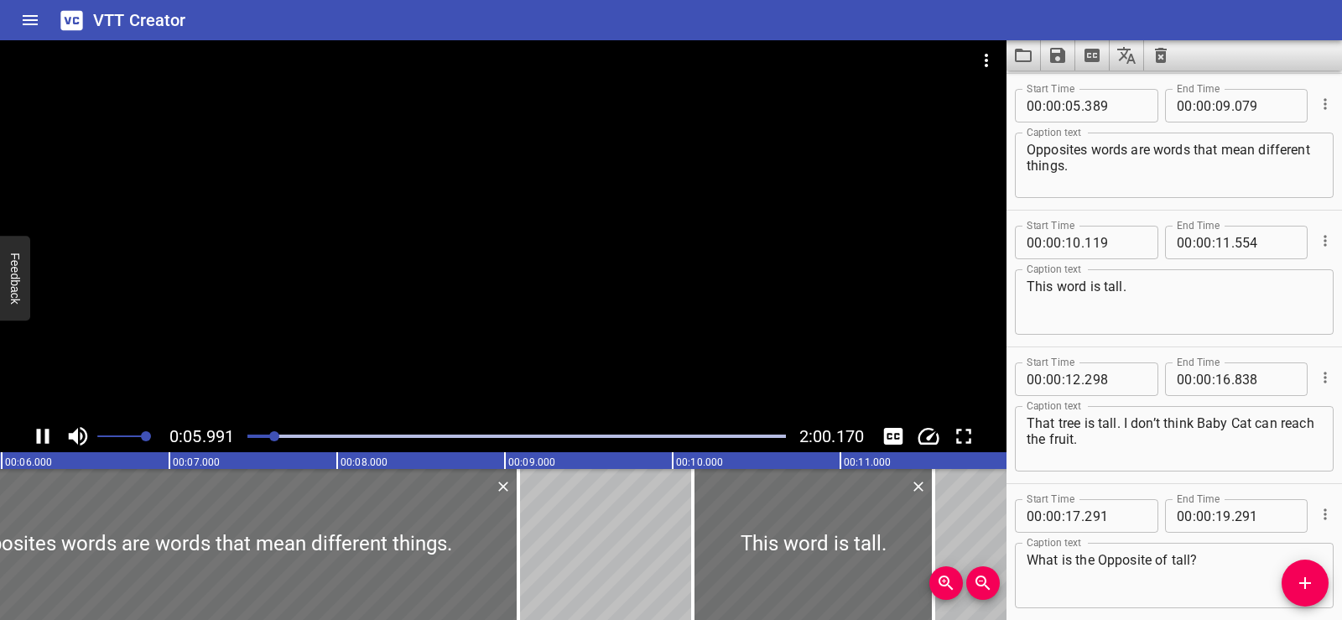
click at [610, 174] on div at bounding box center [503, 230] width 1007 height 380
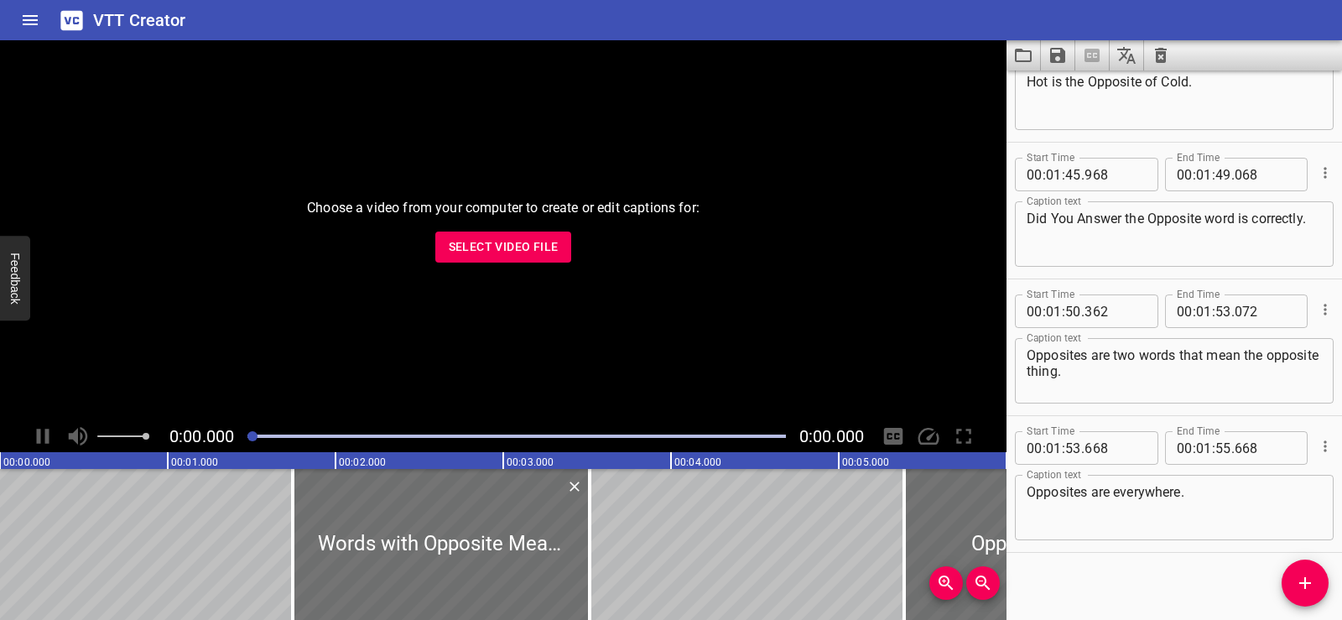
scroll to position [5819, 0]
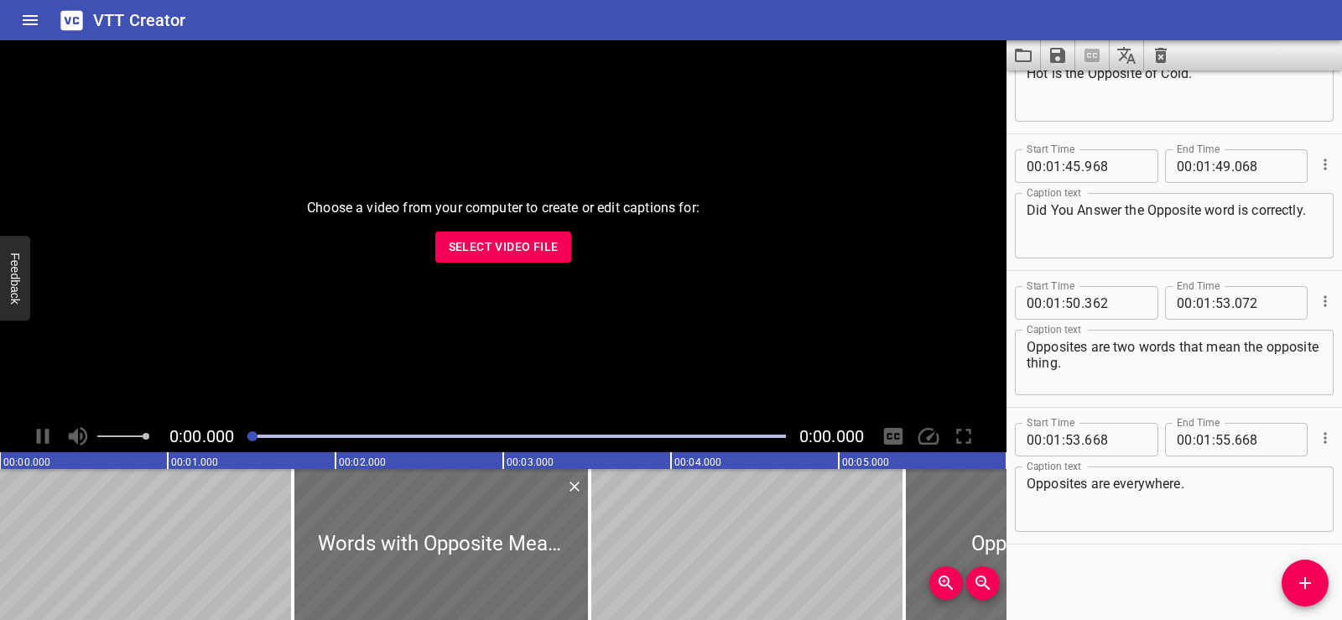
click at [1151, 43] on button "Clear captions" at bounding box center [1161, 55] width 34 height 30
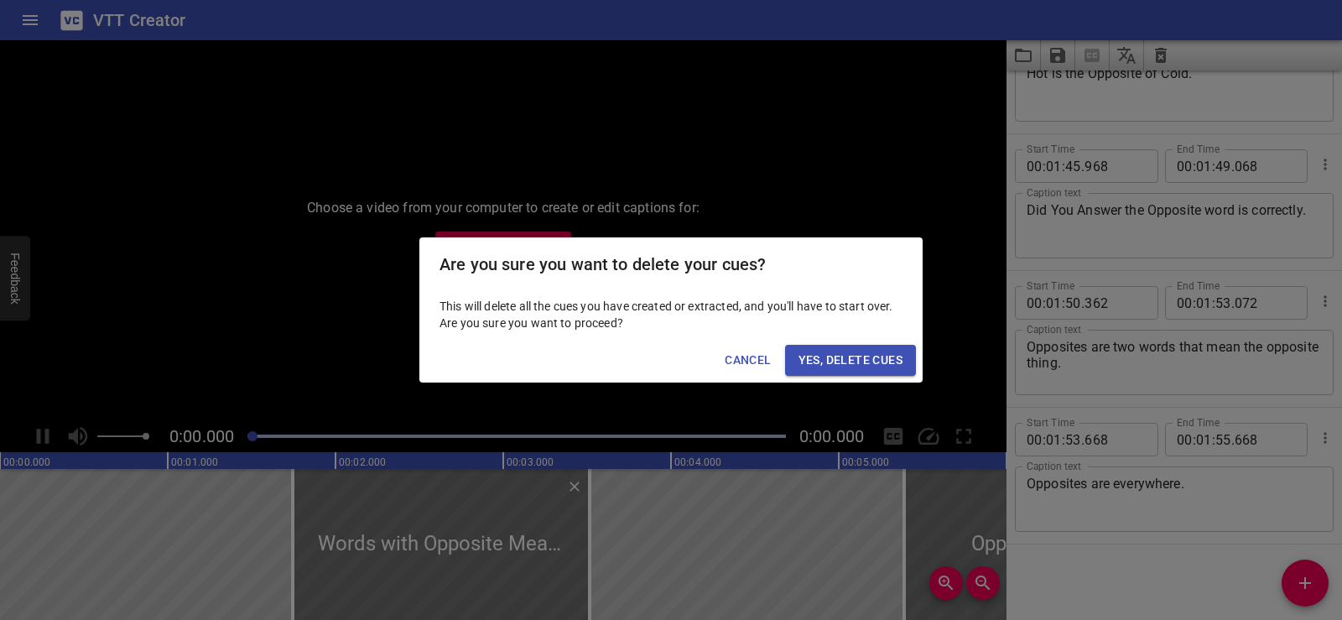
click at [845, 374] on button "Yes, Delete Cues" at bounding box center [850, 360] width 131 height 31
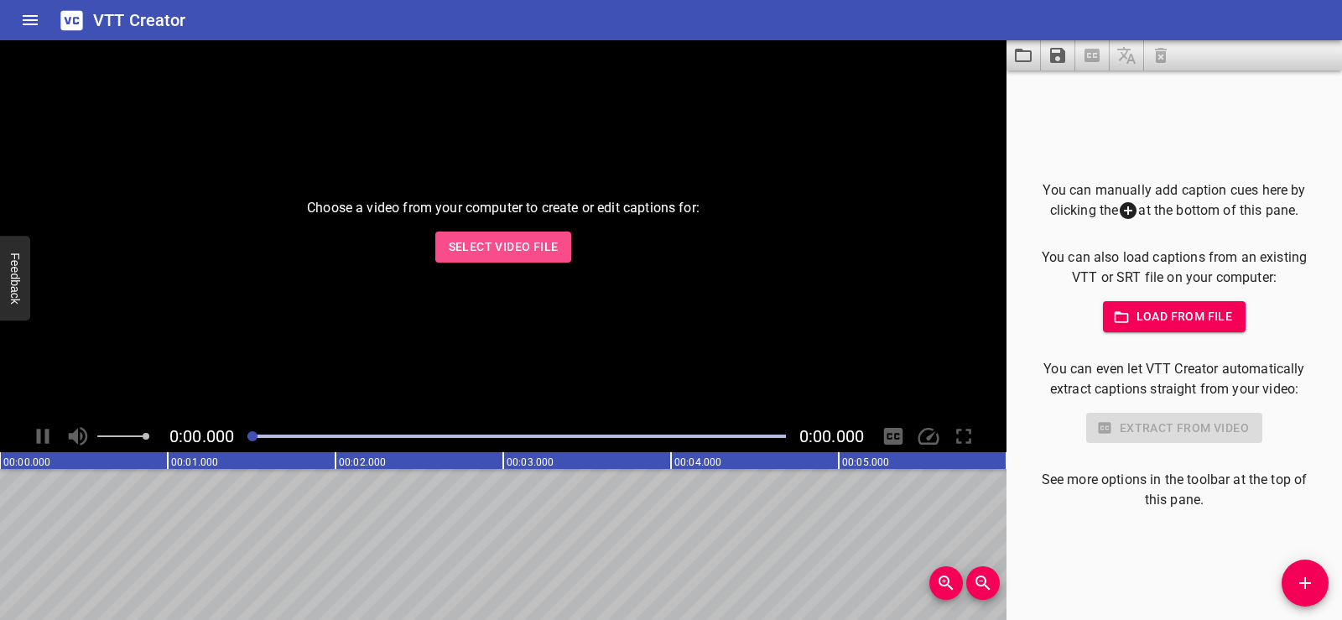
click at [474, 239] on span "Select Video File" at bounding box center [504, 247] width 110 height 21
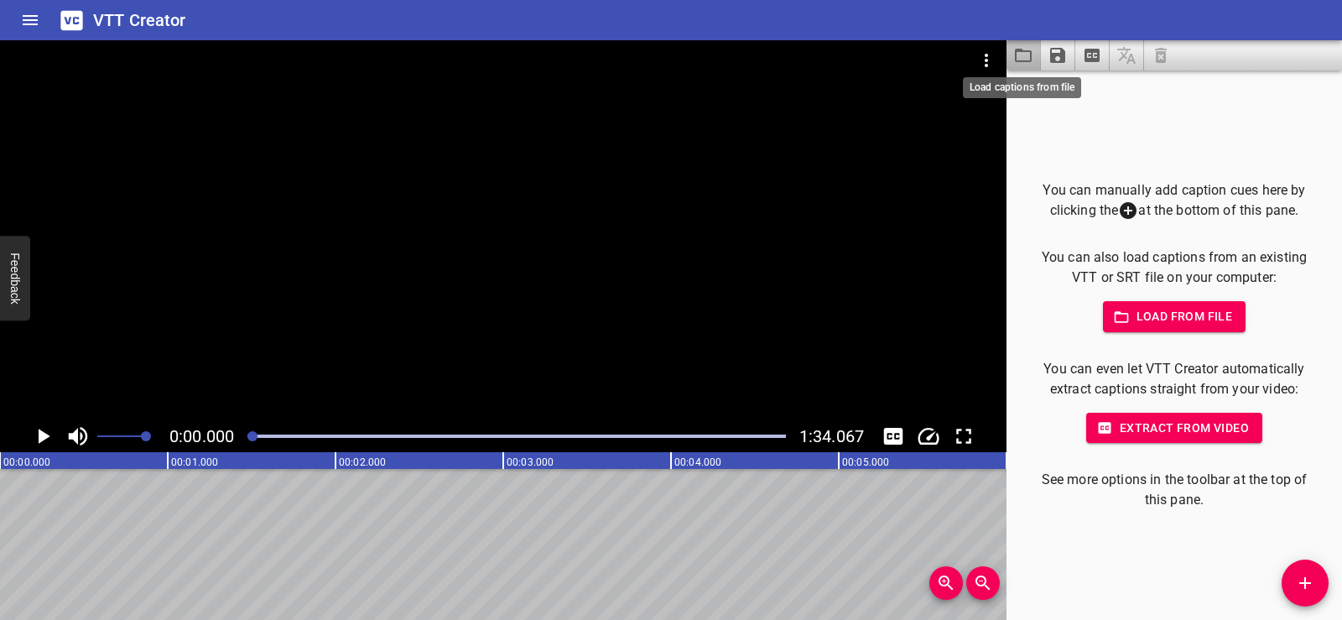
click at [1027, 47] on icon "Load captions from file" at bounding box center [1023, 55] width 20 height 20
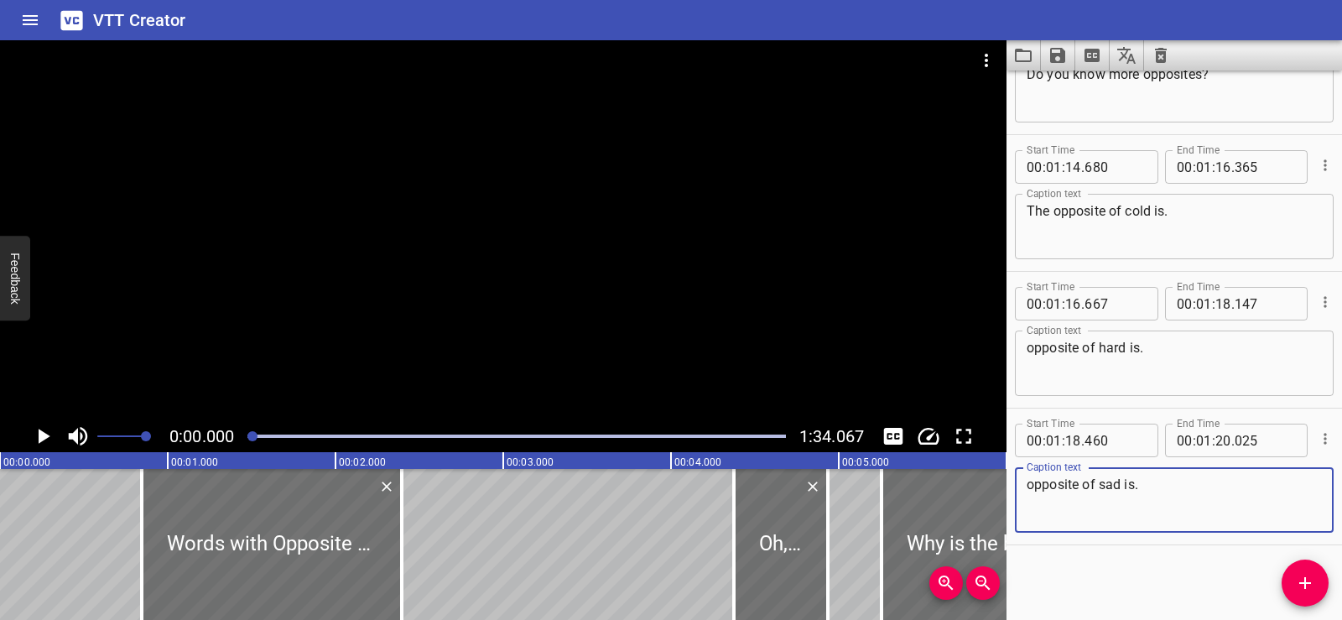
scroll to position [3768, 0]
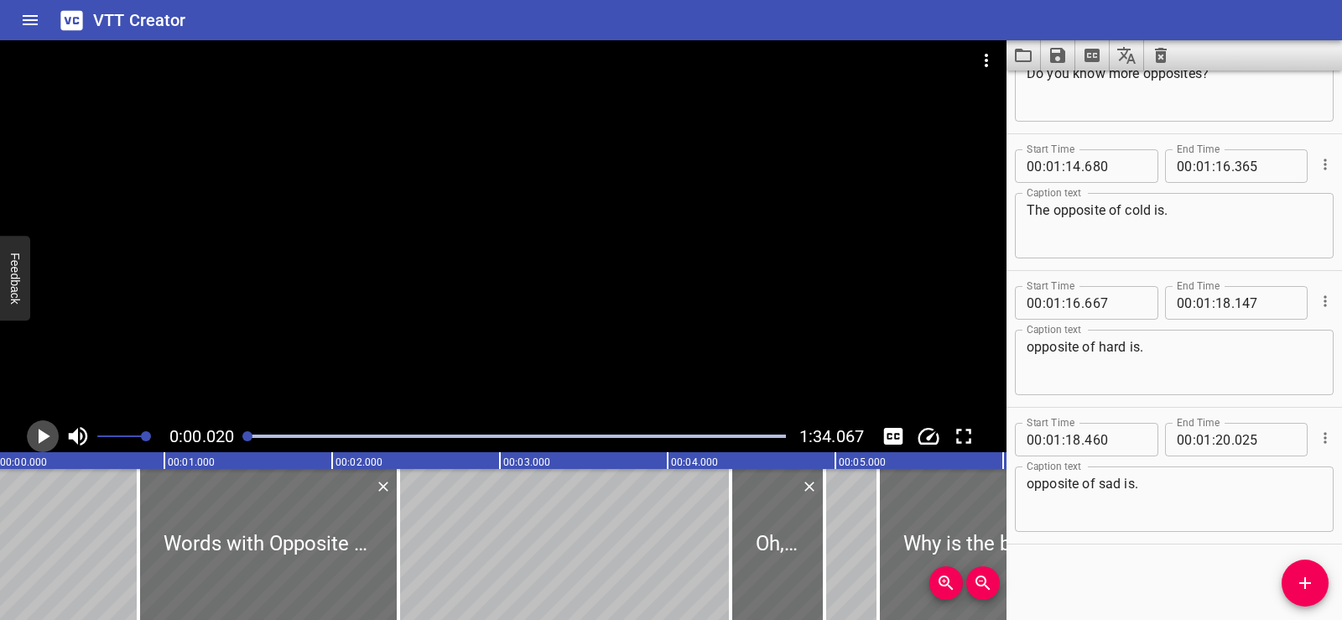
click at [49, 437] on icon "Play/Pause" at bounding box center [42, 436] width 25 height 25
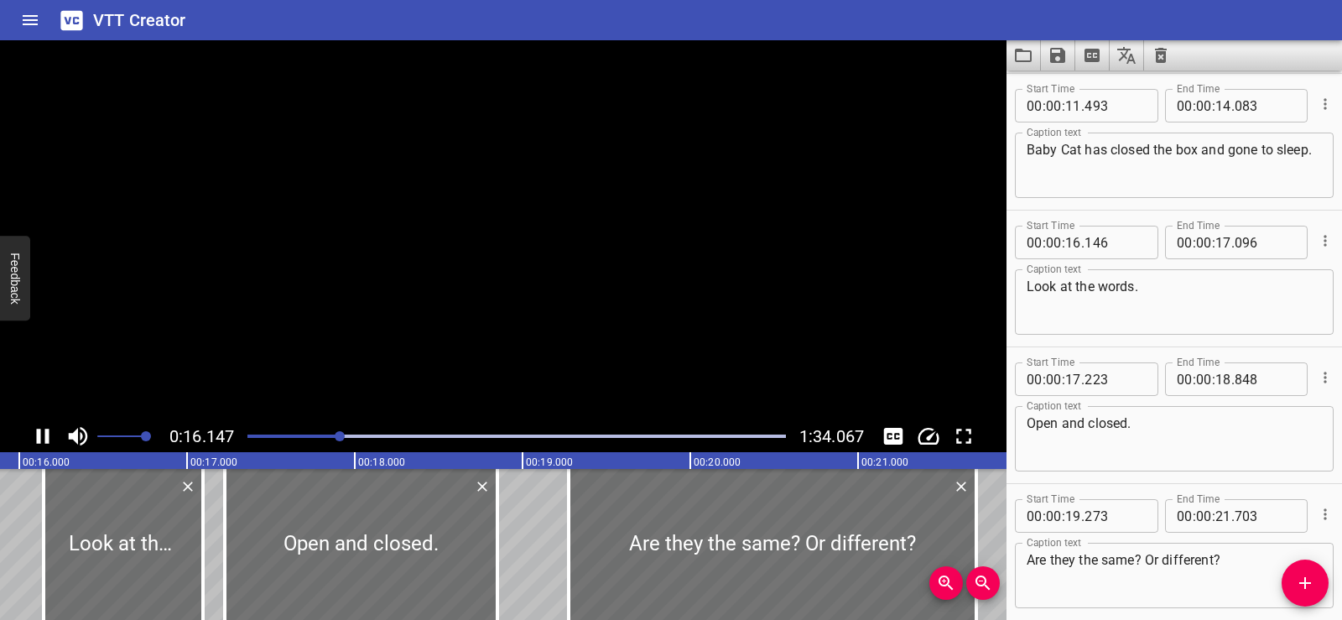
scroll to position [0, 0]
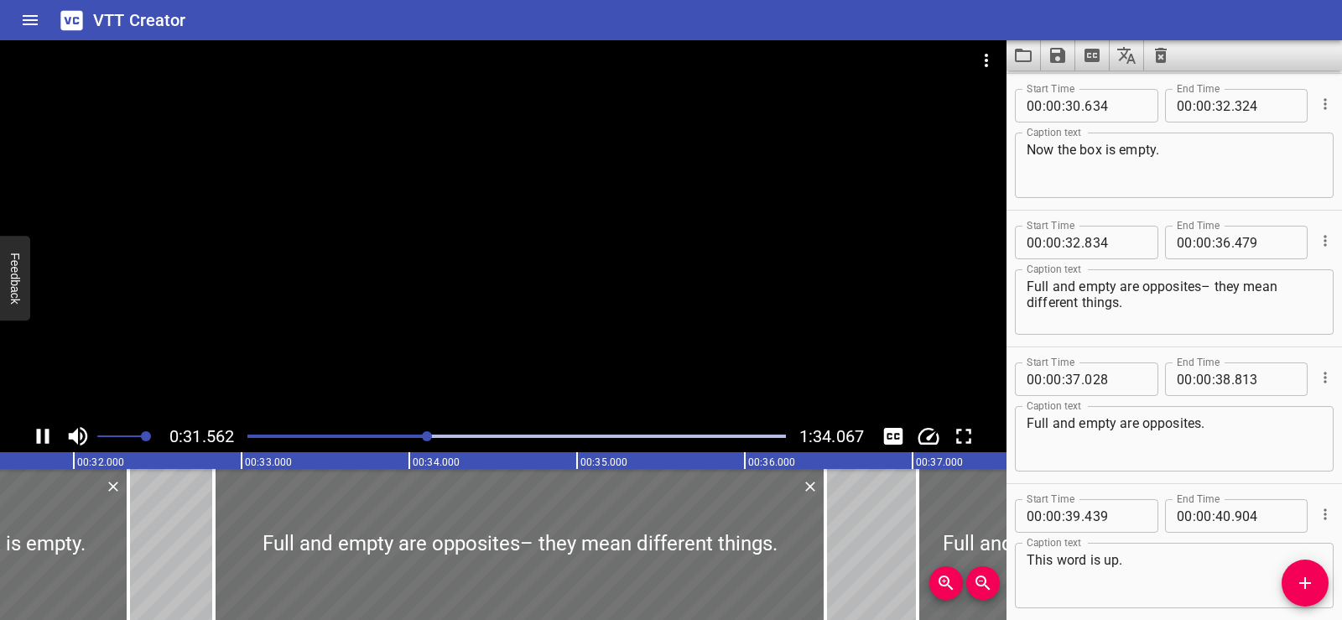
click at [554, 274] on div at bounding box center [503, 230] width 1007 height 380
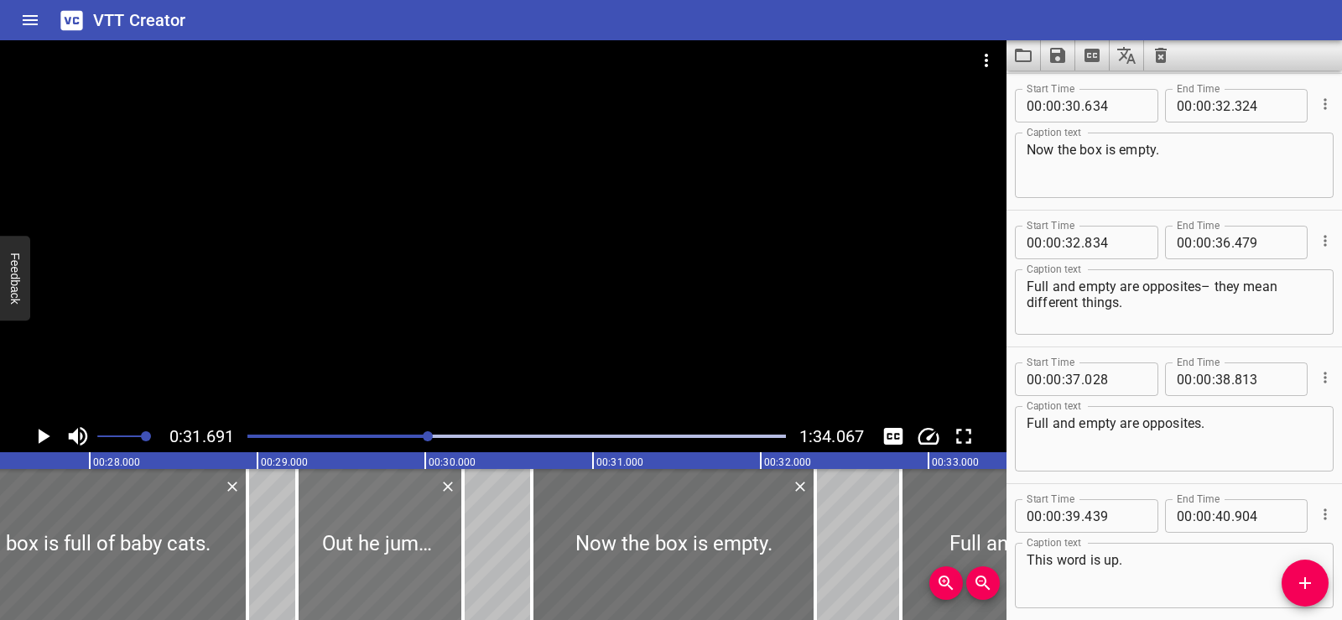
click at [356, 530] on div at bounding box center [380, 544] width 166 height 151
click at [338, 533] on div at bounding box center [380, 544] width 166 height 151
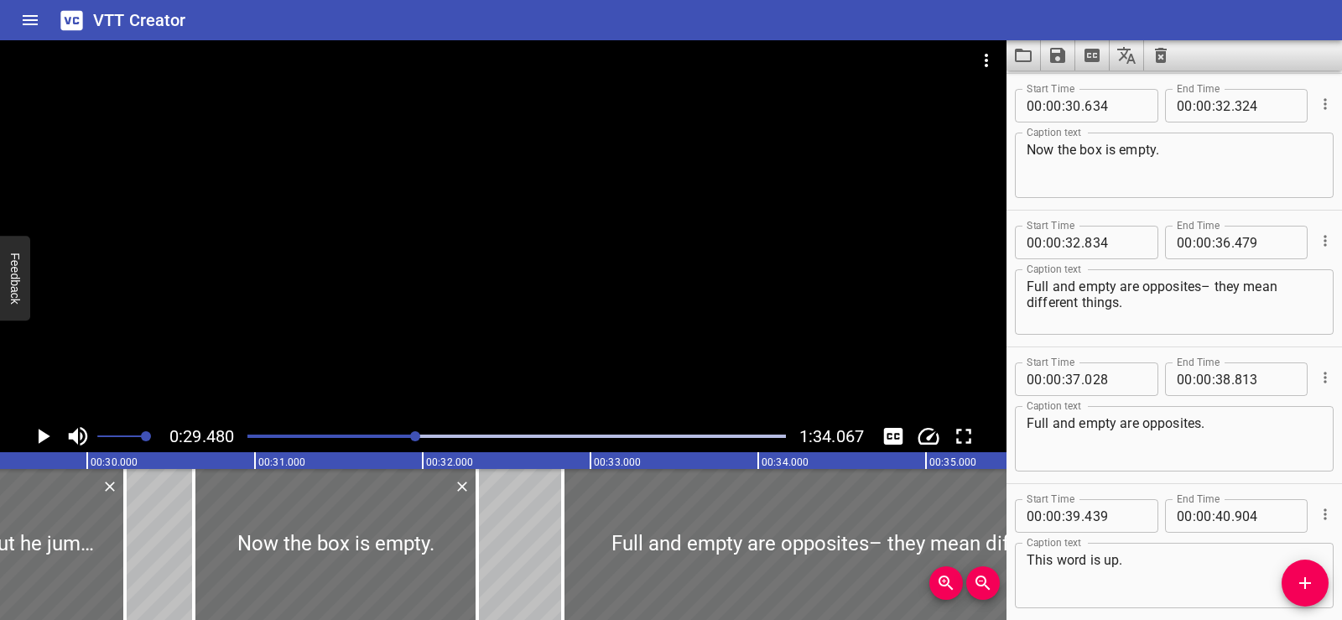
click at [689, 267] on div at bounding box center [503, 230] width 1007 height 380
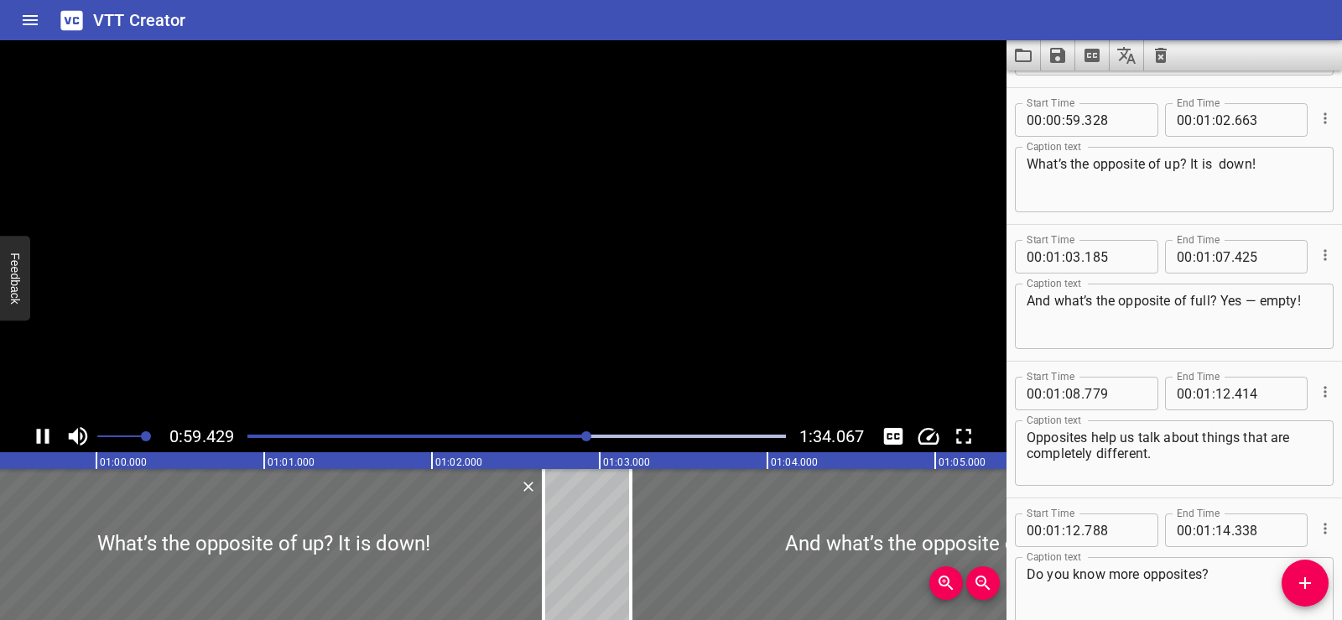
scroll to position [3281, 0]
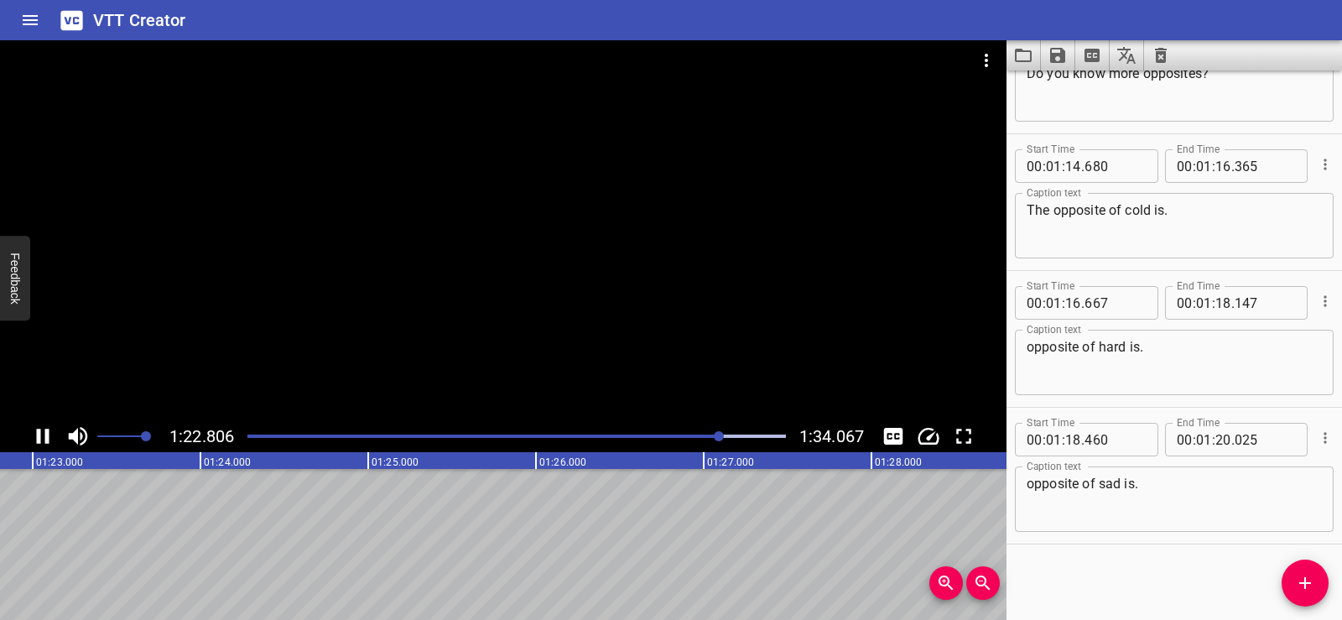
click at [464, 223] on div at bounding box center [503, 230] width 1007 height 380
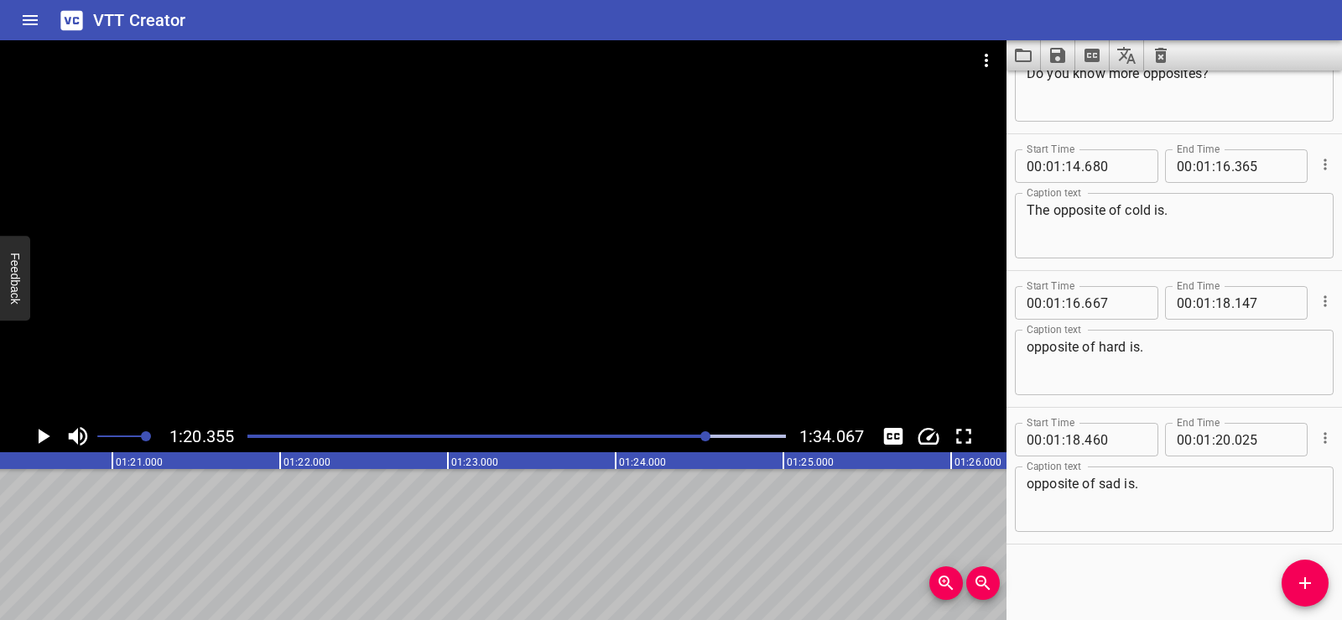
scroll to position [0, 13480]
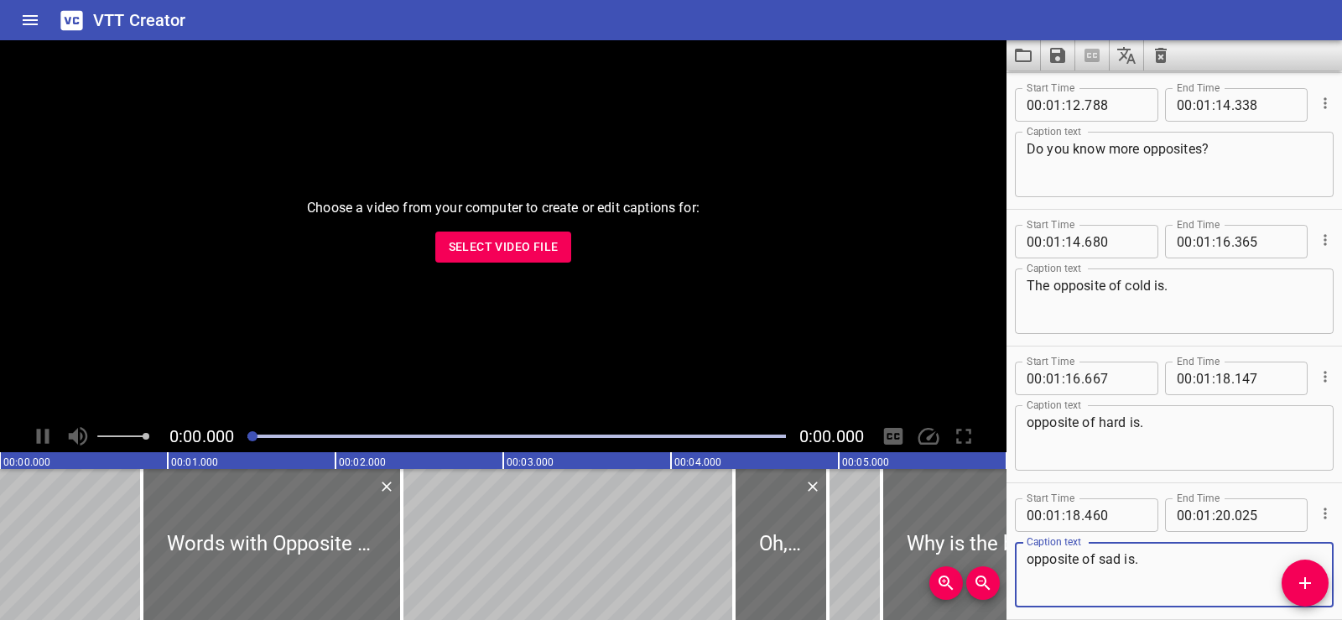
click at [488, 243] on span "Select Video File" at bounding box center [504, 247] width 110 height 21
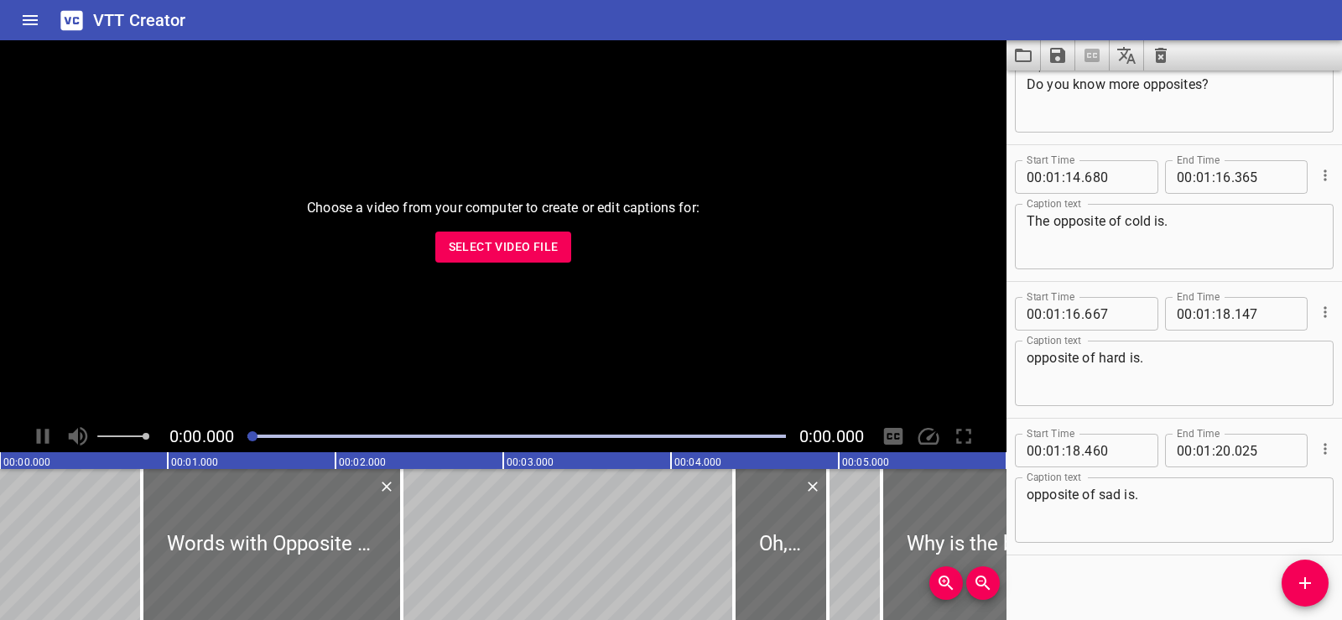
scroll to position [3768, 0]
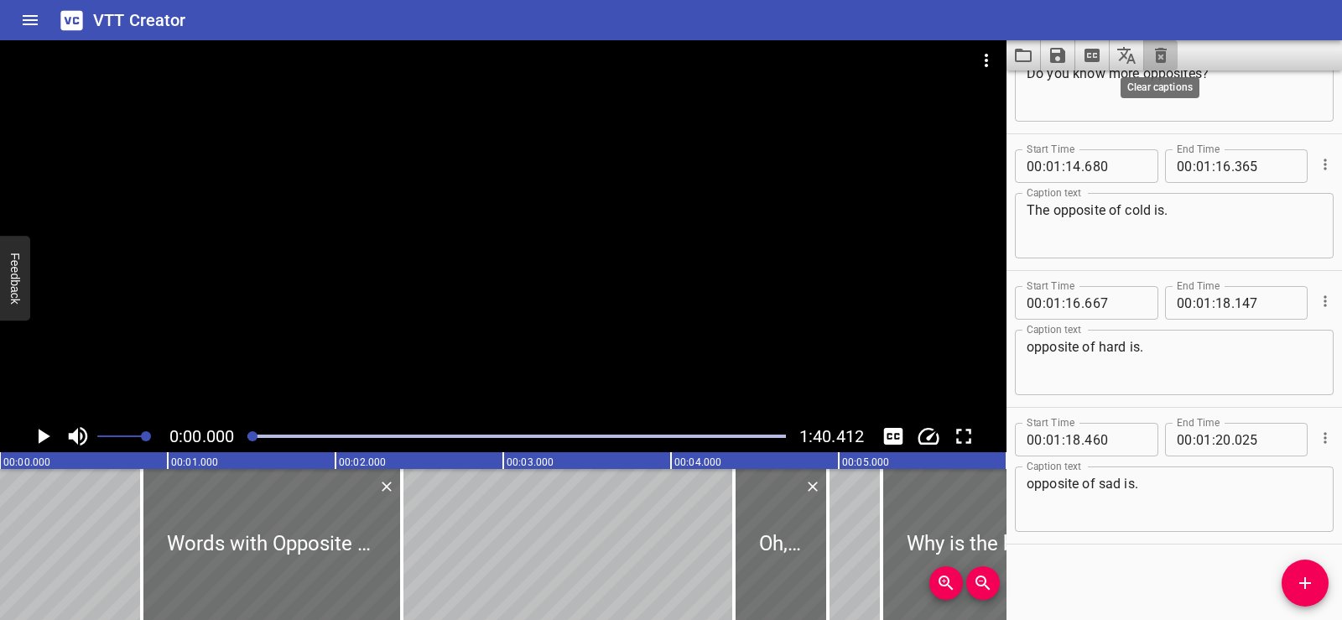
click at [1157, 55] on icon "Clear captions" at bounding box center [1161, 55] width 12 height 15
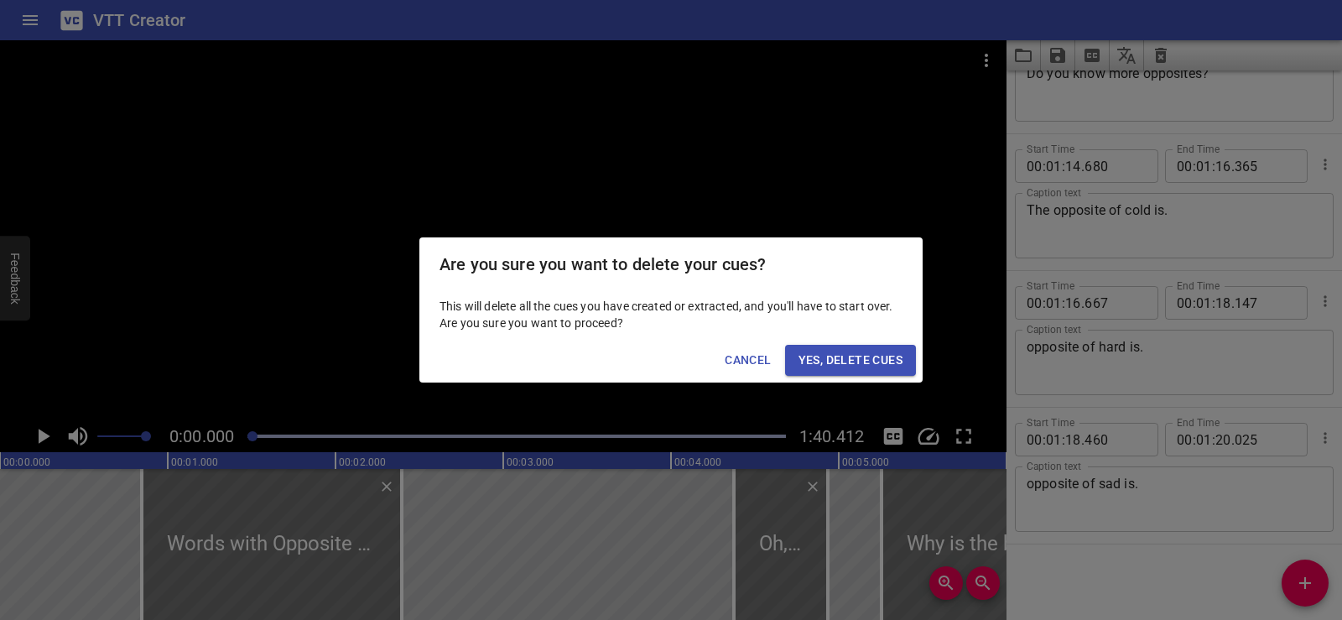
click at [854, 355] on span "Yes, Delete Cues" at bounding box center [851, 360] width 104 height 21
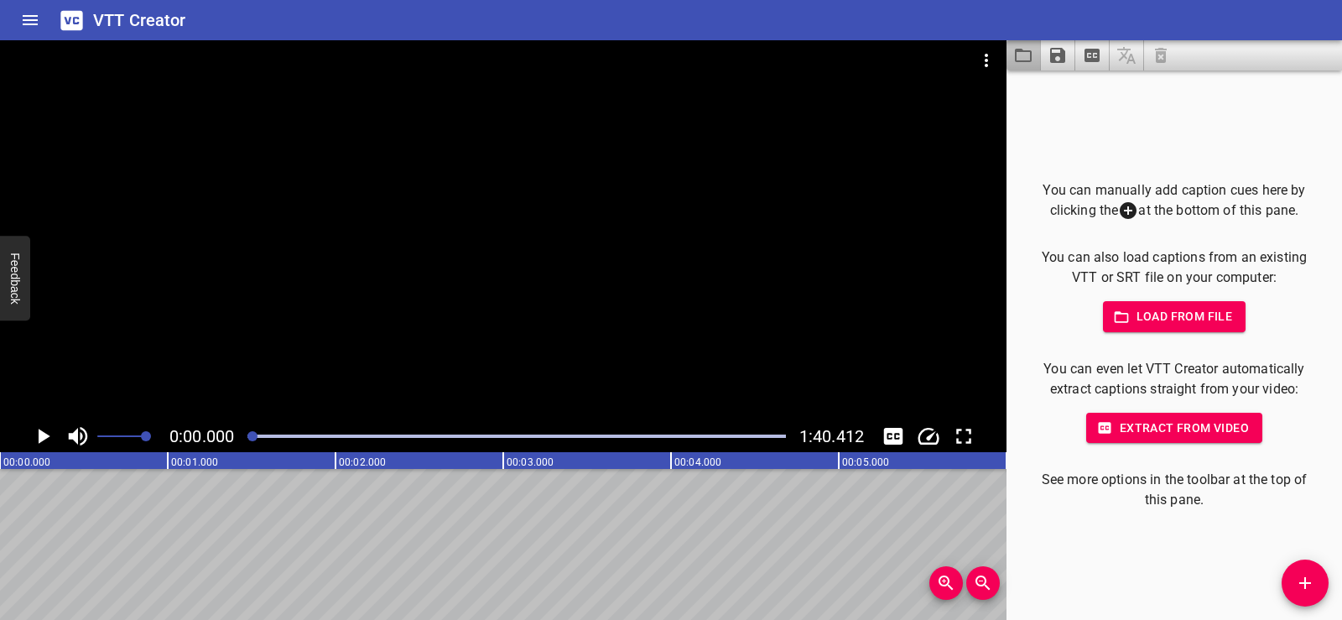
click at [1017, 59] on icon "Load captions from file" at bounding box center [1023, 55] width 17 height 13
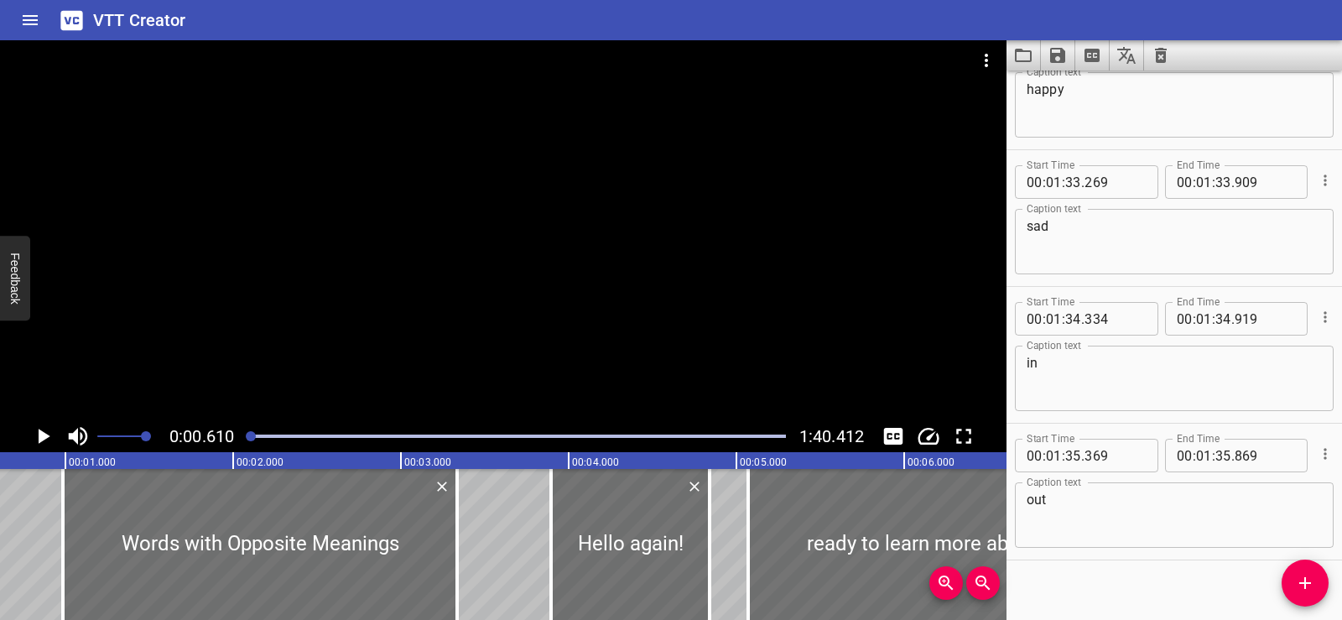
scroll to position [5272, 0]
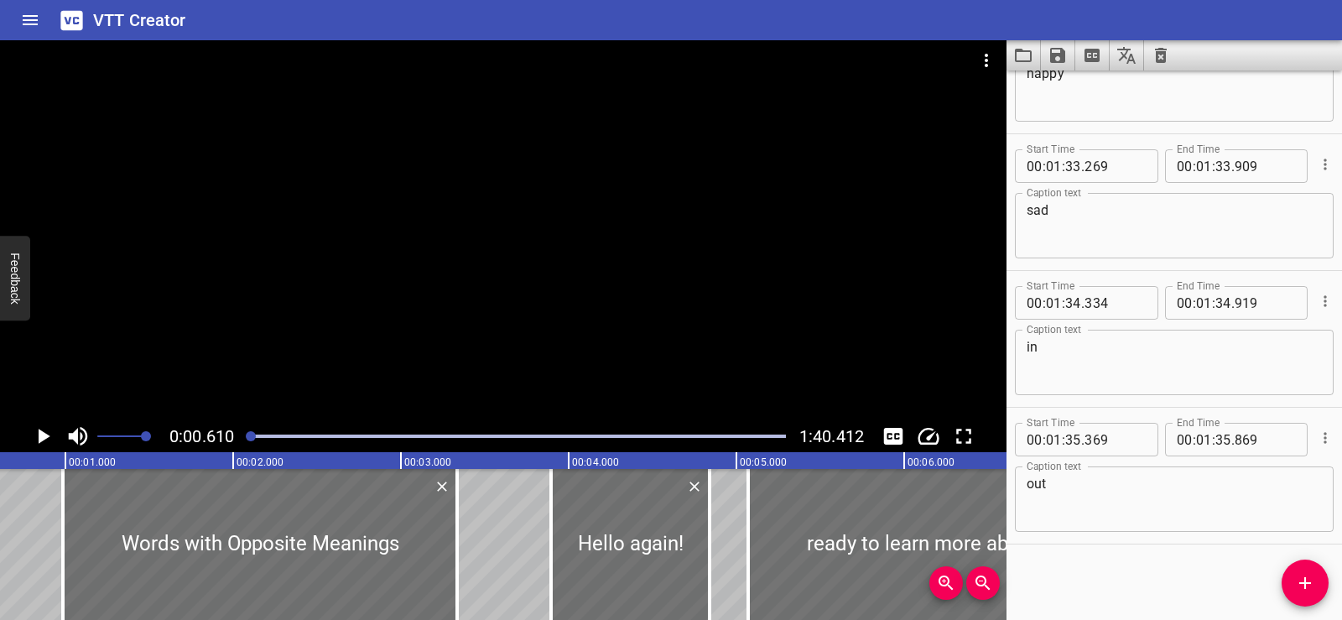
click at [541, 231] on div at bounding box center [503, 230] width 1007 height 380
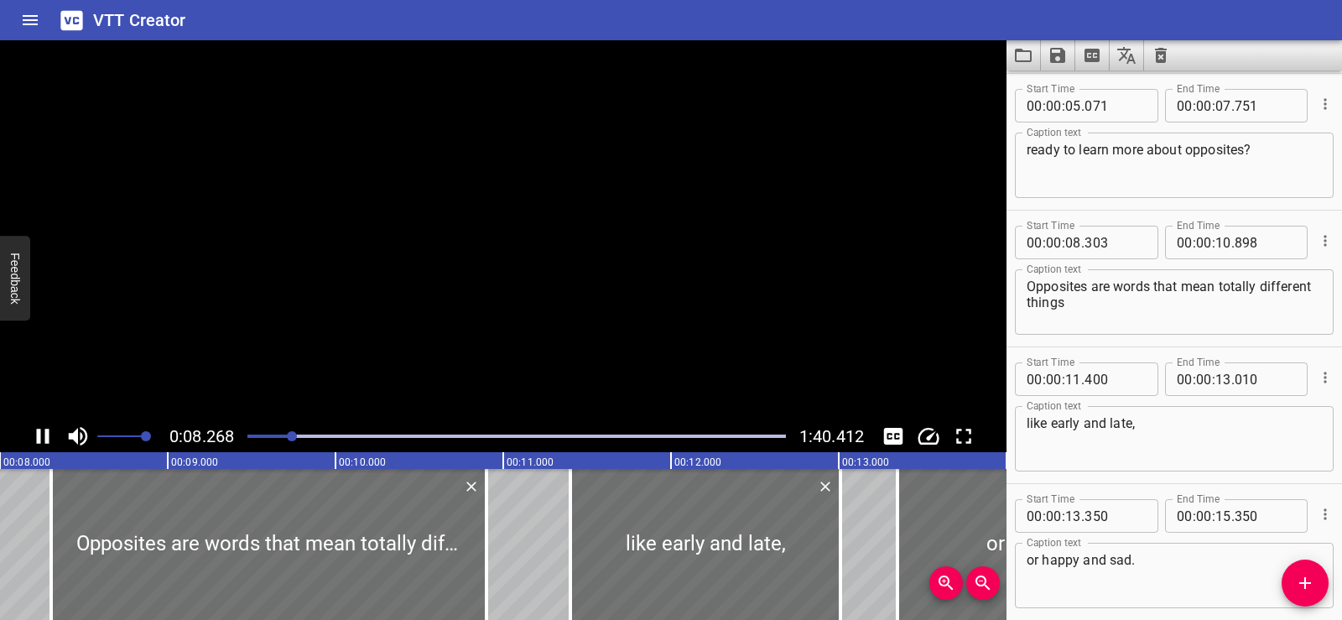
scroll to position [0, 1387]
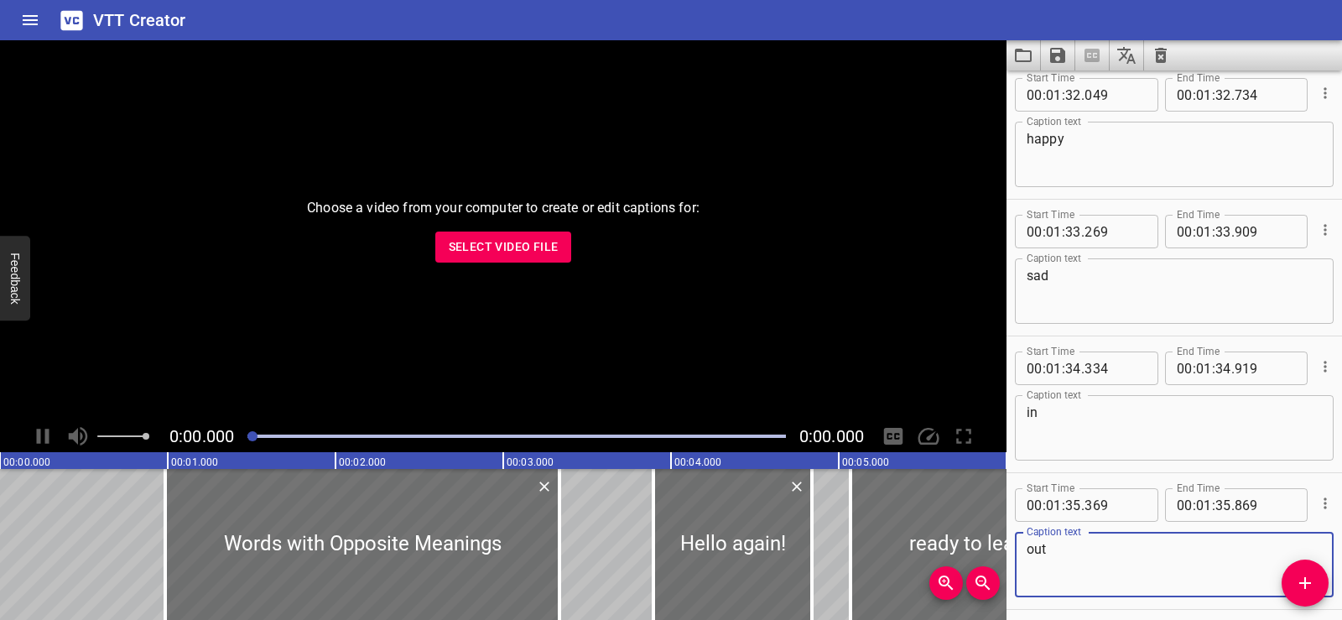
scroll to position [5272, 0]
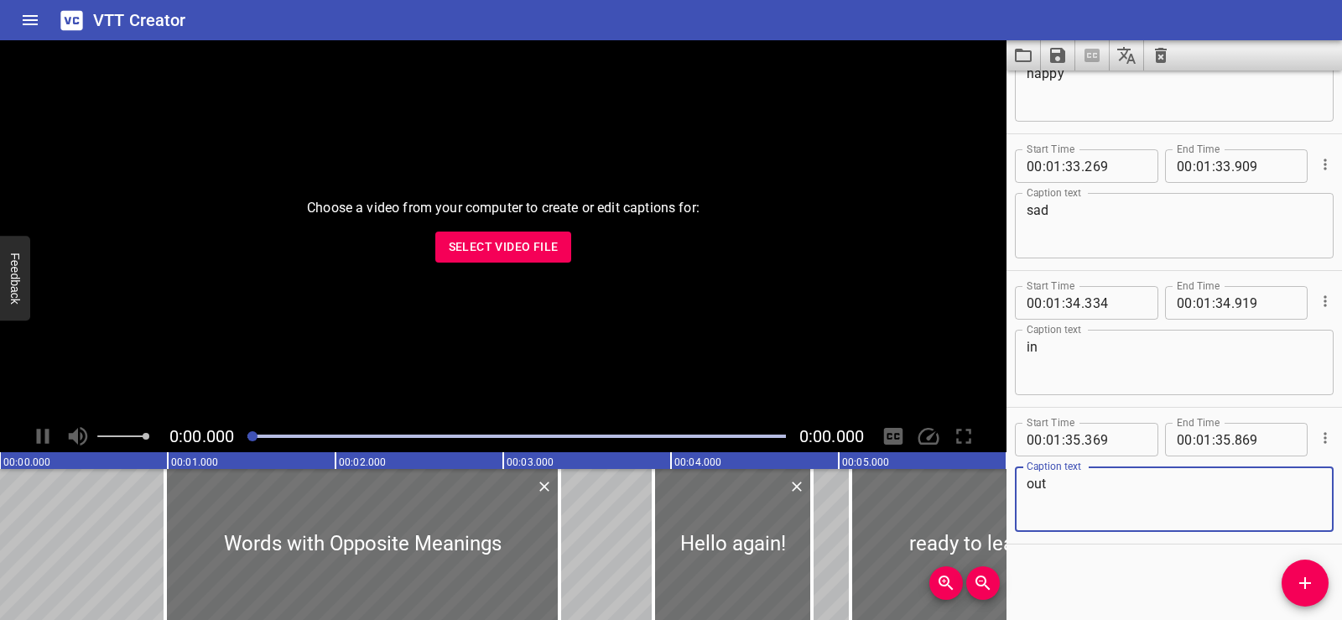
click at [1160, 55] on icon "Clear captions" at bounding box center [1161, 55] width 12 height 15
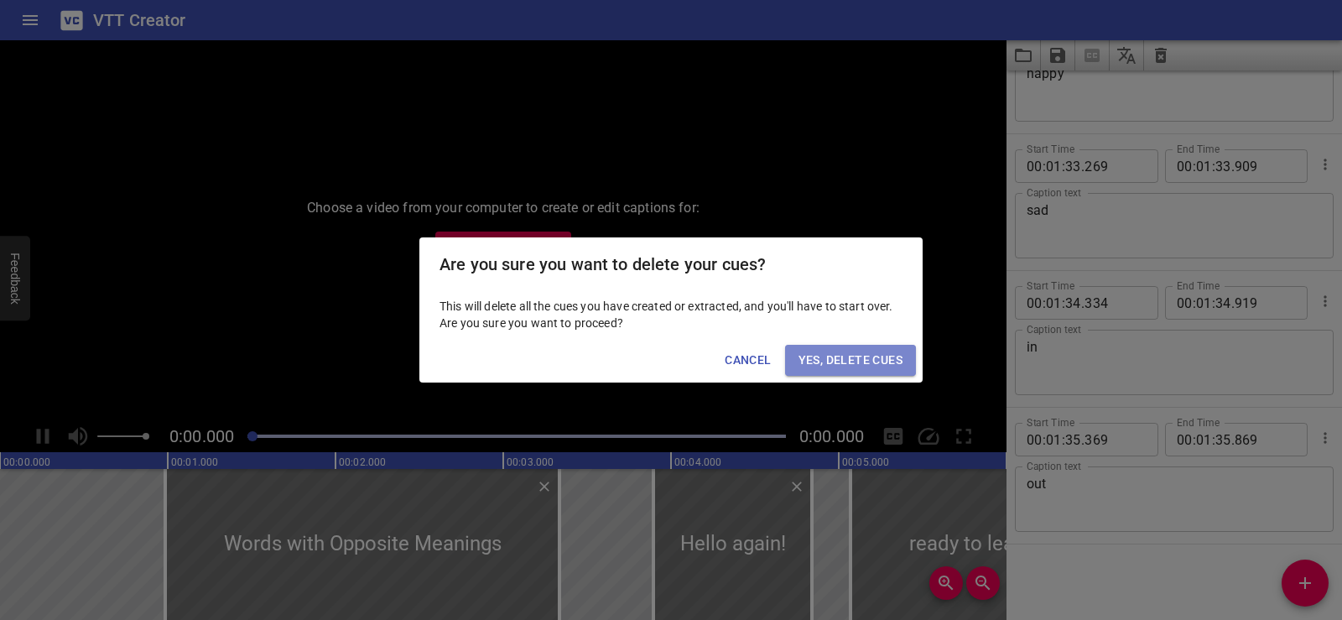
click at [818, 365] on span "Yes, Delete Cues" at bounding box center [851, 360] width 104 height 21
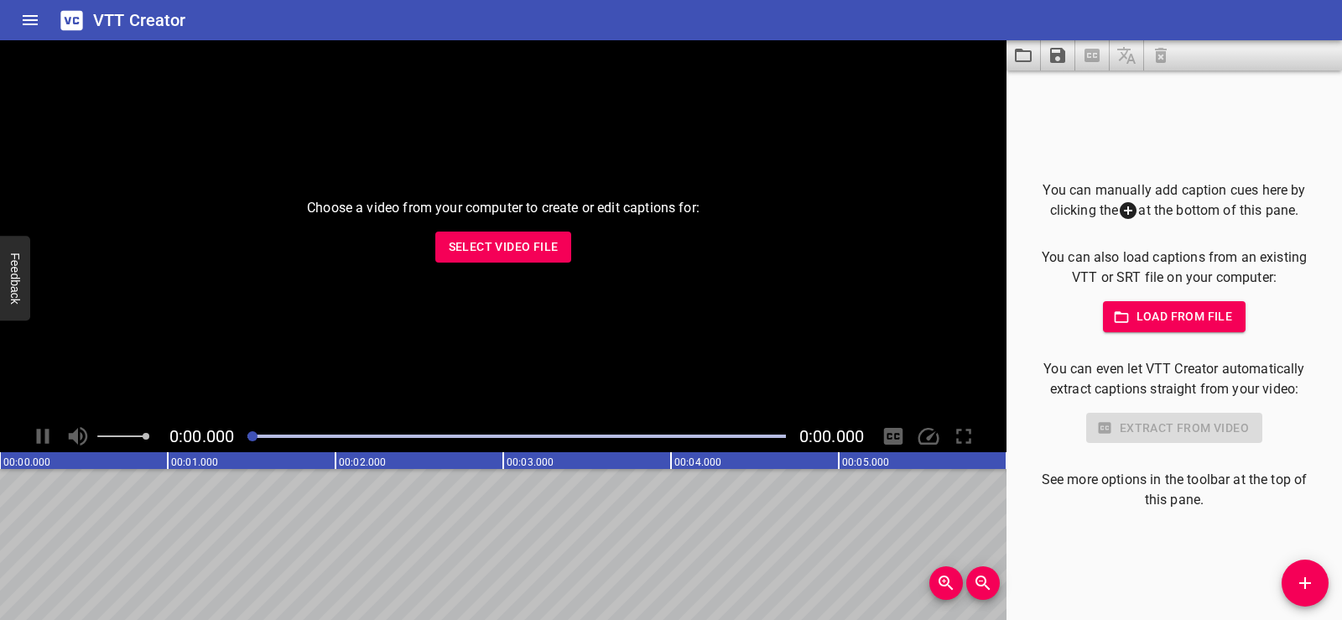
click at [488, 248] on span "Select Video File" at bounding box center [504, 247] width 110 height 21
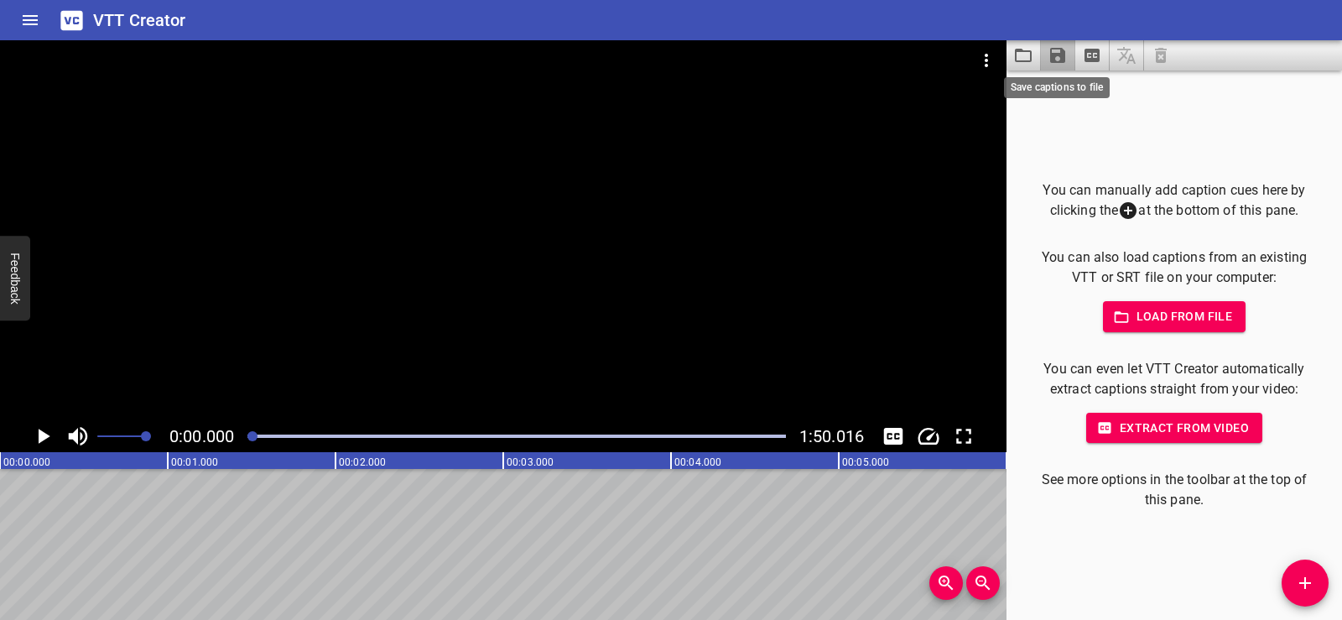
click at [1048, 49] on icon "Save captions to file" at bounding box center [1058, 55] width 20 height 20
click at [1007, 58] on div at bounding box center [671, 310] width 1342 height 620
click at [1019, 55] on icon "Load captions from file" at bounding box center [1023, 55] width 20 height 20
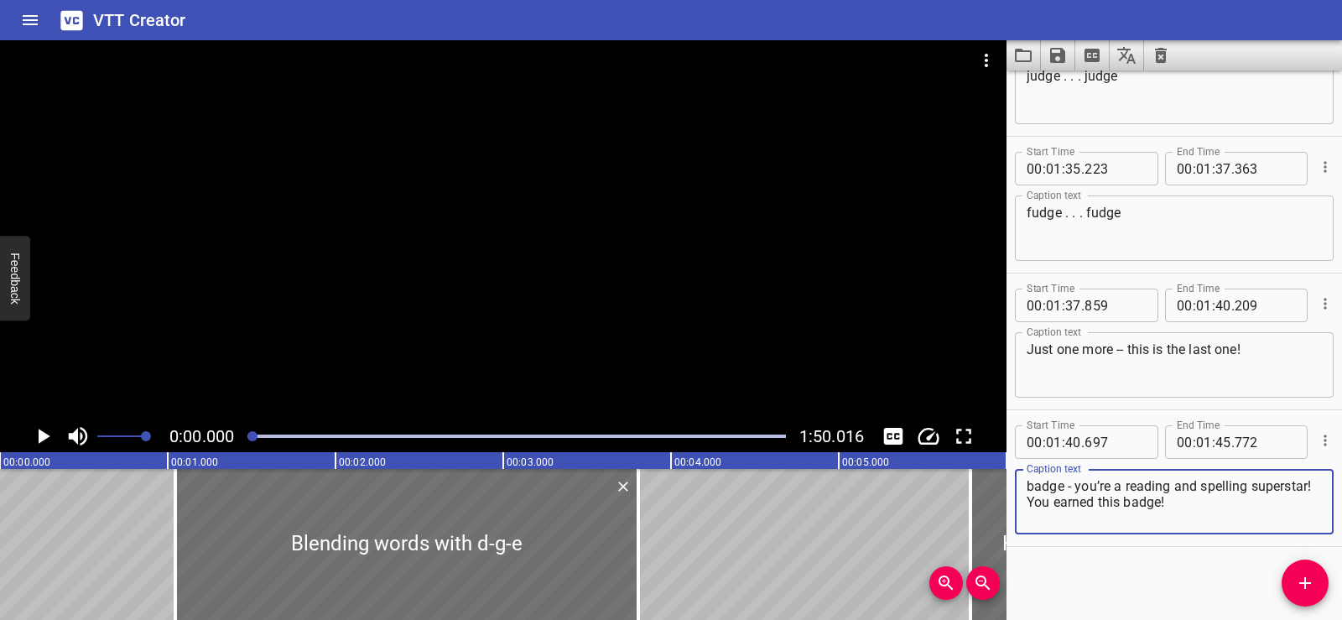
scroll to position [4725, 0]
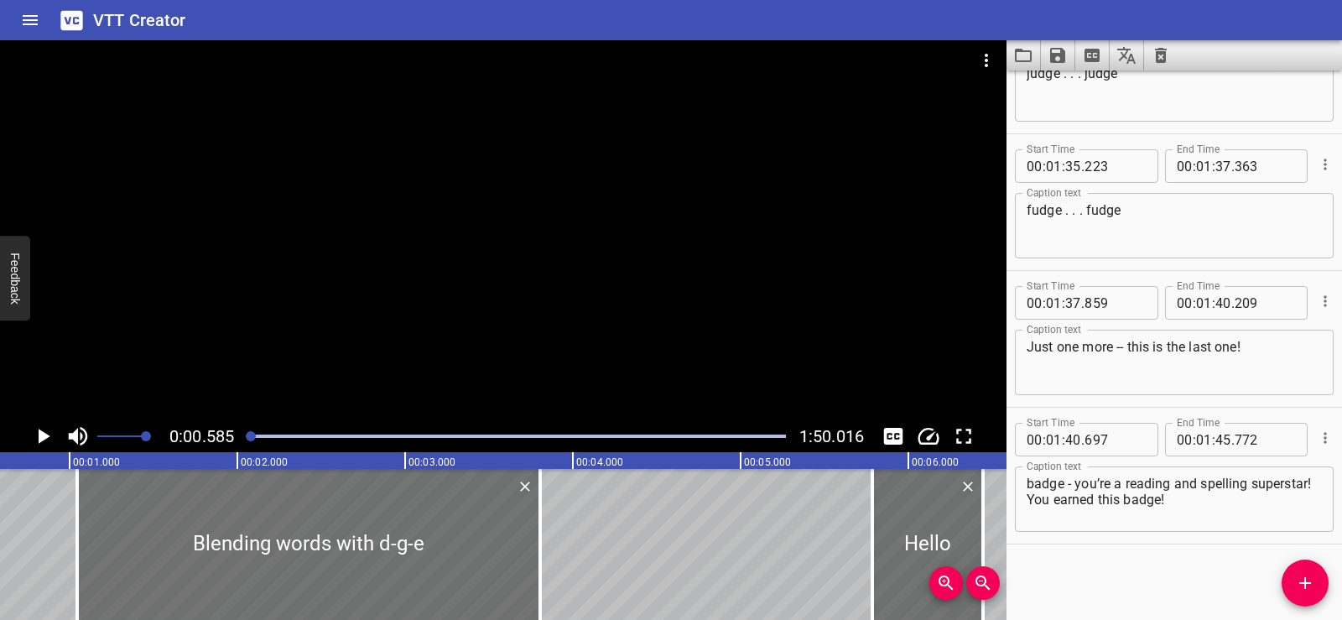
click at [555, 278] on div at bounding box center [503, 230] width 1007 height 380
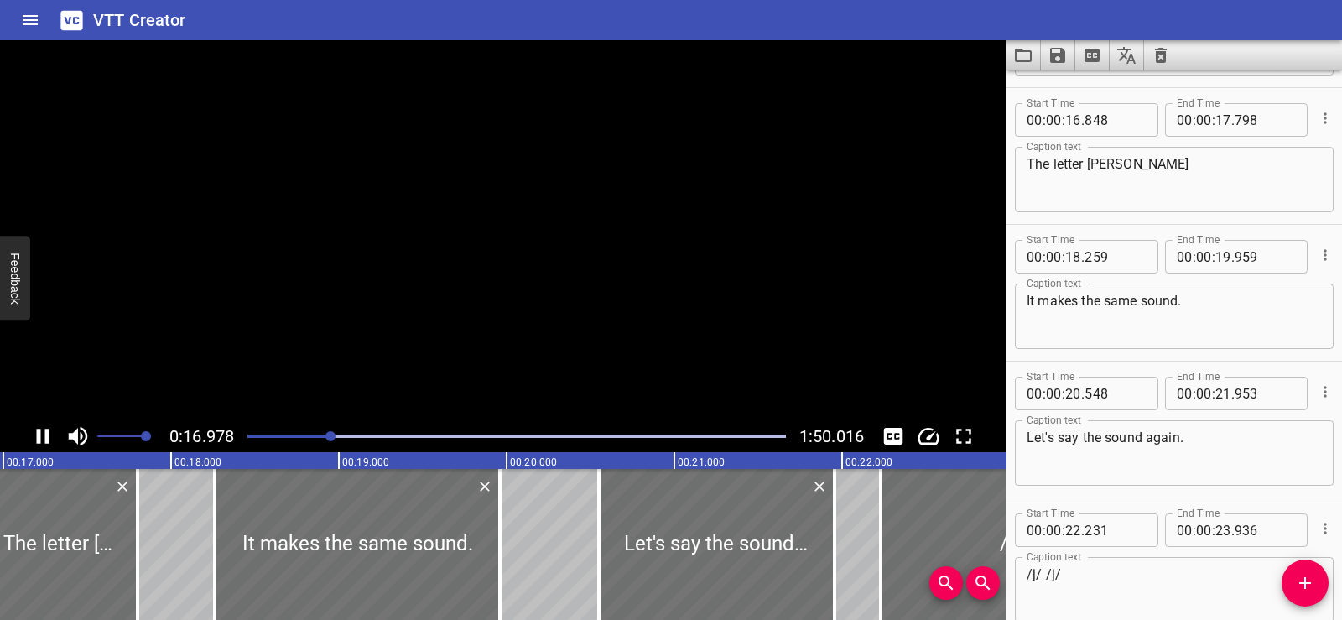
scroll to position [0, 0]
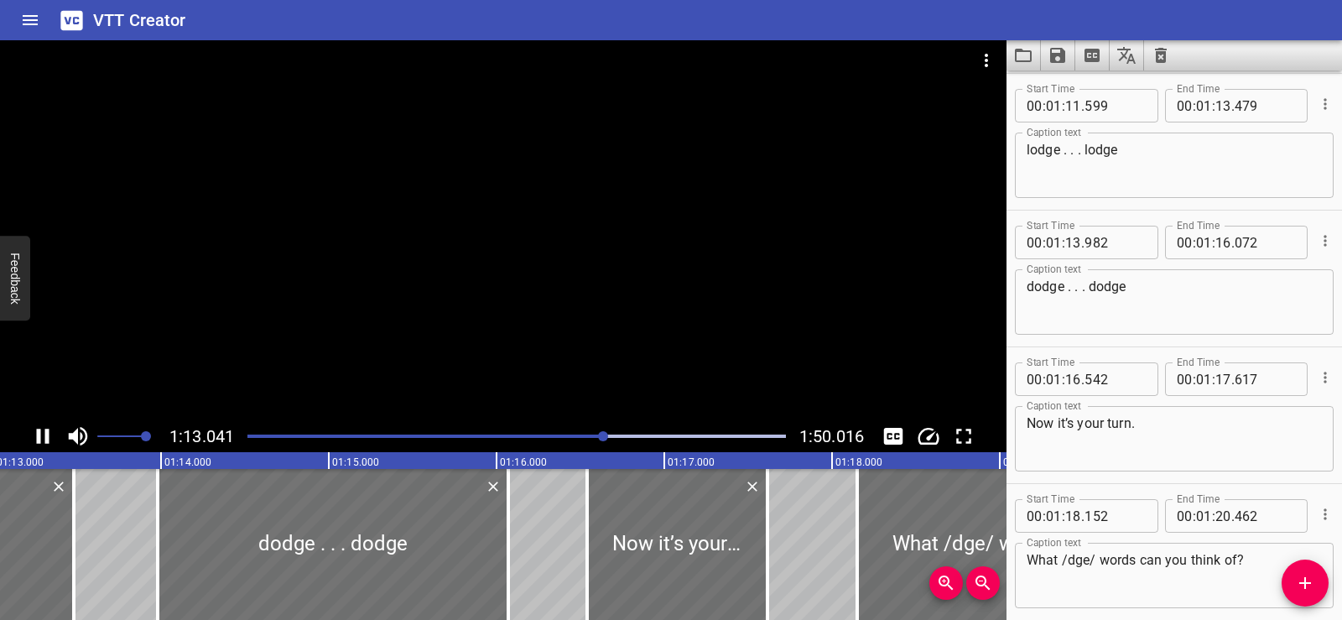
click at [525, 238] on div at bounding box center [503, 230] width 1007 height 380
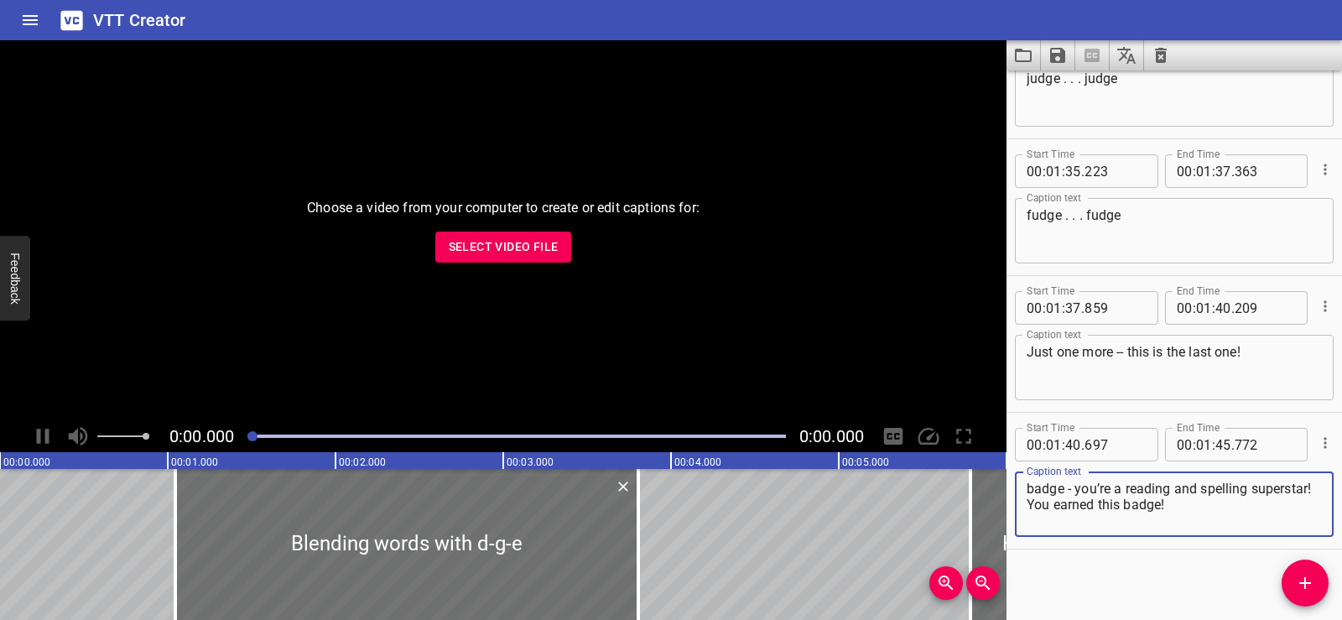
scroll to position [4725, 0]
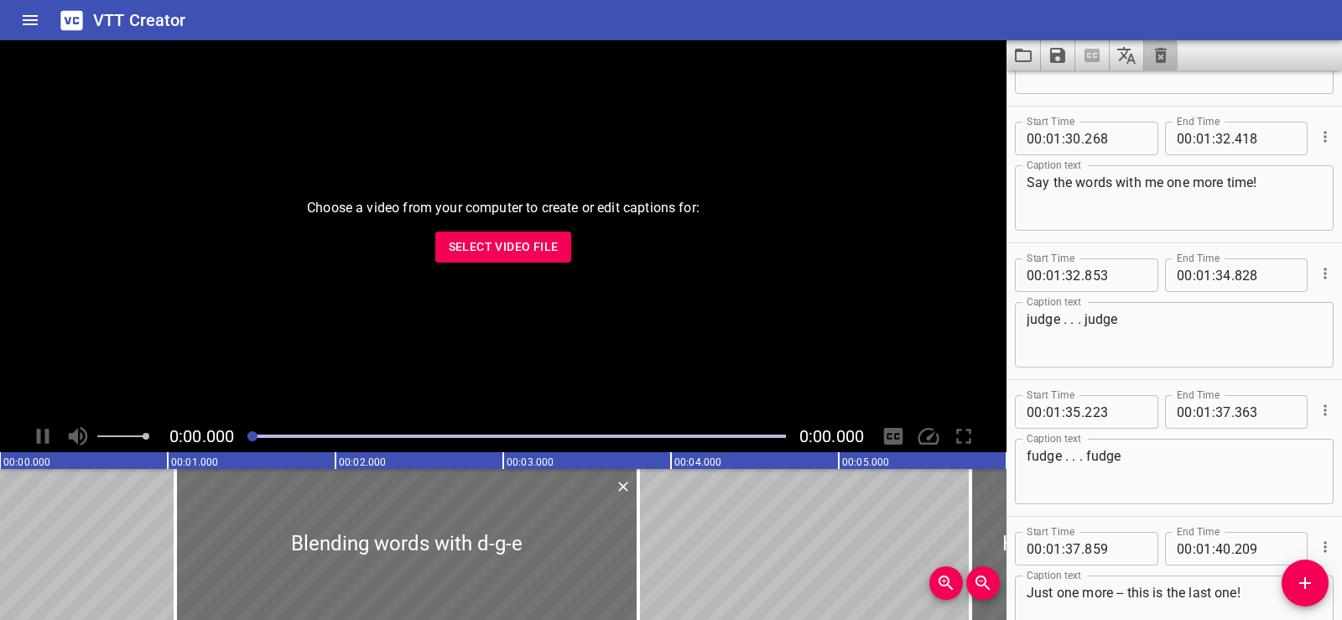
click at [1159, 56] on icon "Clear captions" at bounding box center [1161, 55] width 20 height 20
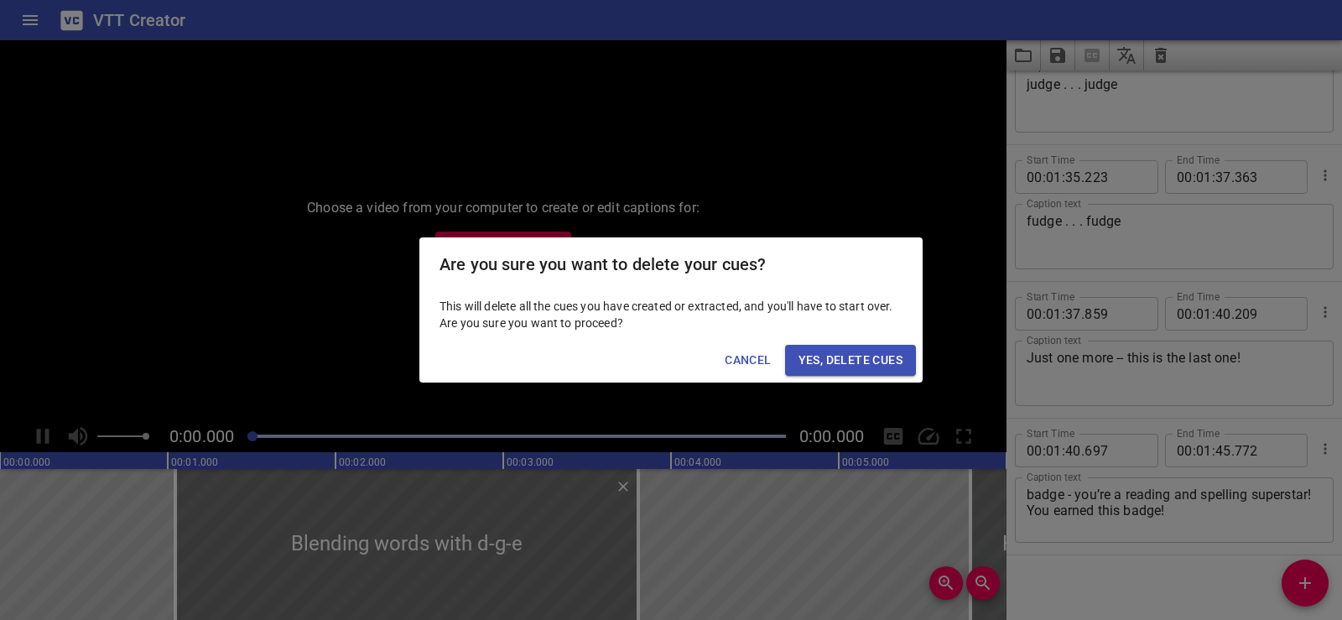
scroll to position [4725, 0]
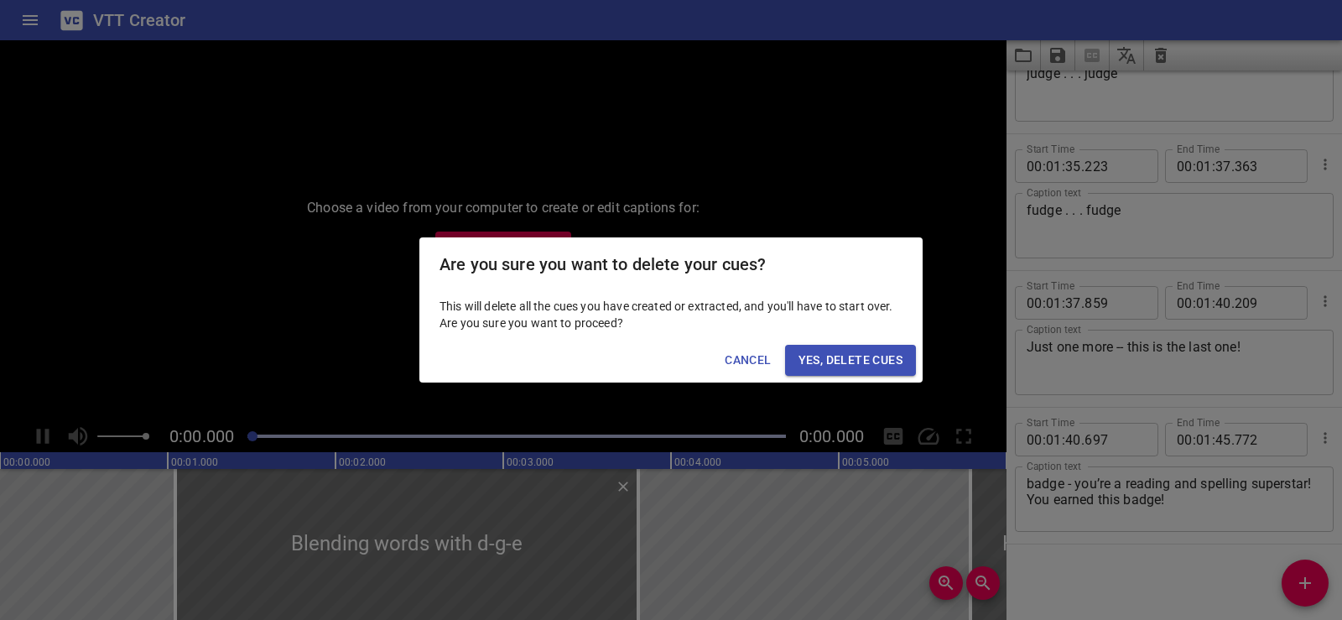
click at [840, 356] on span "Yes, Delete Cues" at bounding box center [851, 360] width 104 height 21
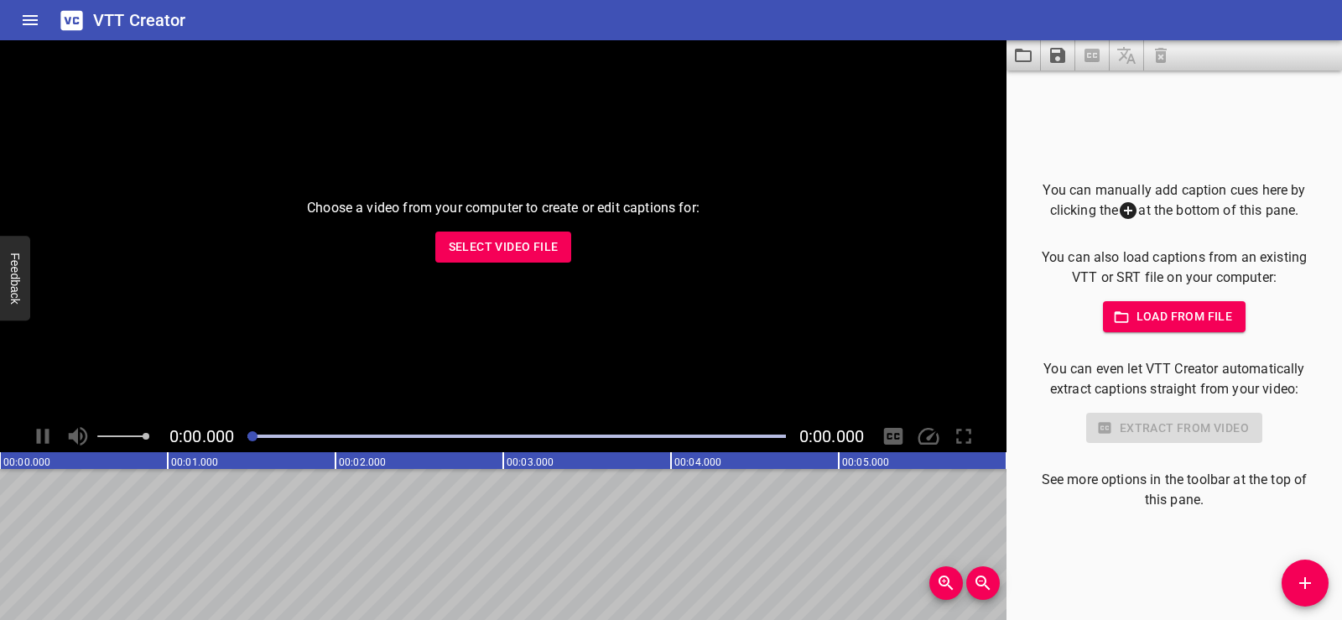
click at [494, 257] on span "Select Video File" at bounding box center [504, 247] width 110 height 21
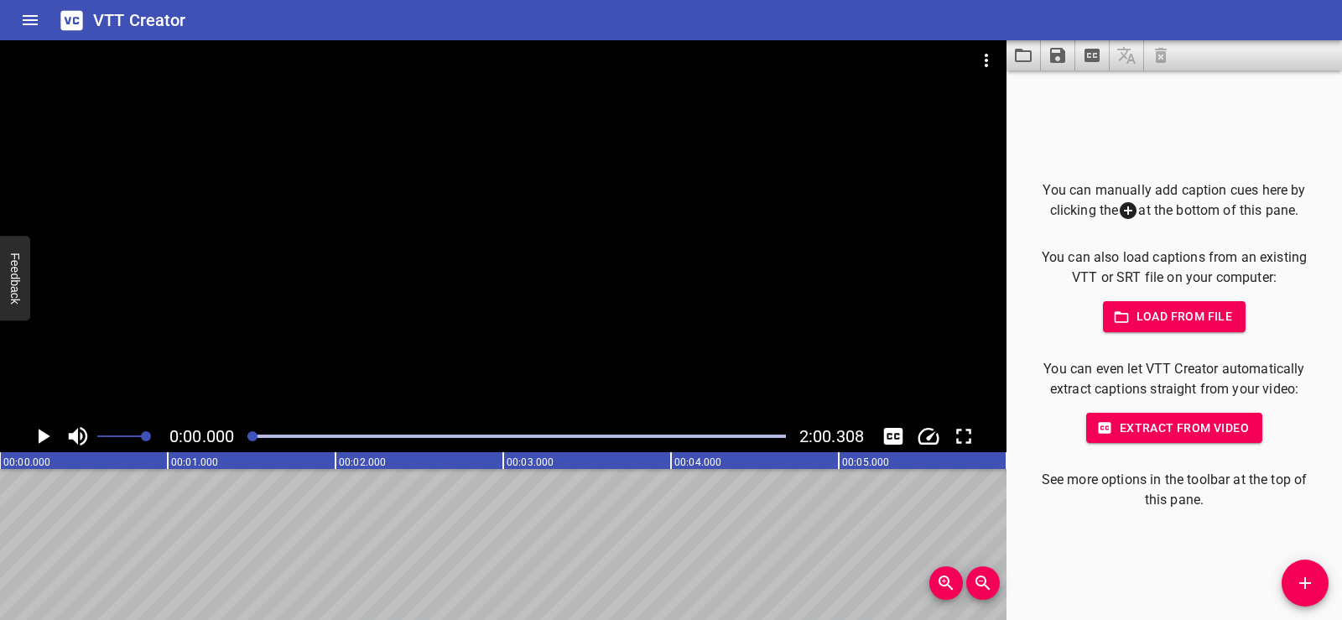
click at [1035, 51] on button "Load captions from file" at bounding box center [1024, 55] width 34 height 30
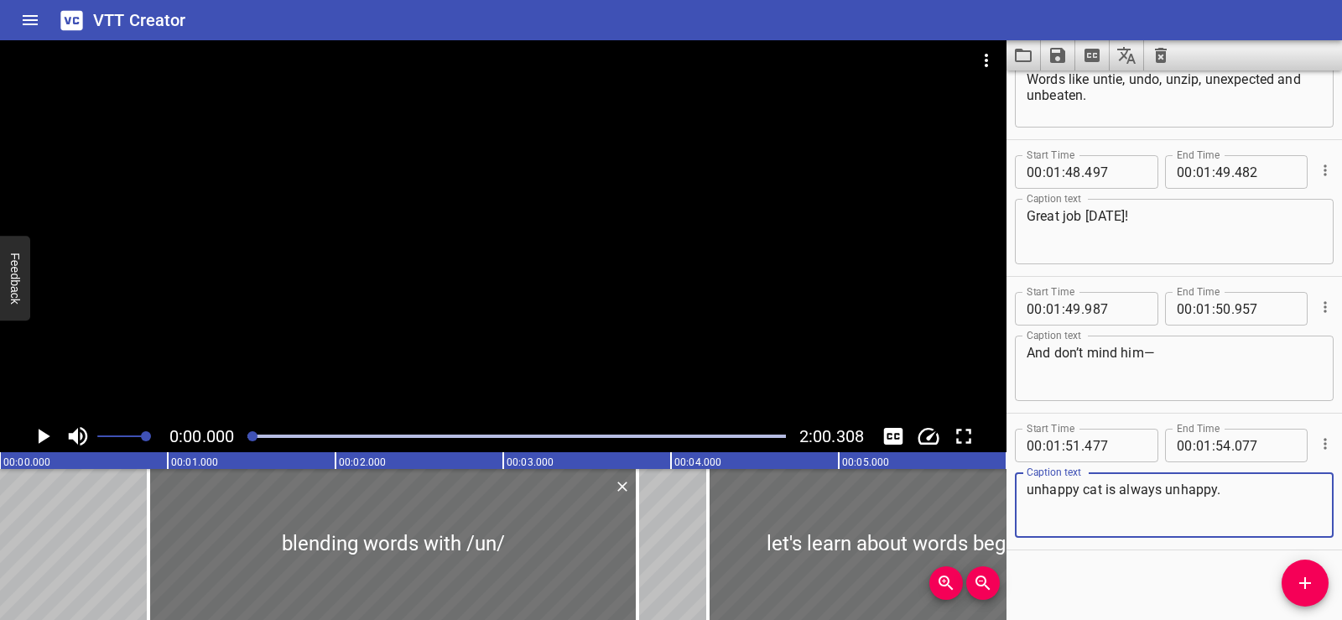
scroll to position [4178, 0]
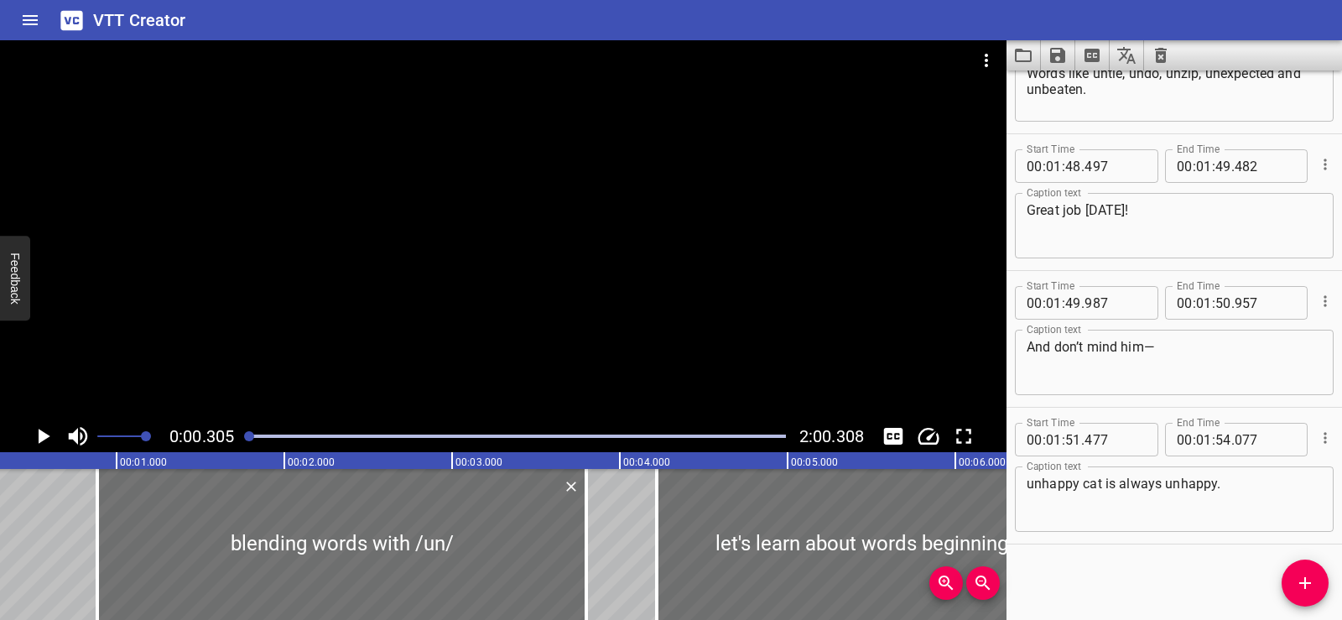
click at [601, 175] on div at bounding box center [503, 230] width 1007 height 380
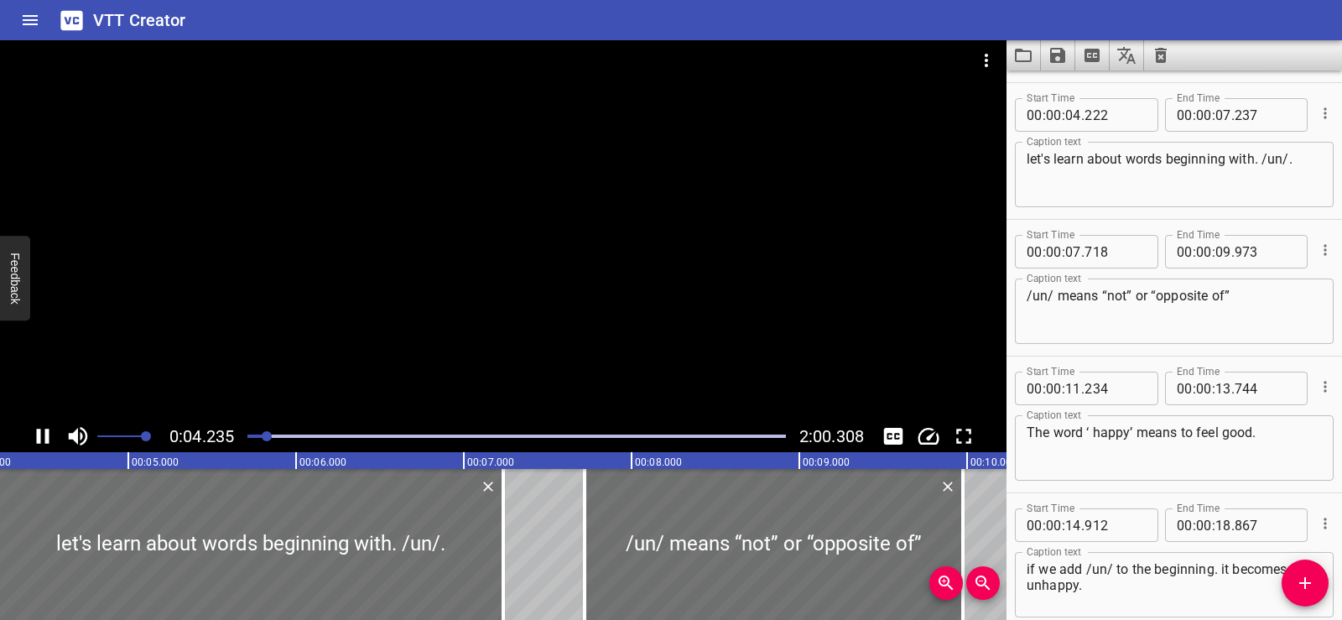
scroll to position [137, 0]
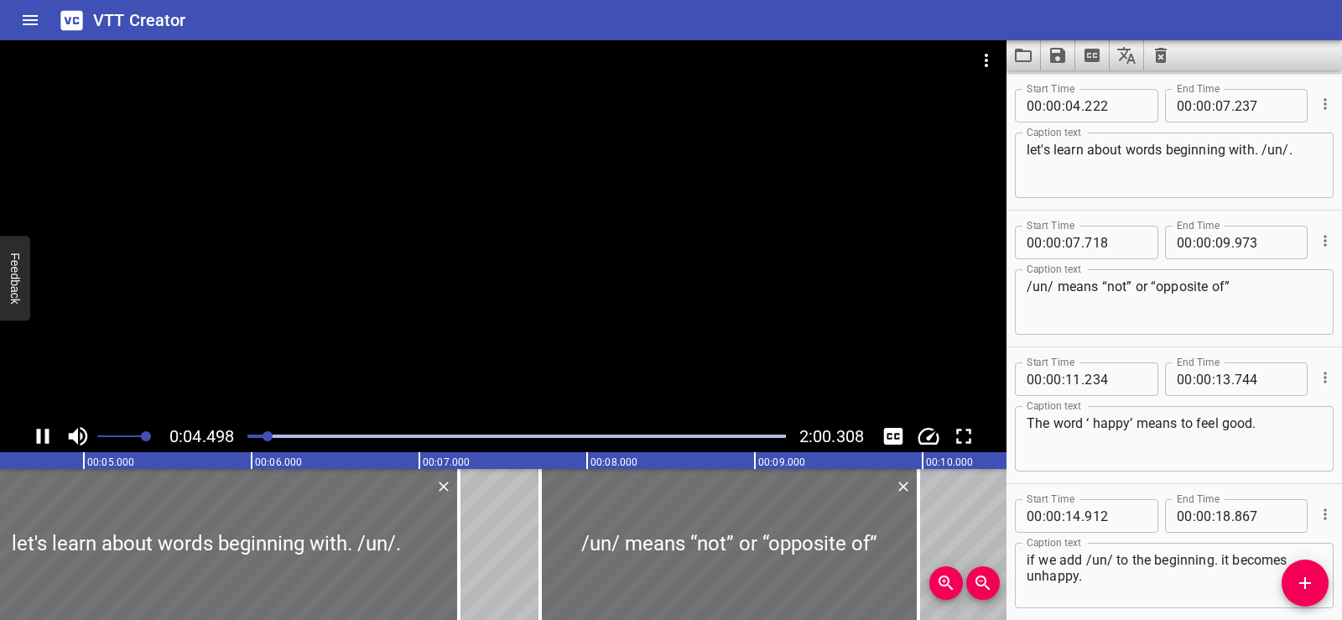
click at [535, 201] on div at bounding box center [503, 230] width 1007 height 380
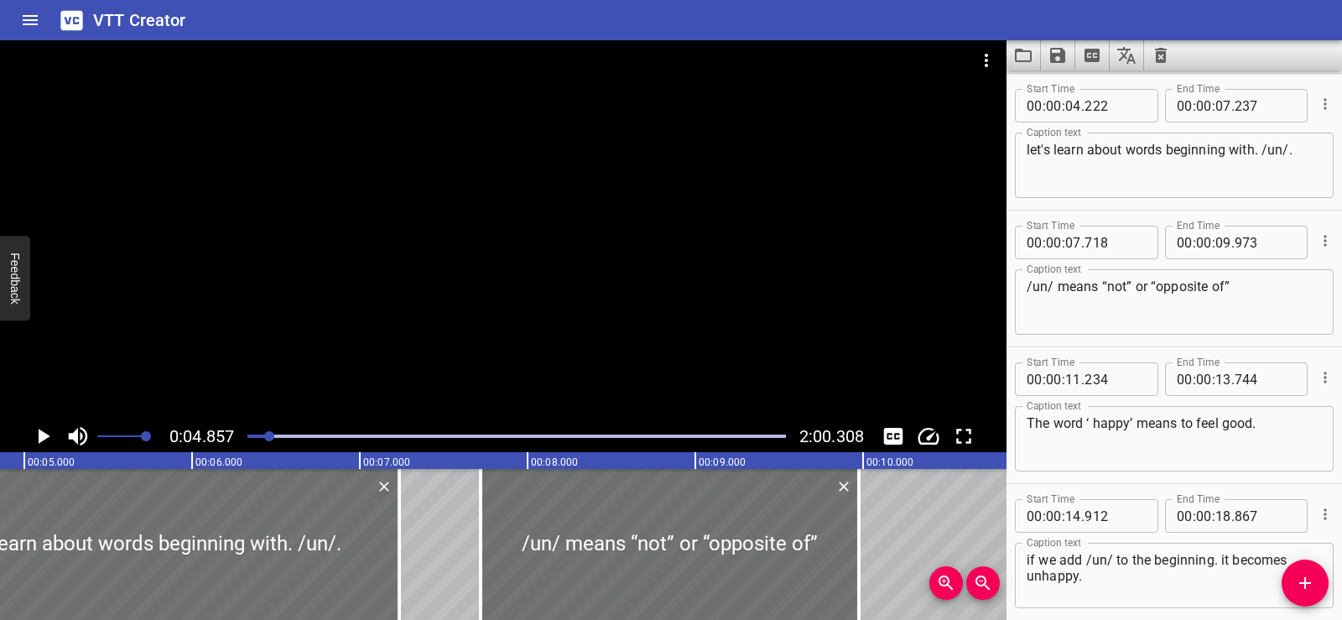
scroll to position [0, 0]
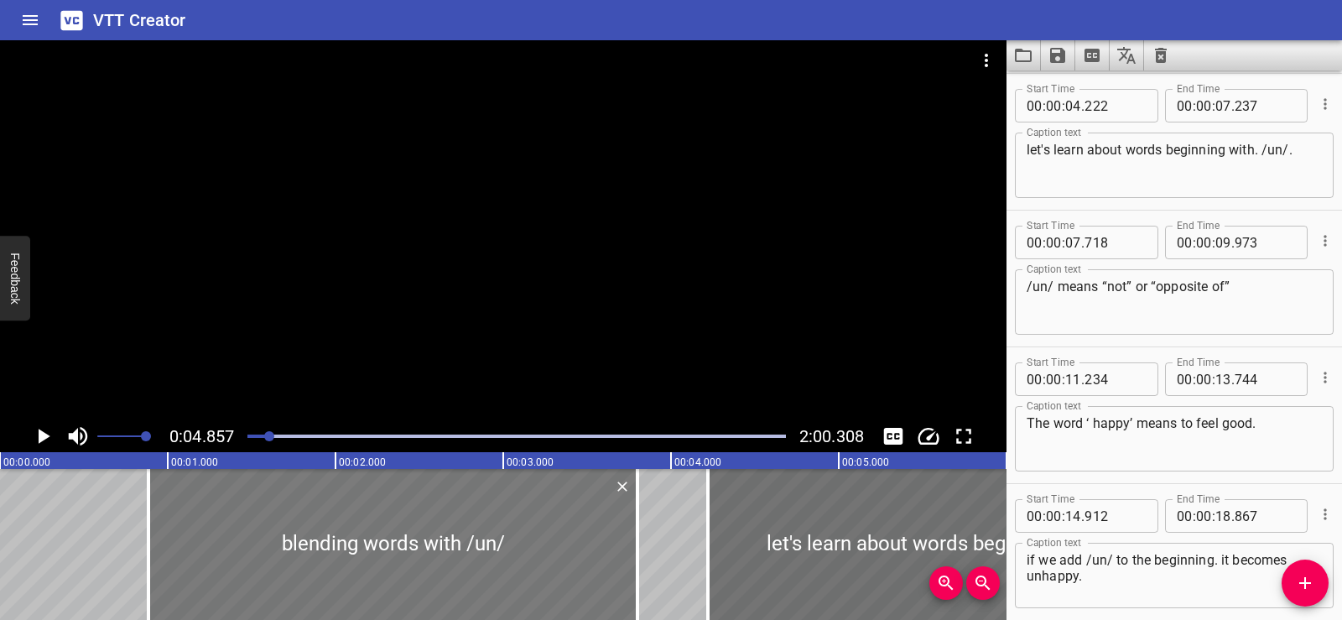
click at [284, 513] on div at bounding box center [392, 544] width 489 height 151
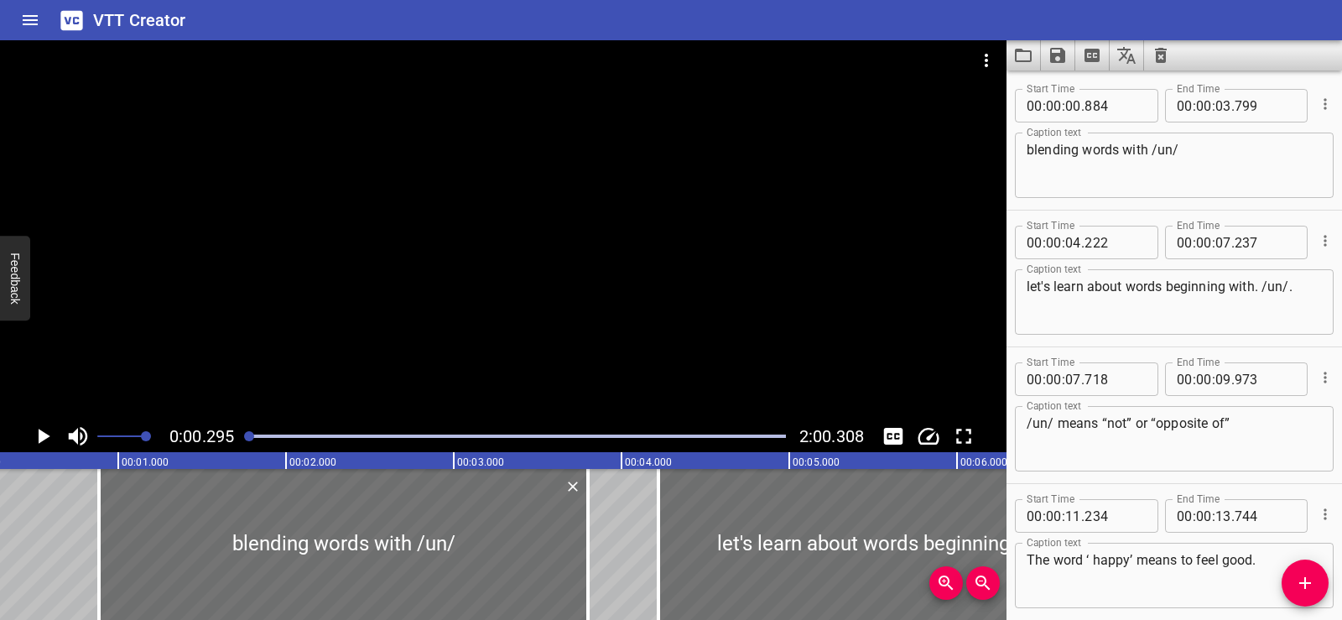
click at [582, 216] on div at bounding box center [503, 230] width 1007 height 380
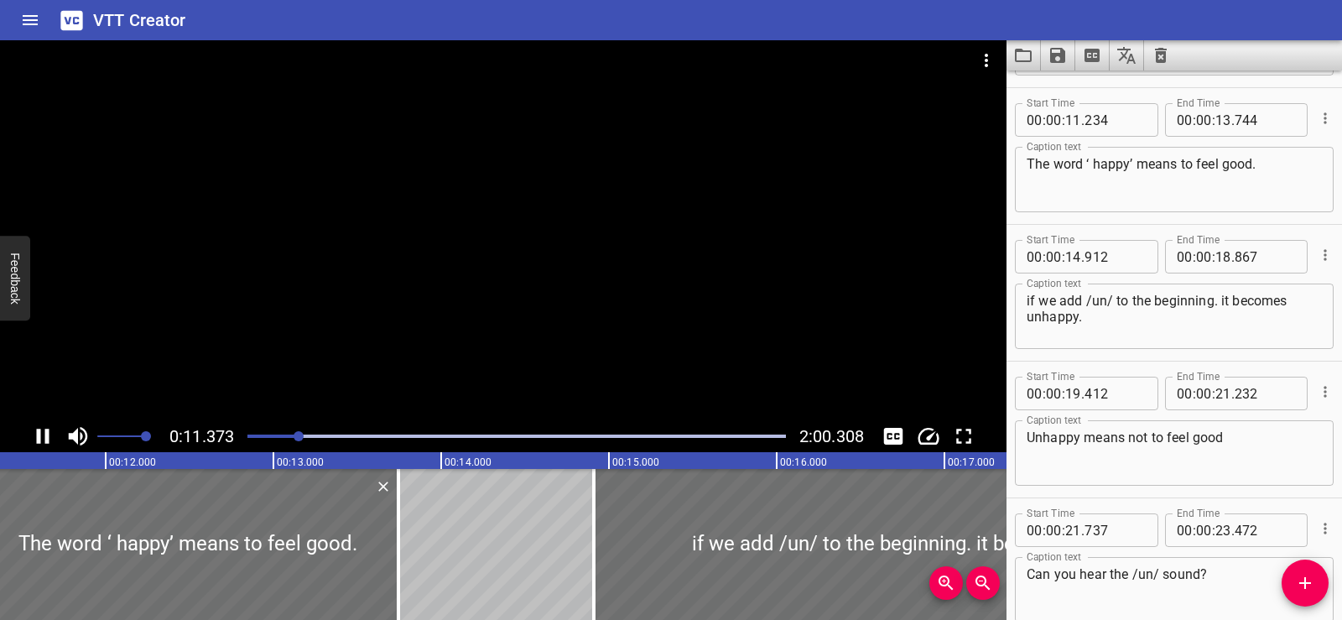
scroll to position [410, 0]
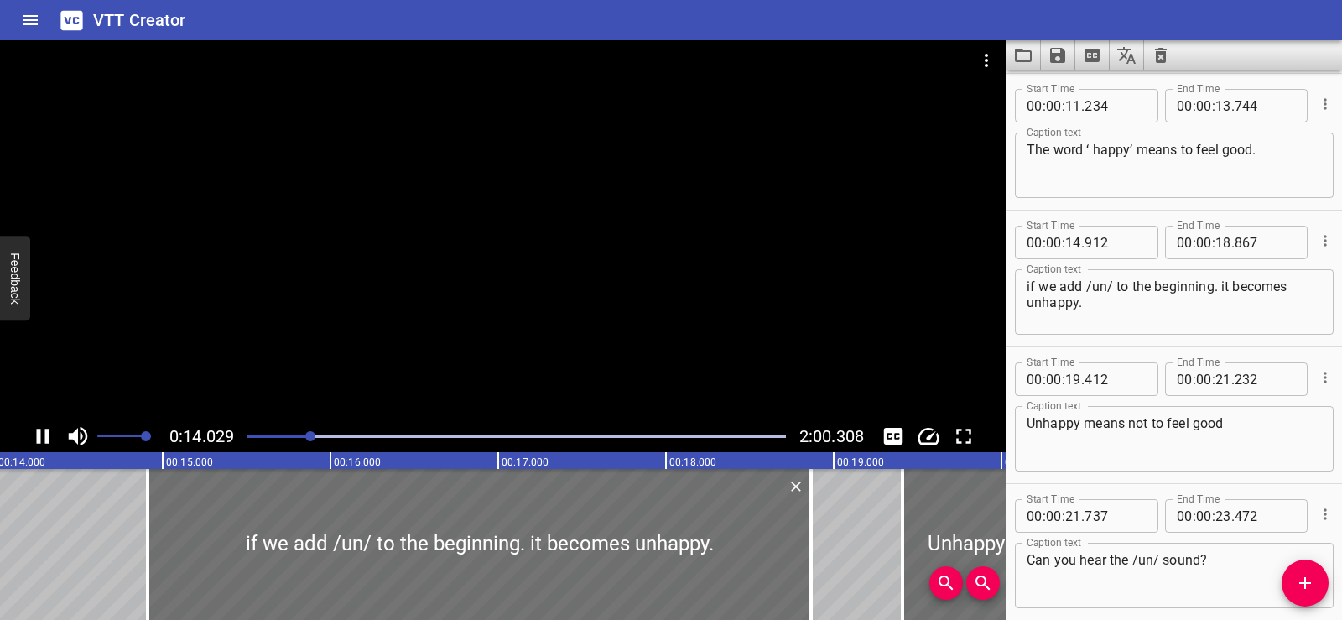
click at [557, 185] on div at bounding box center [503, 230] width 1007 height 380
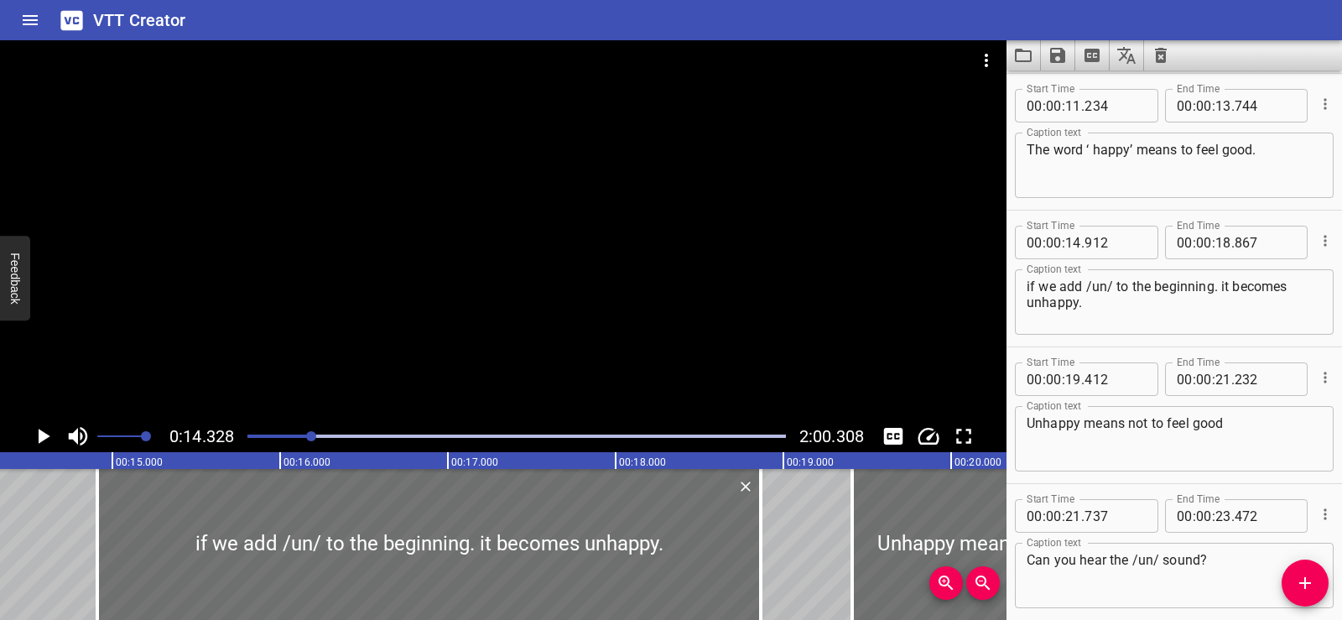
scroll to position [0, 3285]
